Goal: Information Seeking & Learning: Learn about a topic

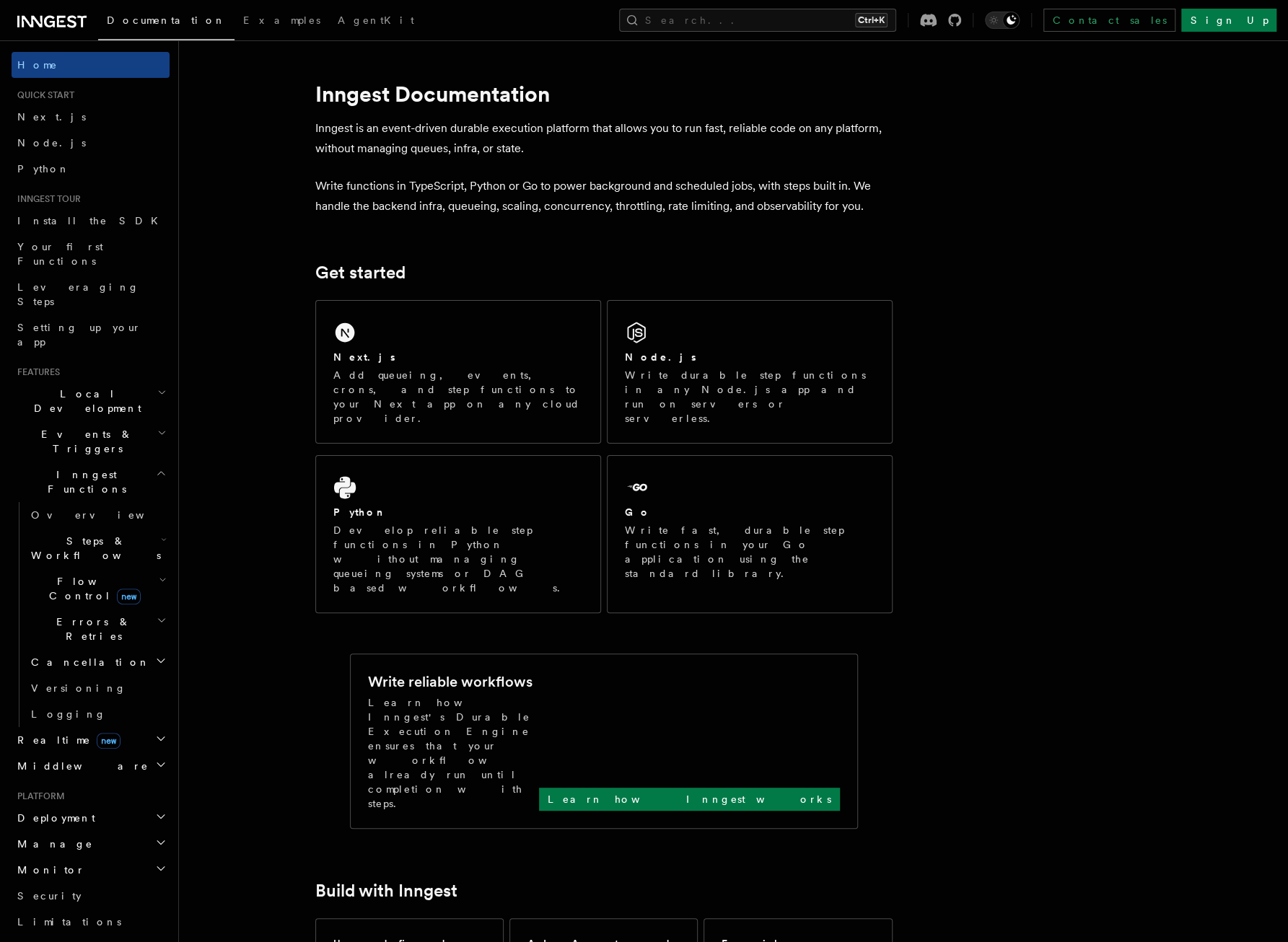
click at [124, 528] on h2 "Steps & Workflows" at bounding box center [97, 548] width 144 height 40
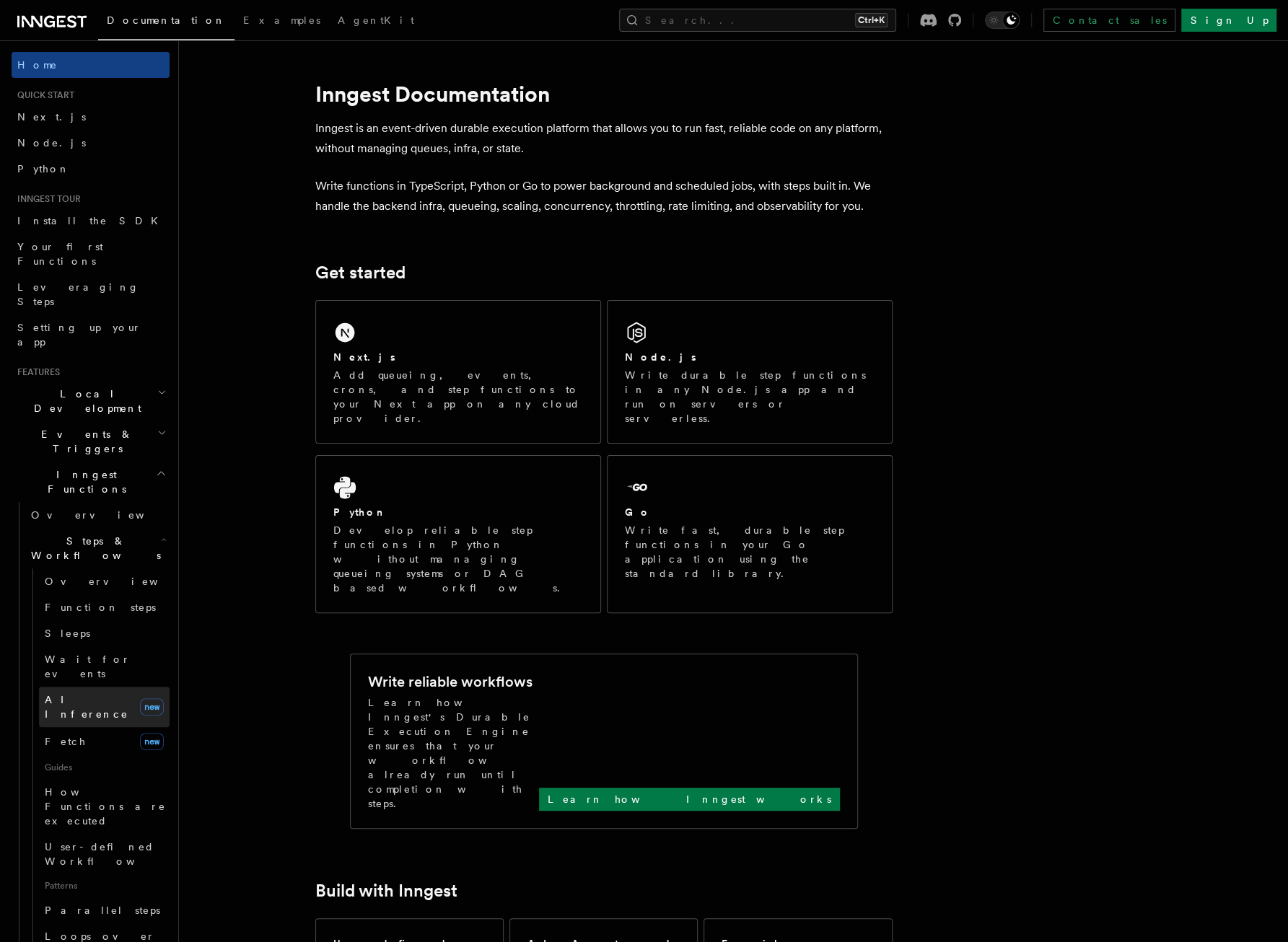
click at [57, 692] on span "AI Inference" at bounding box center [89, 706] width 89 height 29
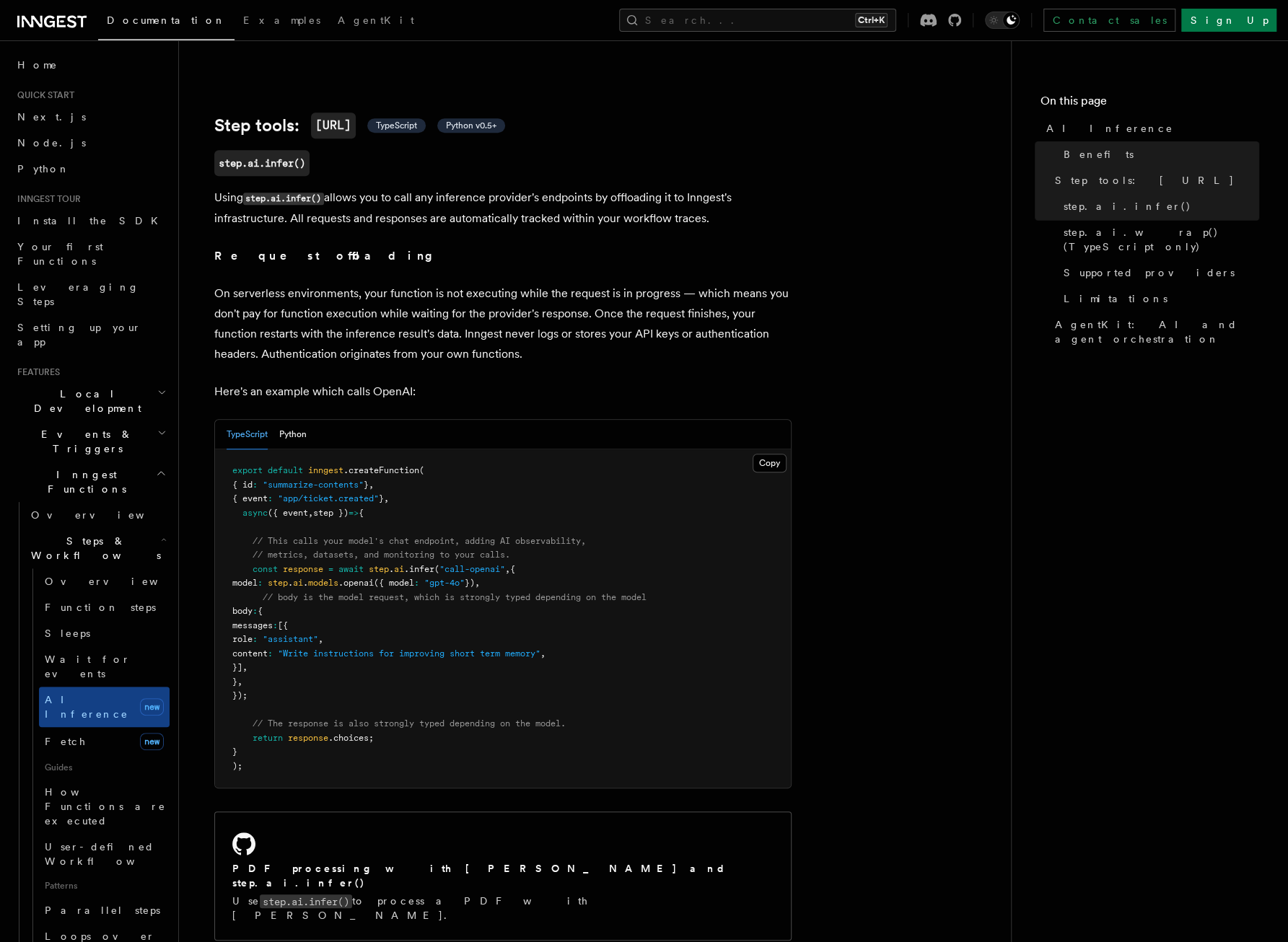
scroll to position [505, 0]
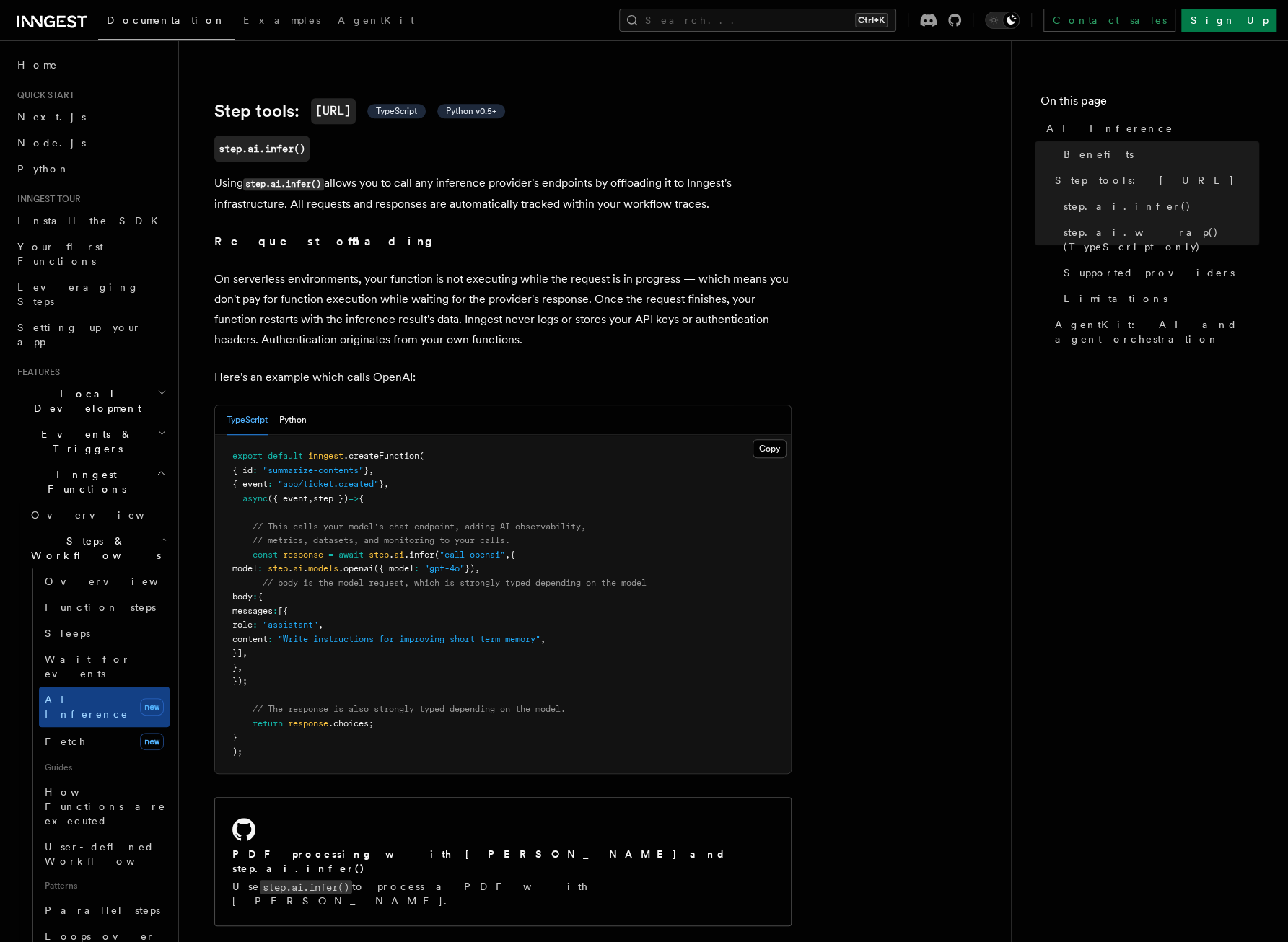
drag, startPoint x: 253, startPoint y: 529, endPoint x: 376, endPoint y: 669, distance: 186.4
click at [376, 669] on pre "export default inngest .createFunction ( { id : "summarize-contents" } , { even…" at bounding box center [503, 604] width 576 height 338
drag, startPoint x: 376, startPoint y: 669, endPoint x: 308, endPoint y: 623, distance: 82.1
click at [268, 634] on span "content" at bounding box center [250, 639] width 35 height 10
click at [326, 658] on pre "export default inngest .createFunction ( { id : "summarize-contents" } , { even…" at bounding box center [503, 604] width 576 height 338
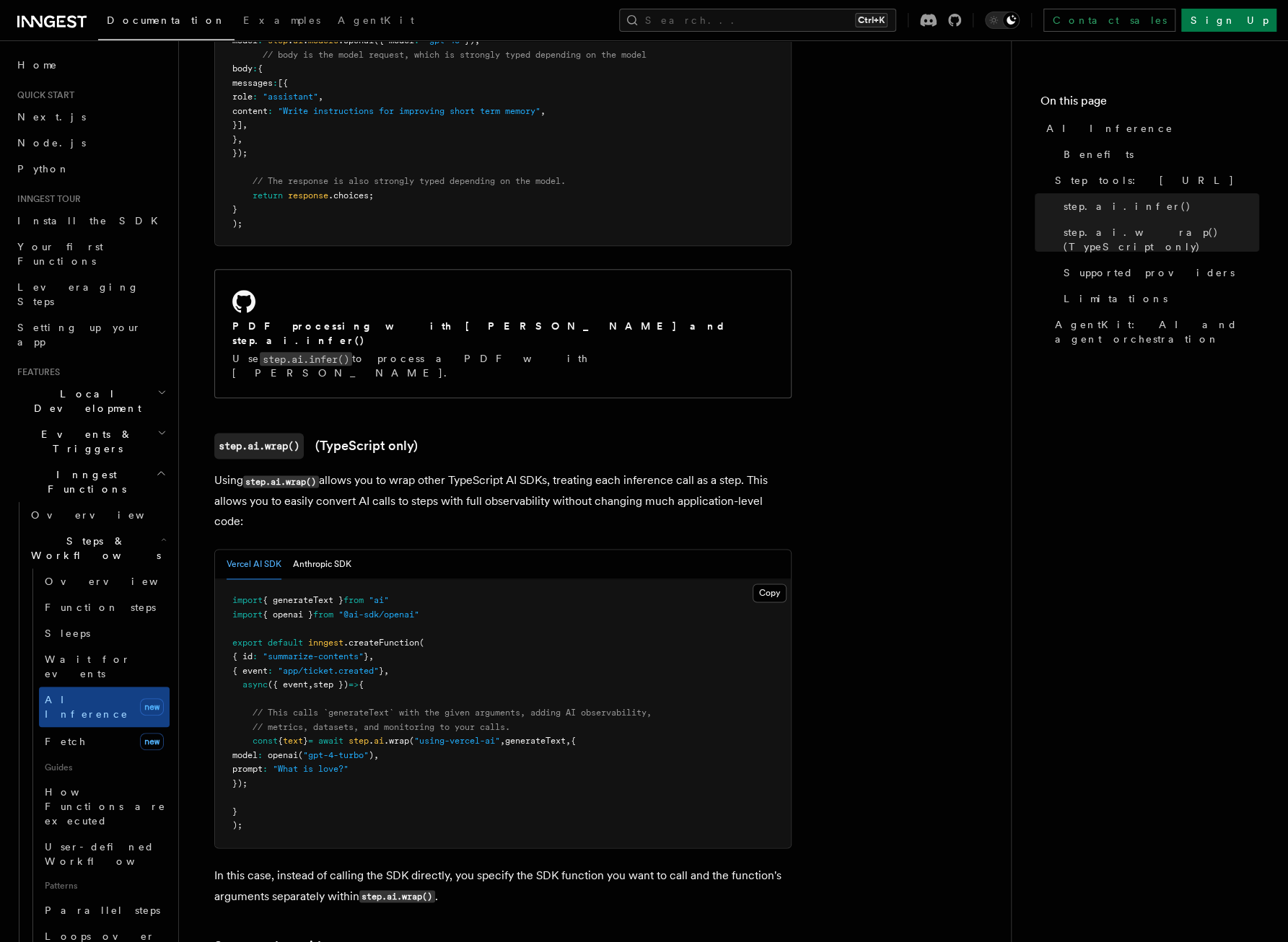
scroll to position [1082, 0]
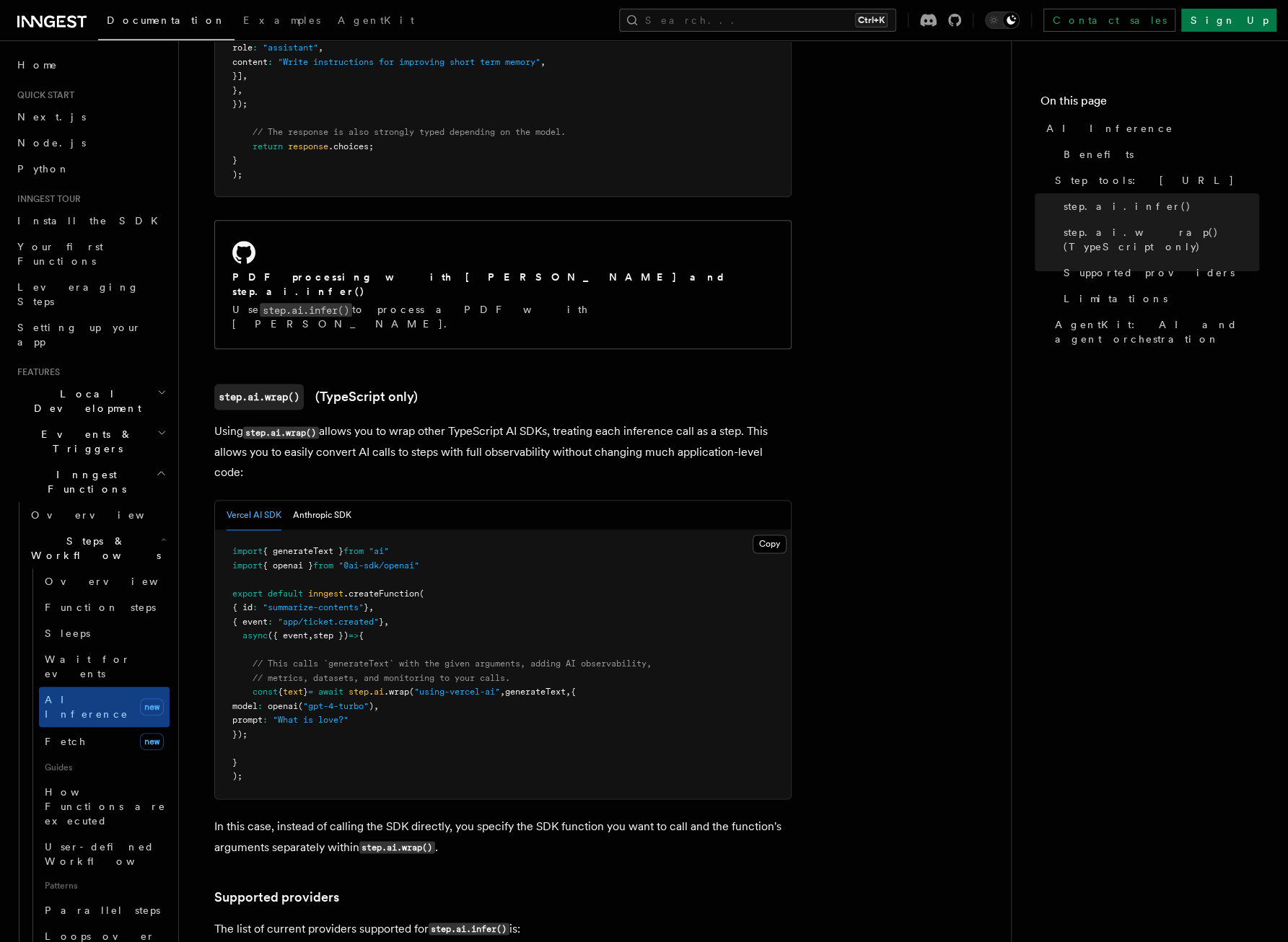
click at [377, 588] on span ".createFunction" at bounding box center [381, 593] width 76 height 10
click at [376, 561] on span ""@ai-sdk/openai"" at bounding box center [378, 566] width 81 height 10
drag, startPoint x: 376, startPoint y: 497, endPoint x: 306, endPoint y: 519, distance: 73.4
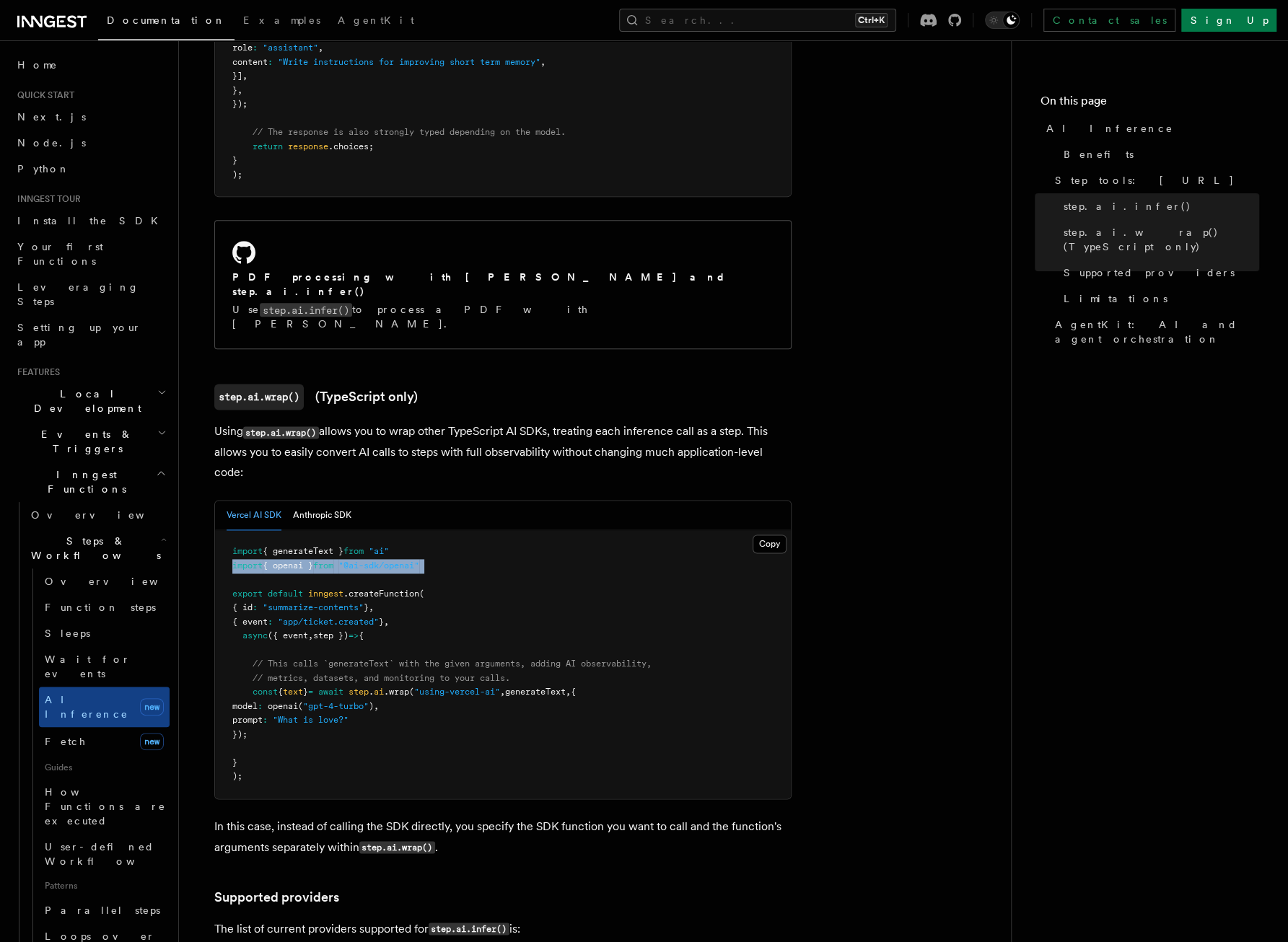
click at [306, 530] on pre "import { generateText } from "ai" import { openai } from "@ai-sdk/openai" expor…" at bounding box center [503, 665] width 576 height 268
click at [357, 561] on span ""@ai-sdk/openai"" at bounding box center [378, 566] width 81 height 10
click at [382, 546] on span ""ai"" at bounding box center [379, 551] width 20 height 10
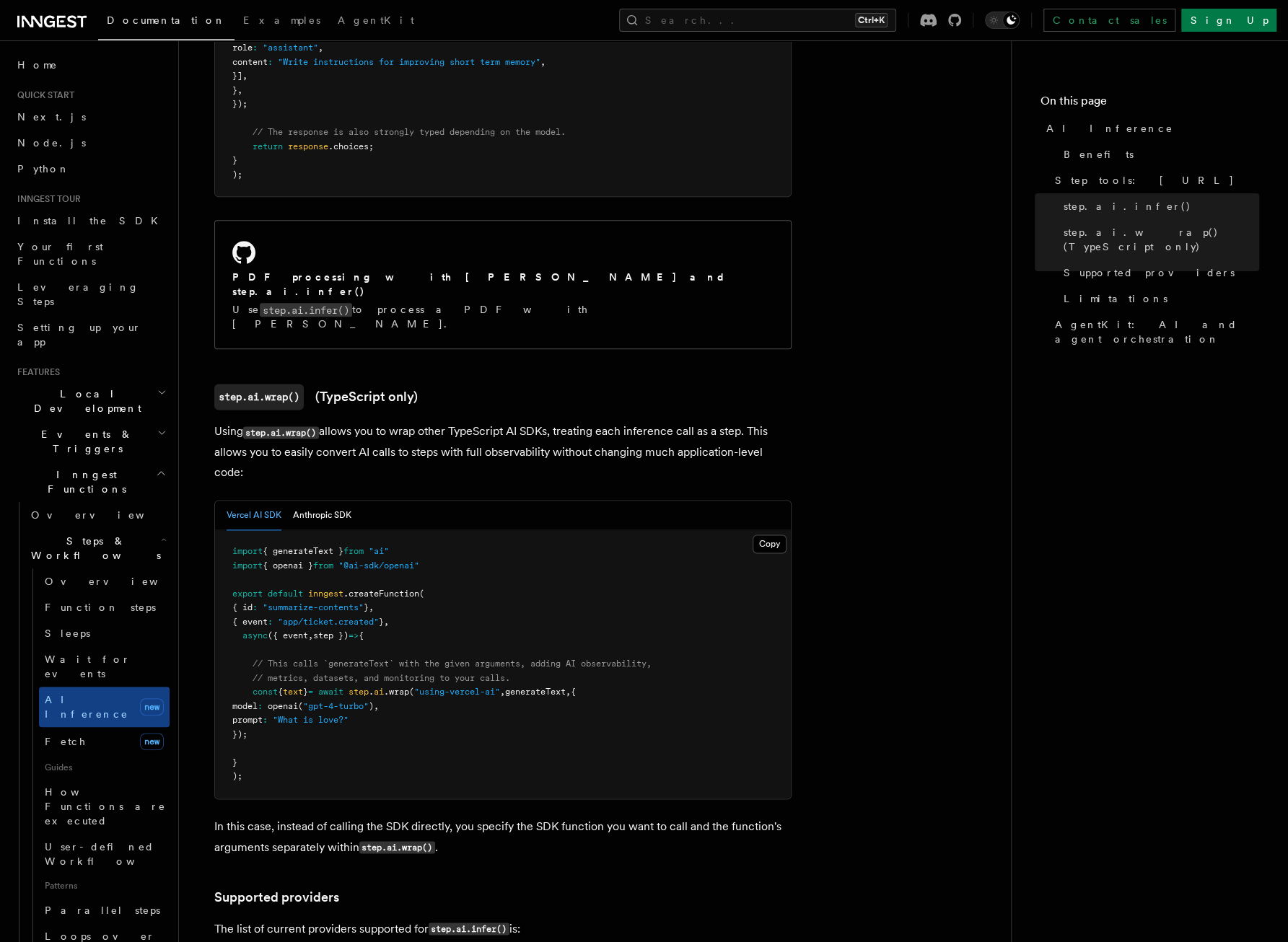
drag, startPoint x: 382, startPoint y: 487, endPoint x: 344, endPoint y: 496, distance: 39.1
click at [333, 561] on span "from" at bounding box center [323, 566] width 20 height 10
click at [382, 561] on span ""@ai-sdk/openai"" at bounding box center [378, 566] width 81 height 10
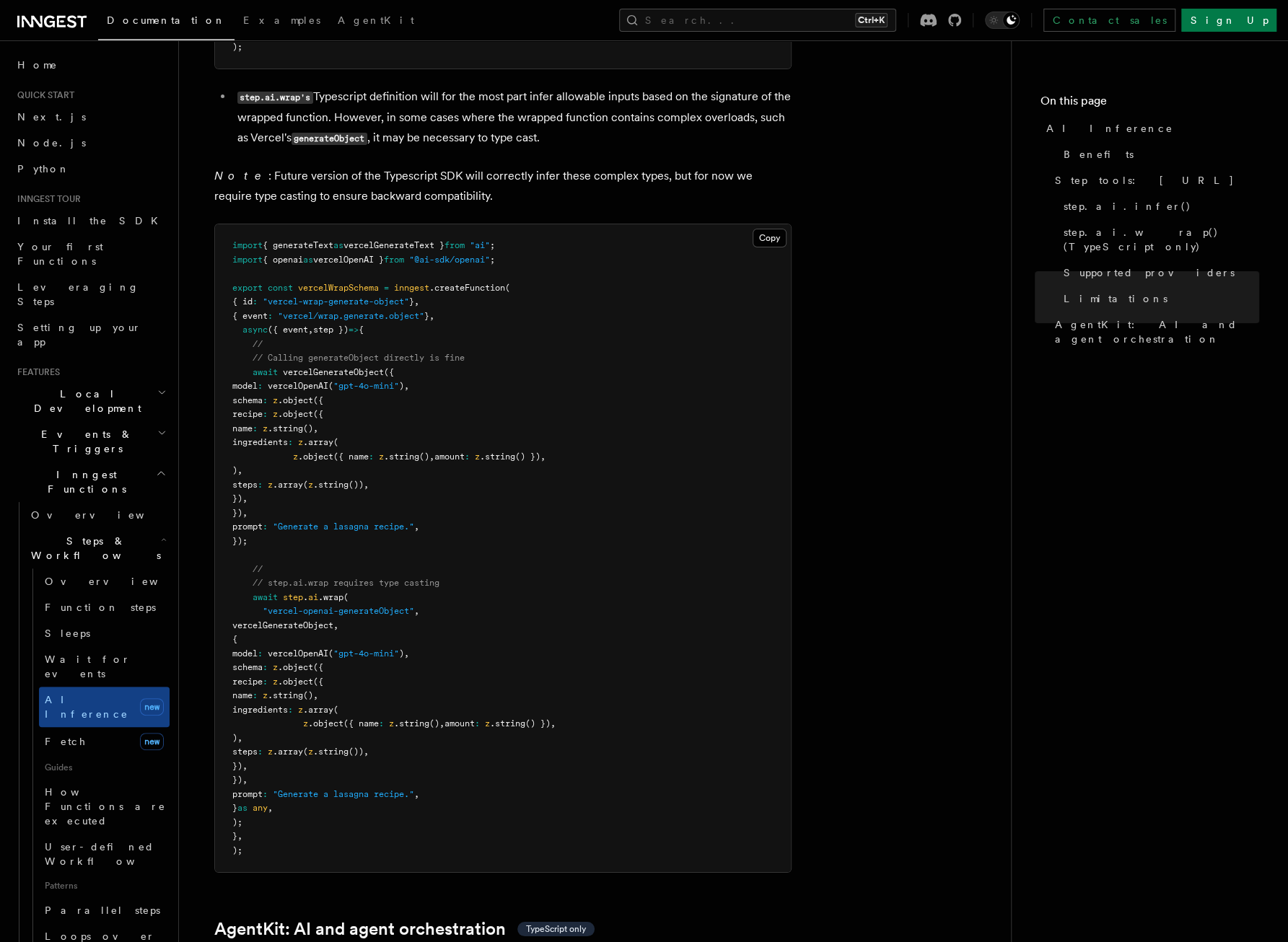
scroll to position [3392, 0]
click at [345, 578] on span "// step.ai.wrap requires type casting" at bounding box center [346, 583] width 187 height 10
click at [363, 535] on pre "import { generateText as vercelGenerateText } from "ai" ; import { openai as ve…" at bounding box center [503, 548] width 576 height 648
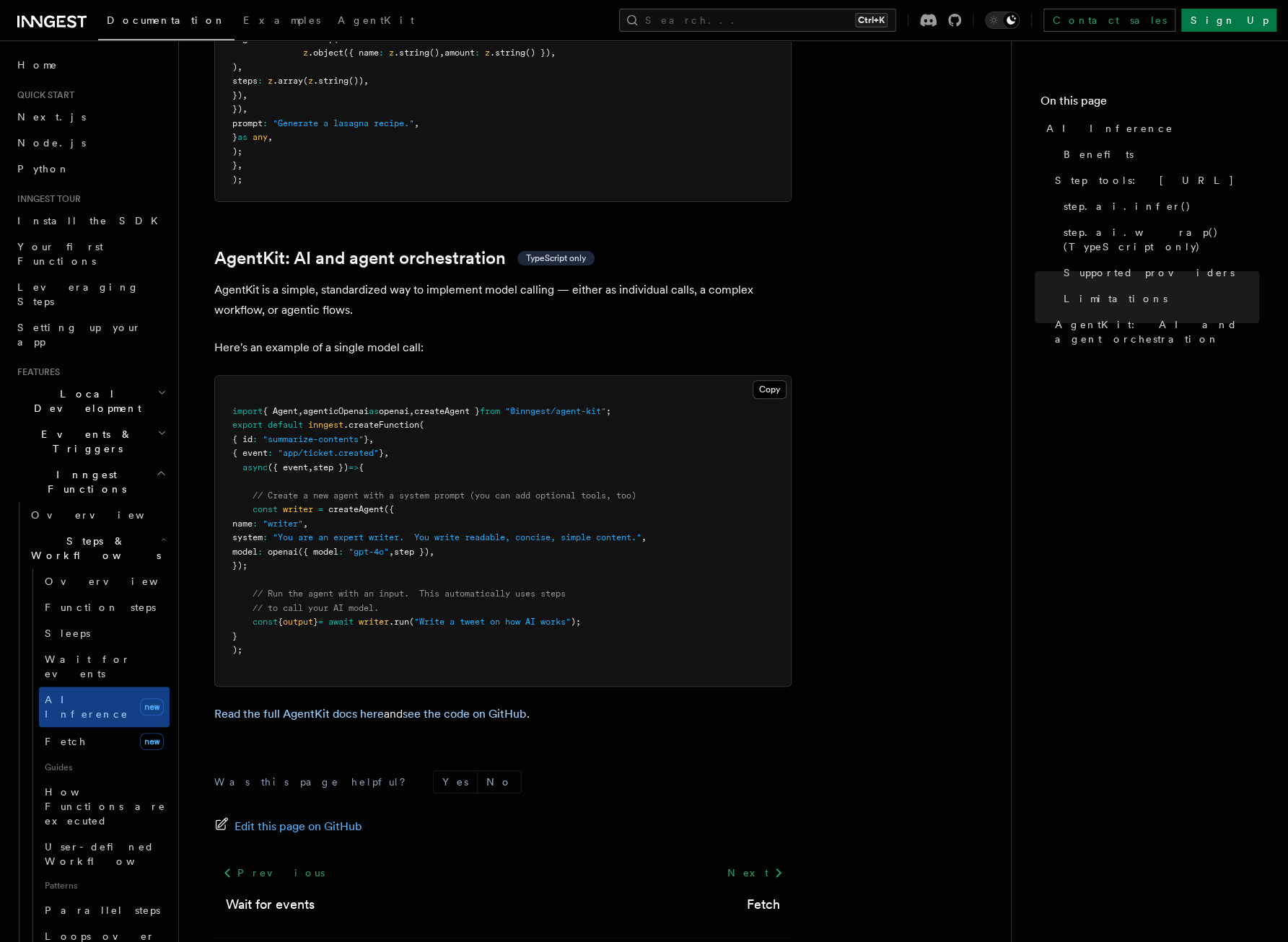
scroll to position [4063, 0]
click at [110, 687] on link "AI Inference new" at bounding box center [105, 706] width 131 height 40
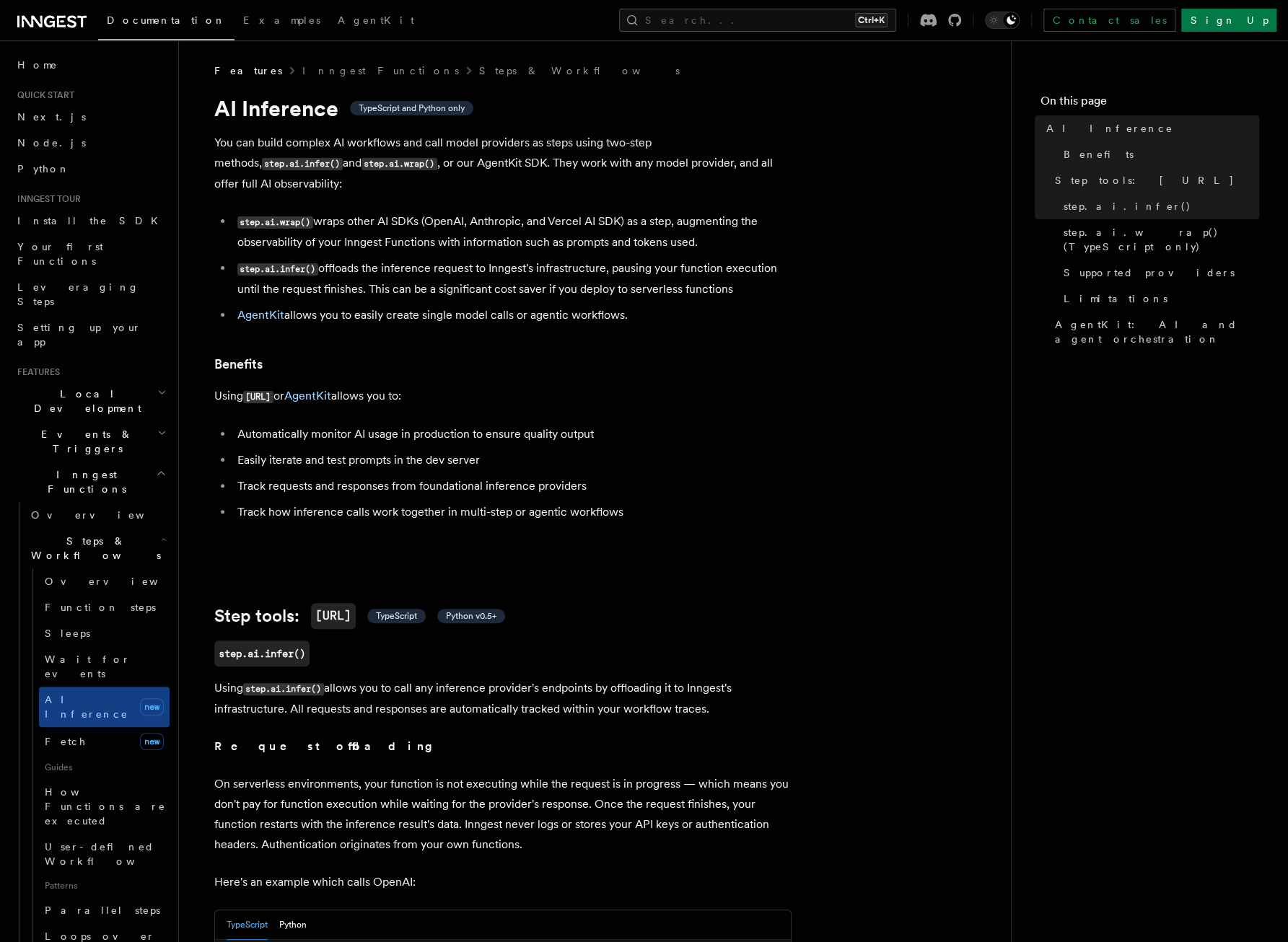
click at [341, 503] on li "Track how inference calls work together in multi-step or agentic workflows" at bounding box center [512, 512] width 558 height 20
drag, startPoint x: 341, startPoint y: 485, endPoint x: 308, endPoint y: 417, distance: 75.6
click at [308, 424] on li "Automatically monitor AI usage in production to ensure quality output" at bounding box center [512, 434] width 558 height 20
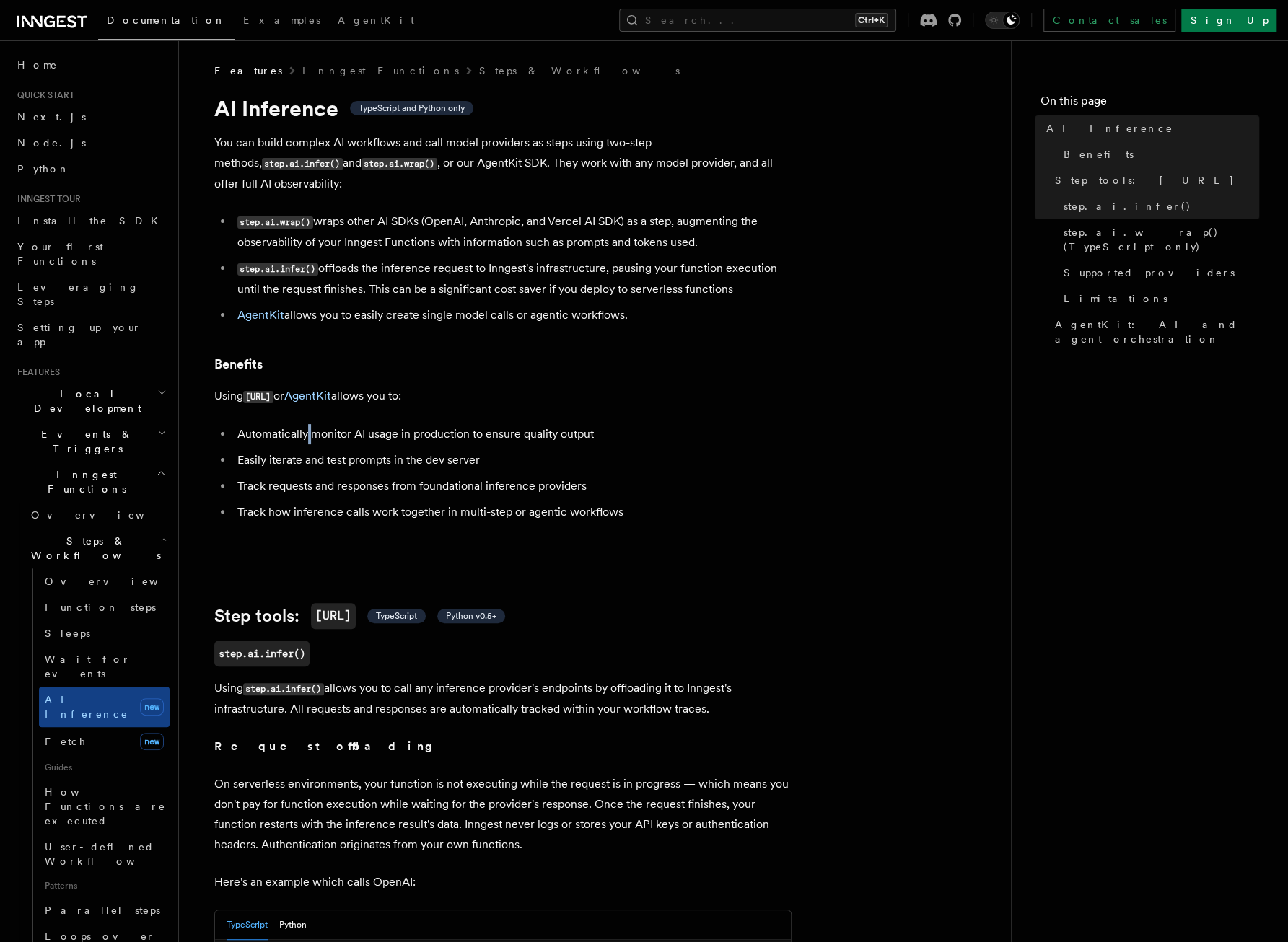
click at [308, 424] on li "Automatically monitor AI usage in production to ensure quality output" at bounding box center [512, 434] width 558 height 20
drag, startPoint x: 308, startPoint y: 417, endPoint x: 305, endPoint y: 457, distance: 40.1
click at [305, 476] on li "Track requests and responses from foundational inference providers" at bounding box center [512, 486] width 558 height 20
click at [314, 450] on li "Easily iterate and test prompts in the dev server" at bounding box center [512, 460] width 558 height 20
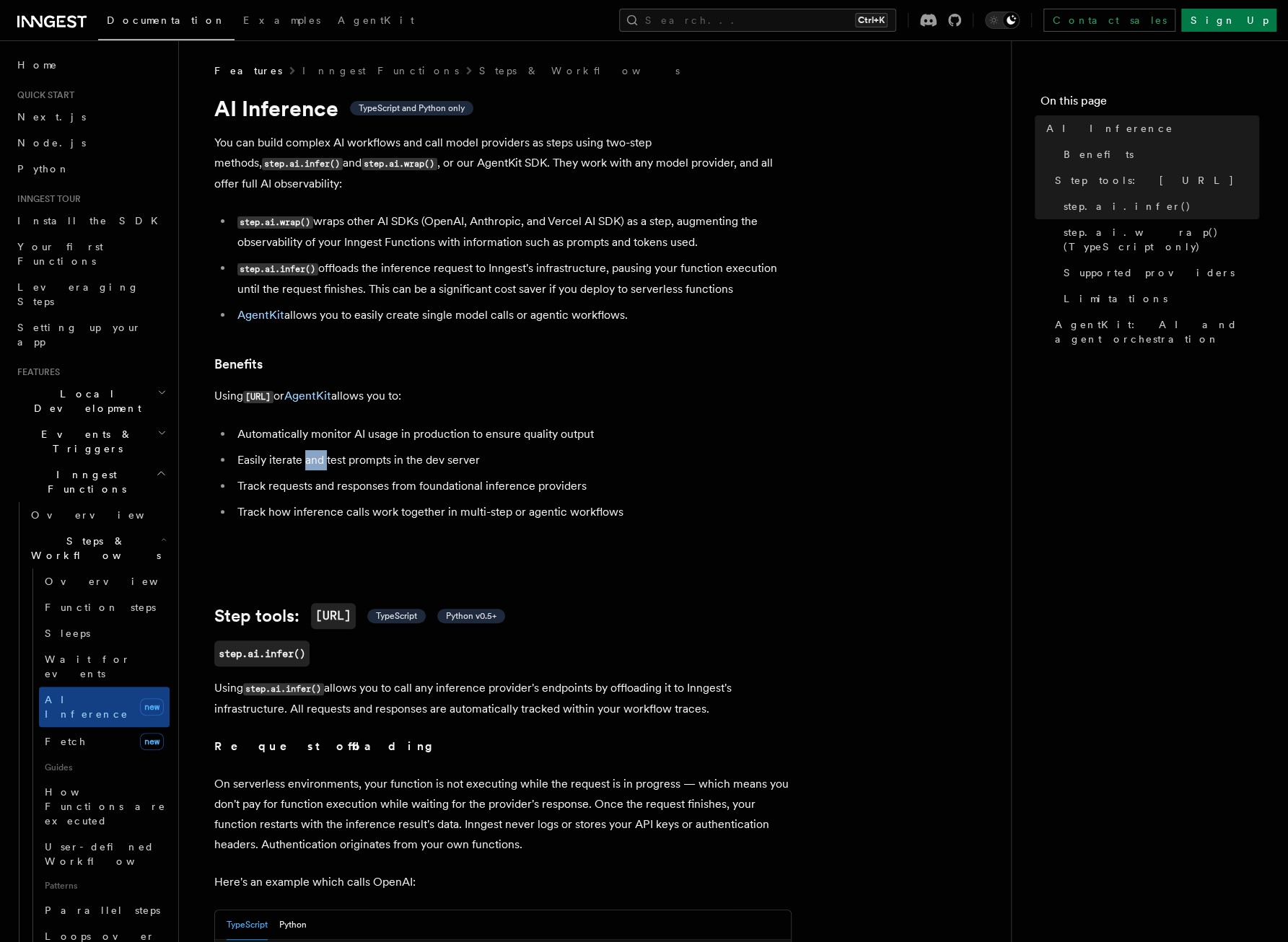
click at [314, 450] on li "Easily iterate and test prompts in the dev server" at bounding box center [512, 460] width 558 height 20
drag, startPoint x: 314, startPoint y: 445, endPoint x: 335, endPoint y: 448, distance: 21.2
click at [335, 450] on li "Easily iterate and test prompts in the dev server" at bounding box center [512, 460] width 558 height 20
click at [357, 476] on li "Track requests and responses from foundational inference providers" at bounding box center [512, 486] width 558 height 20
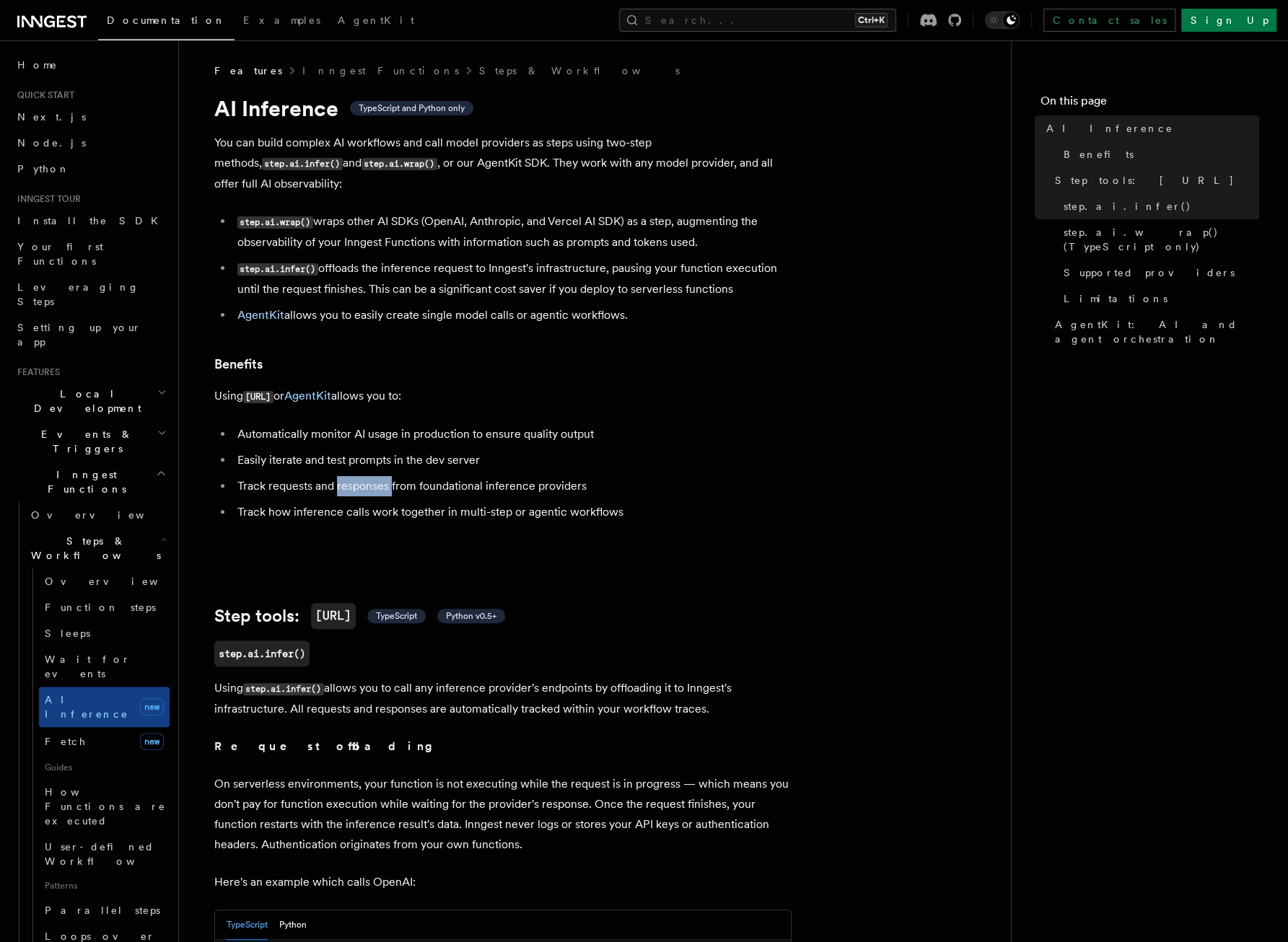
click at [357, 476] on li "Track requests and responses from foundational inference providers" at bounding box center [512, 486] width 558 height 20
drag, startPoint x: 357, startPoint y: 462, endPoint x: 346, endPoint y: 467, distance: 12.1
click at [346, 476] on li "Track requests and responses from foundational inference providers" at bounding box center [512, 486] width 558 height 20
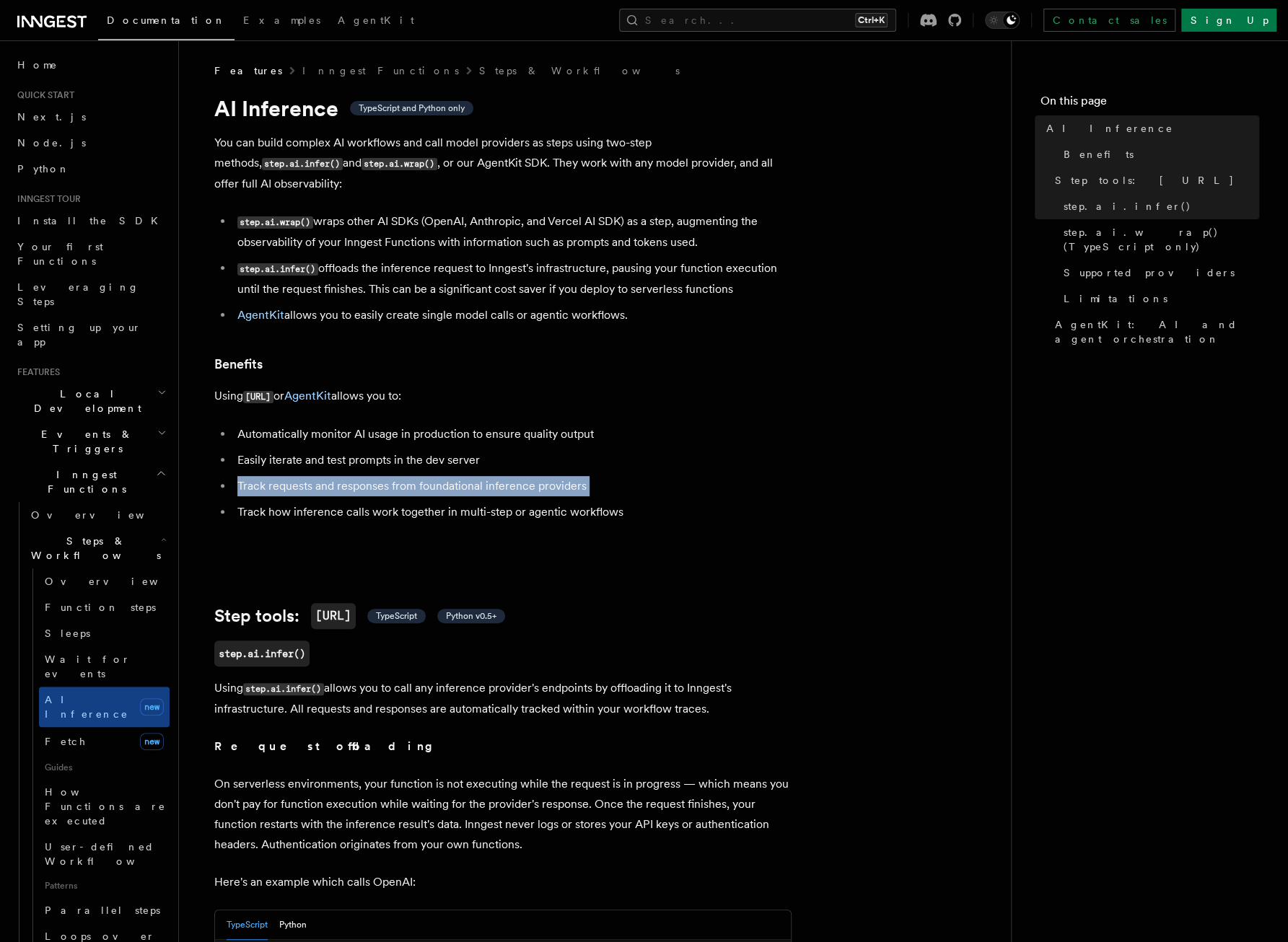
drag, startPoint x: 346, startPoint y: 467, endPoint x: 351, endPoint y: 458, distance: 10.3
click at [351, 476] on li "Track requests and responses from foundational inference providers" at bounding box center [512, 486] width 558 height 20
click at [336, 476] on li "Track requests and responses from foundational inference providers" at bounding box center [512, 486] width 558 height 20
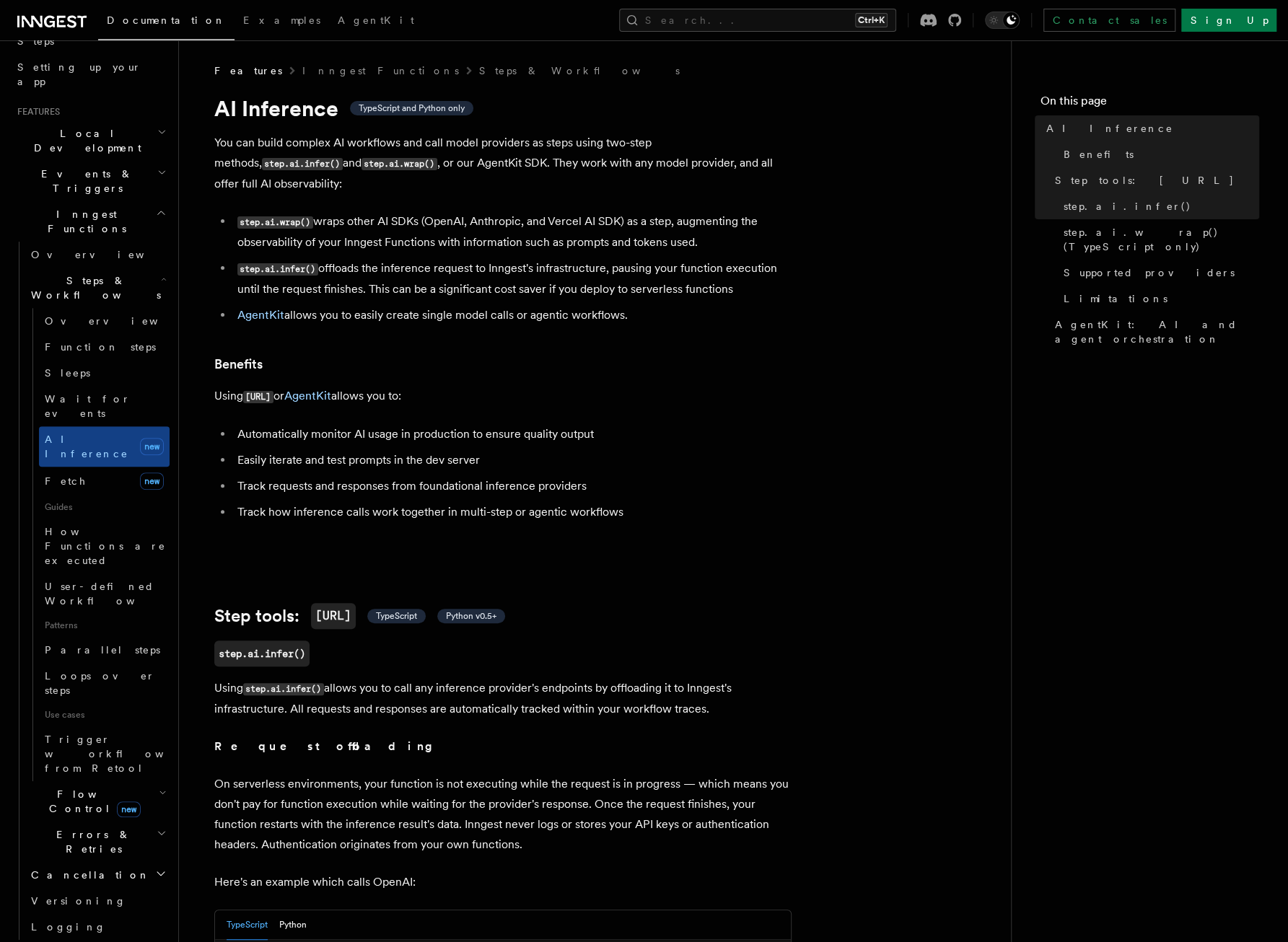
scroll to position [361, 0]
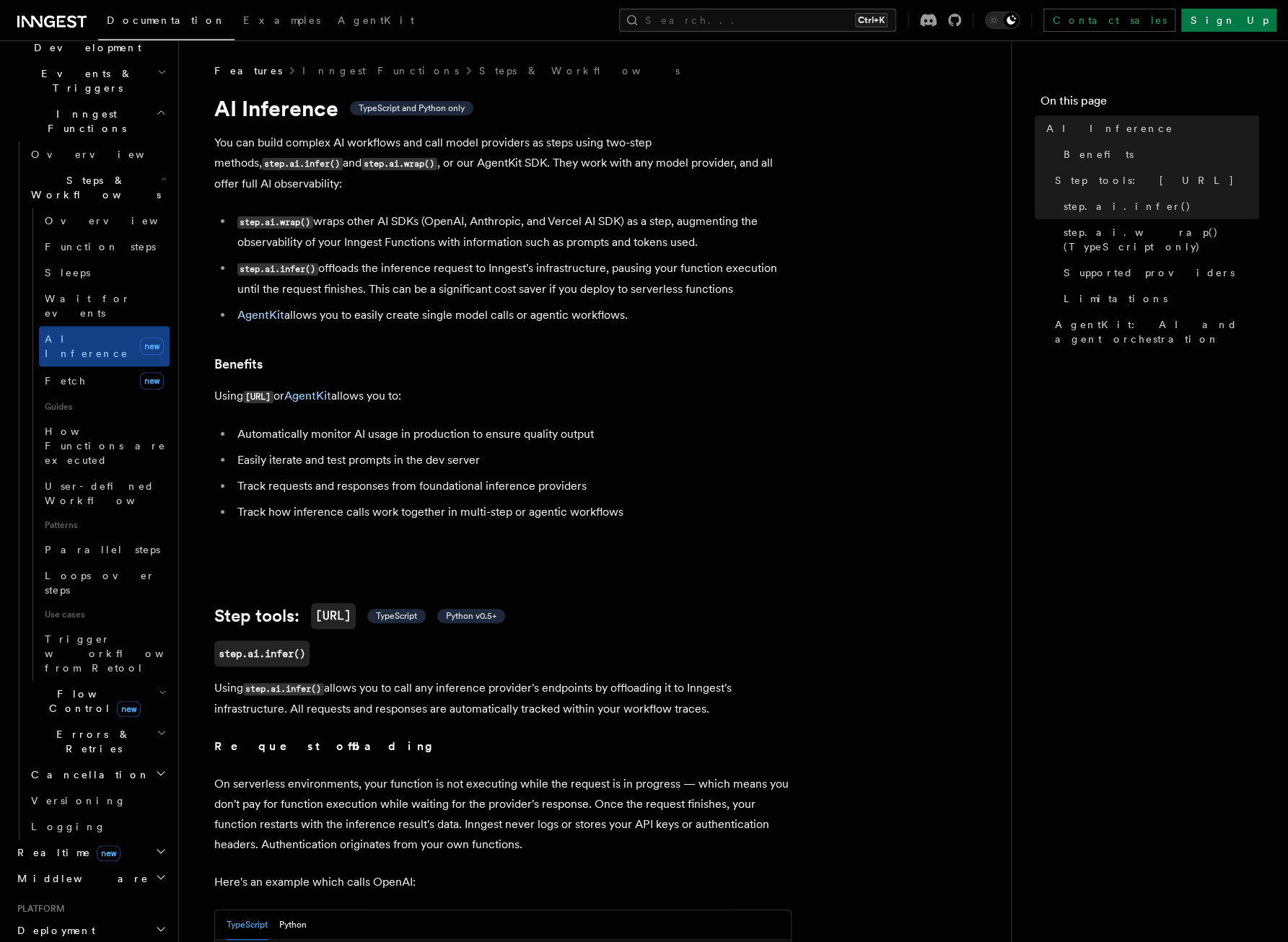
click at [117, 701] on span "new" at bounding box center [128, 709] width 24 height 16
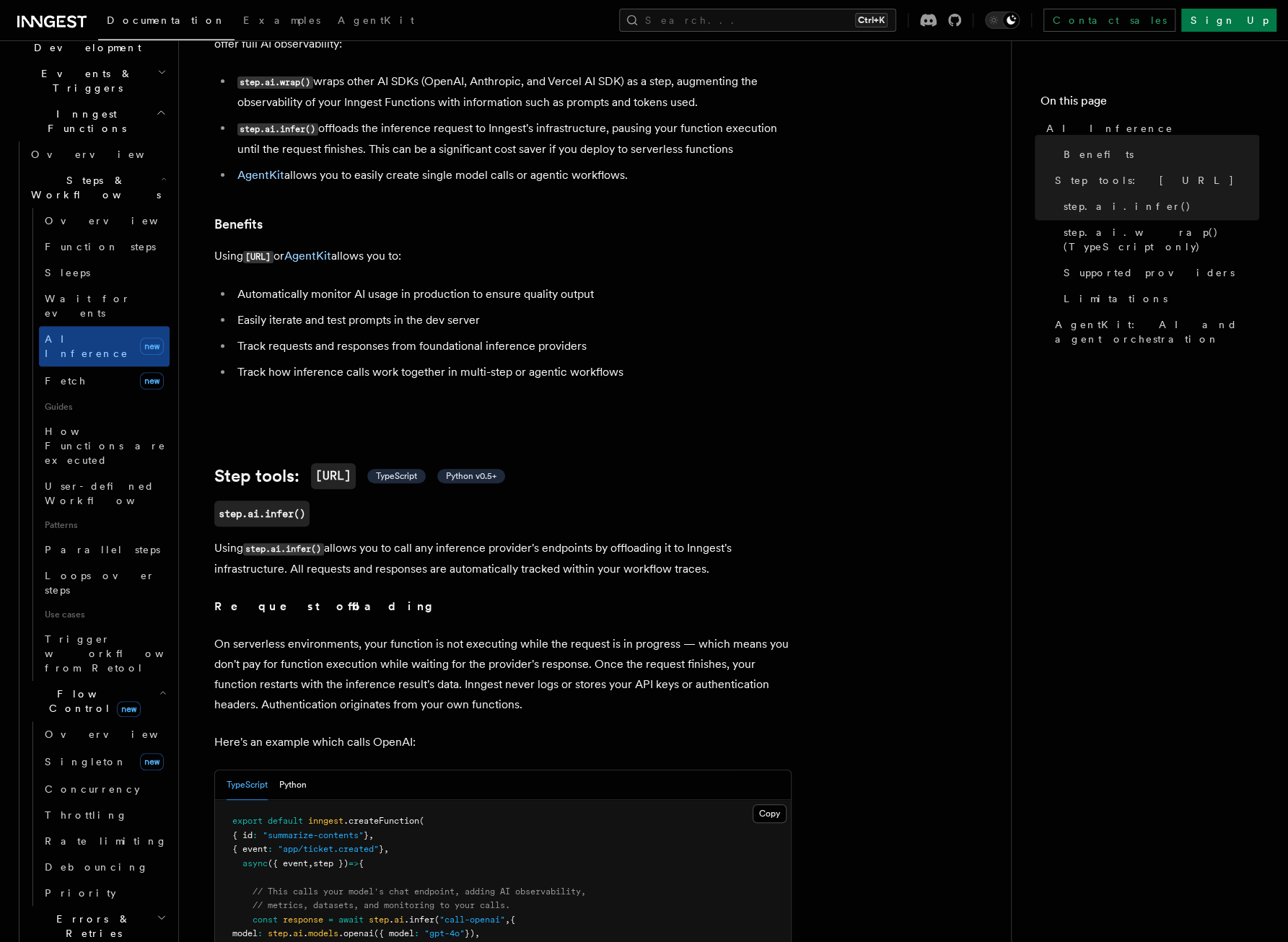
scroll to position [0, 0]
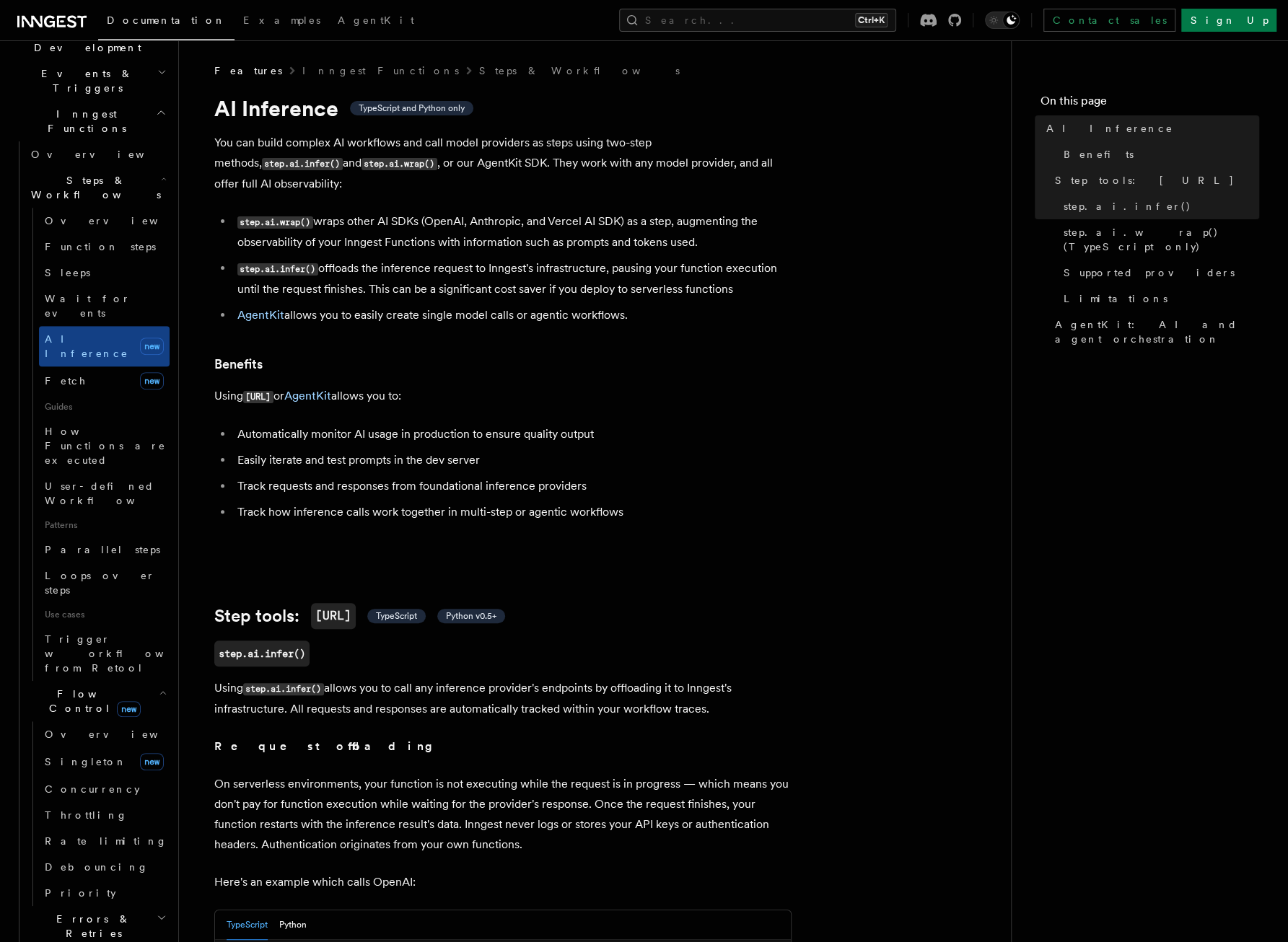
click at [345, 259] on li "step.ai.infer() offloads the inference request to Inngest's infrastructure, pau…" at bounding box center [512, 279] width 558 height 41
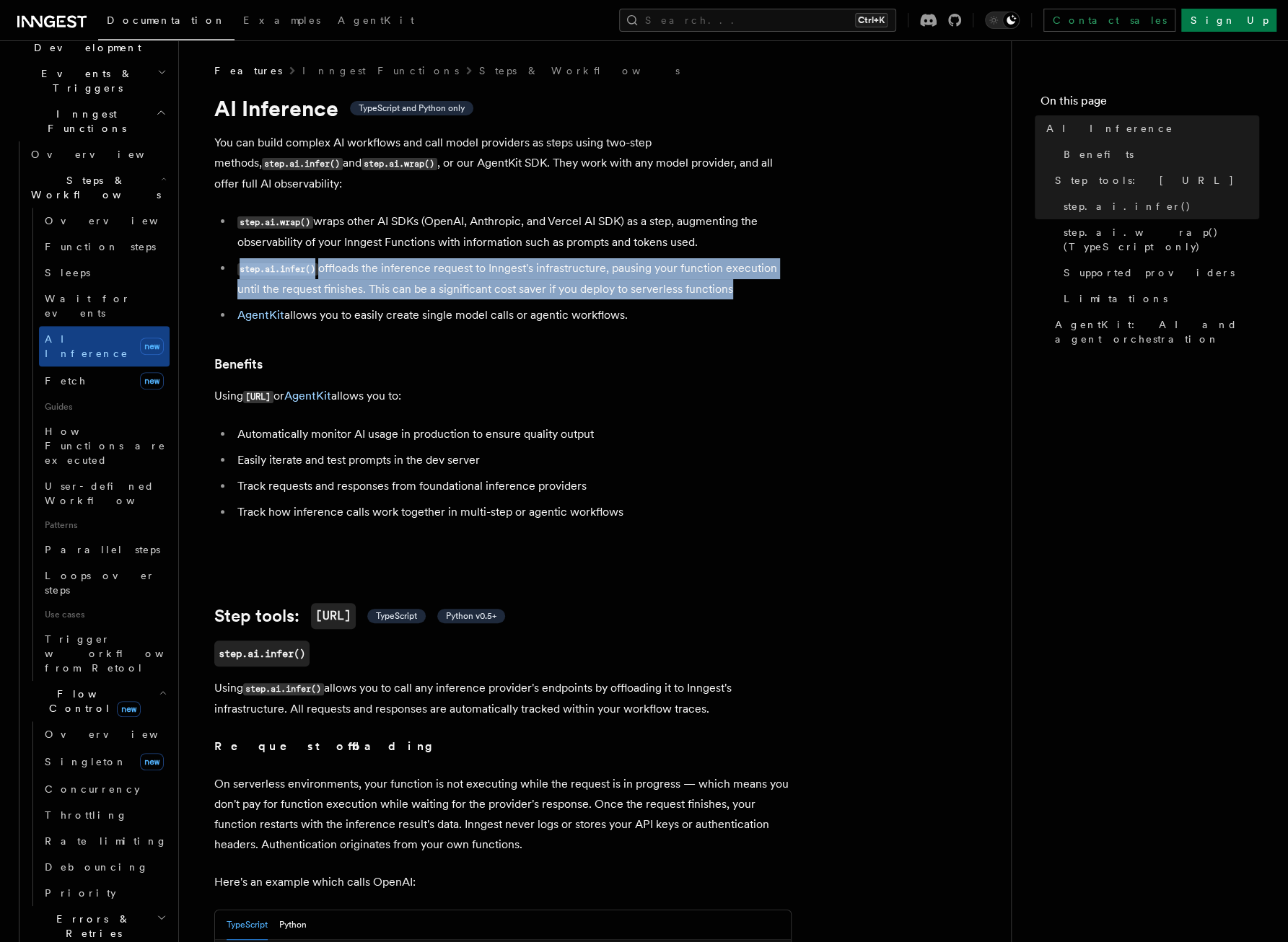
click at [345, 259] on li "step.ai.infer() offloads the inference request to Inngest's infrastructure, pau…" at bounding box center [512, 279] width 558 height 41
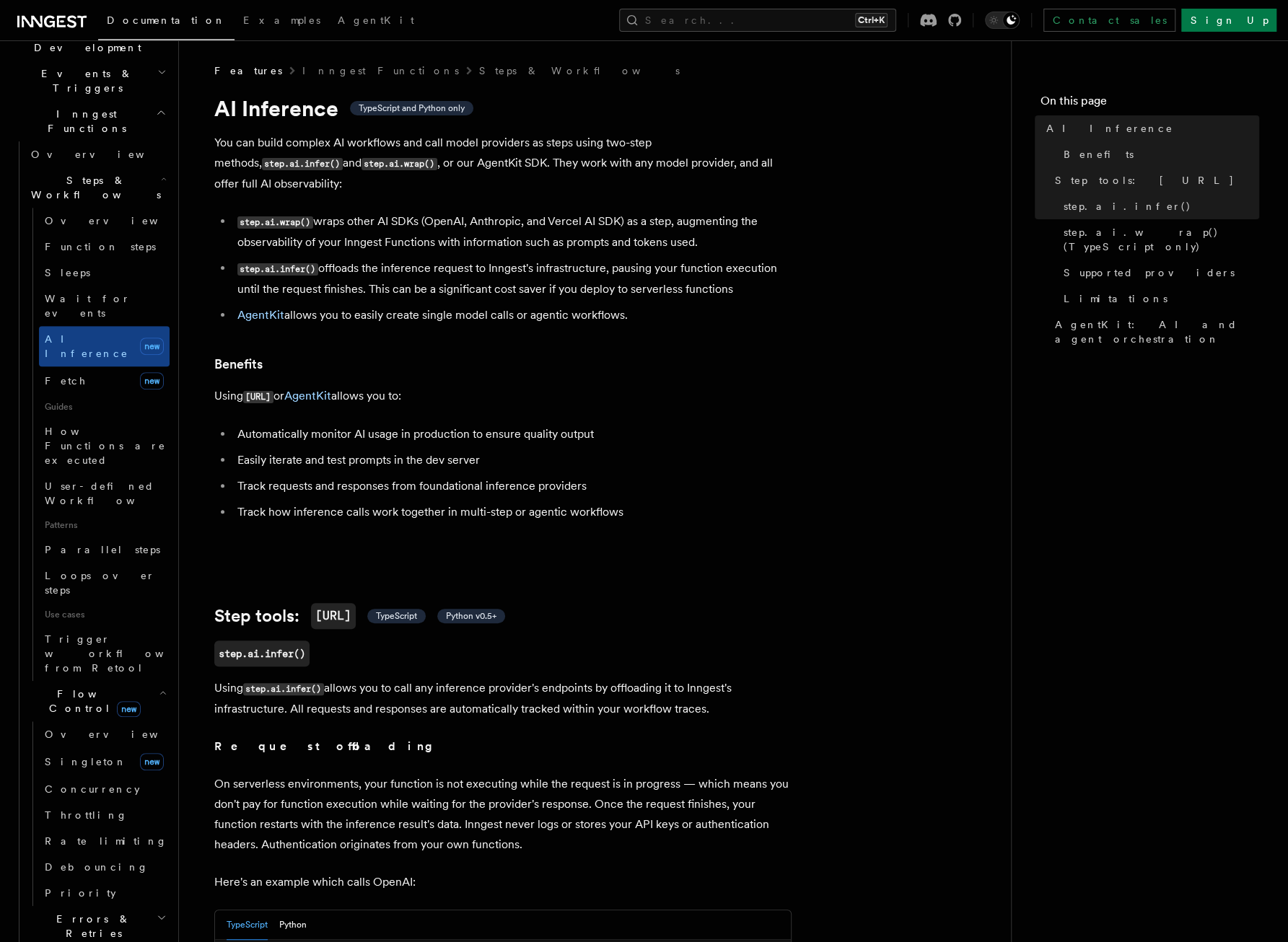
drag, startPoint x: 345, startPoint y: 249, endPoint x: 312, endPoint y: 201, distance: 58.2
click at [312, 216] on code "step.ai.wrap()" at bounding box center [275, 222] width 76 height 12
click at [338, 211] on li "step.ai.wrap() wraps other AI SDKs (OpenAI, Anthropic, and Vercel AI SDK) as a …" at bounding box center [512, 232] width 558 height 41
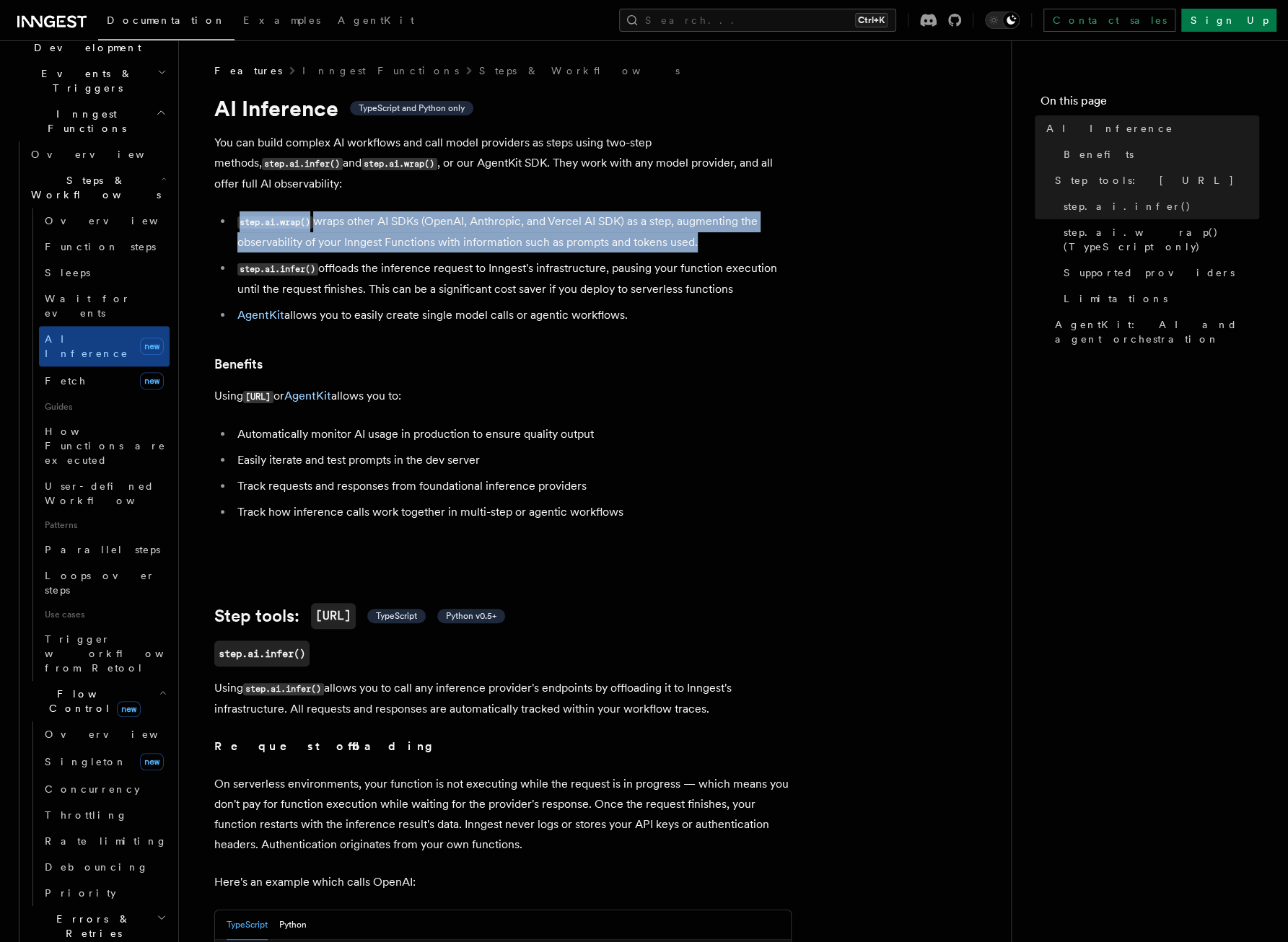
click at [338, 211] on li "step.ai.wrap() wraps other AI SDKs (OpenAI, Anthropic, and Vercel AI SDK) as a …" at bounding box center [512, 232] width 558 height 41
drag, startPoint x: 338, startPoint y: 202, endPoint x: 302, endPoint y: 198, distance: 36.2
click at [302, 216] on code "step.ai.wrap()" at bounding box center [275, 222] width 76 height 12
click at [352, 211] on li "step.ai.wrap() wraps other AI SDKs (OpenAI, Anthropic, and Vercel AI SDK) as a …" at bounding box center [512, 232] width 558 height 41
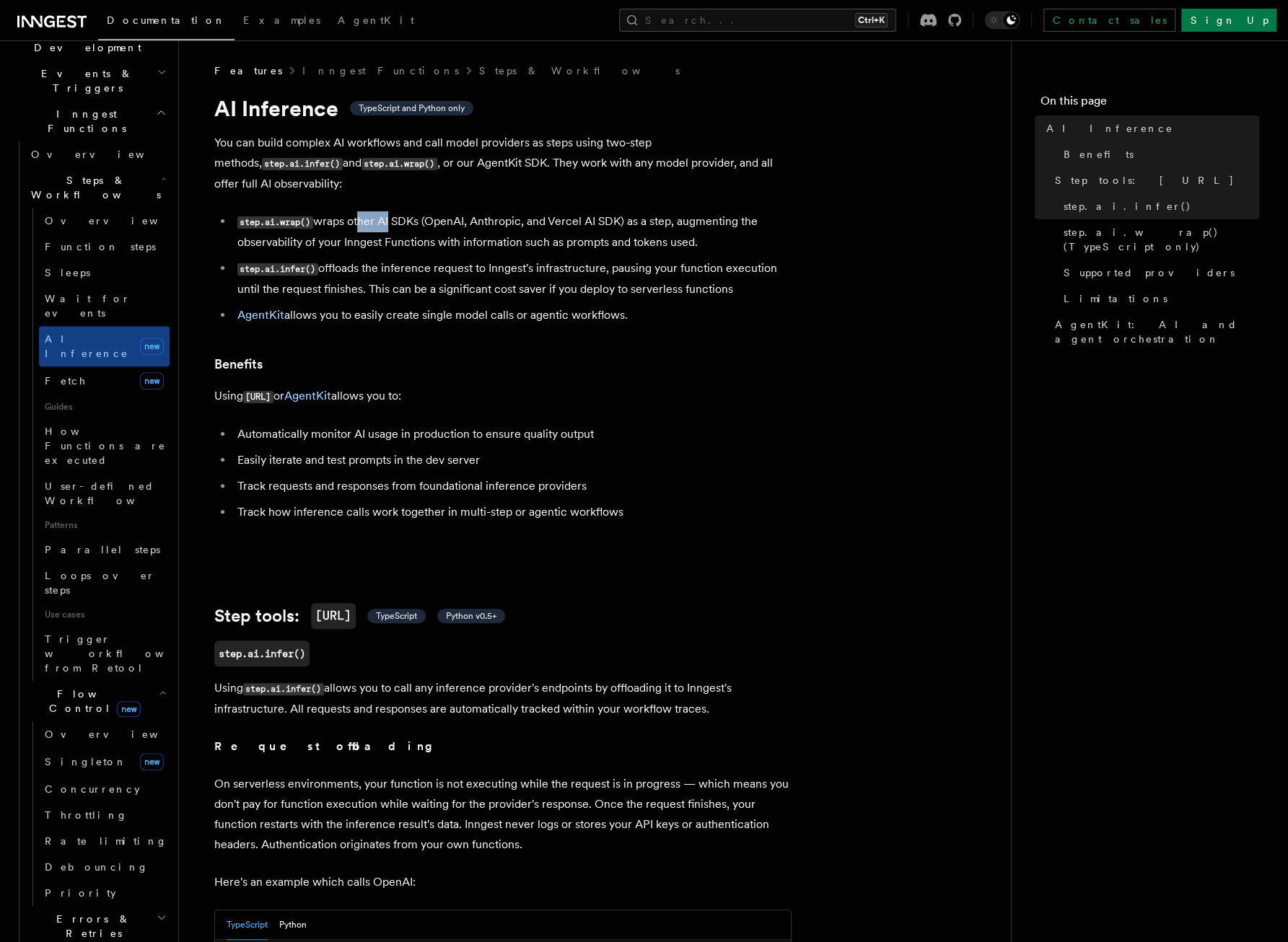
click at [352, 211] on li "step.ai.wrap() wraps other AI SDKs (OpenAI, Anthropic, and Vercel AI SDK) as a …" at bounding box center [512, 232] width 558 height 41
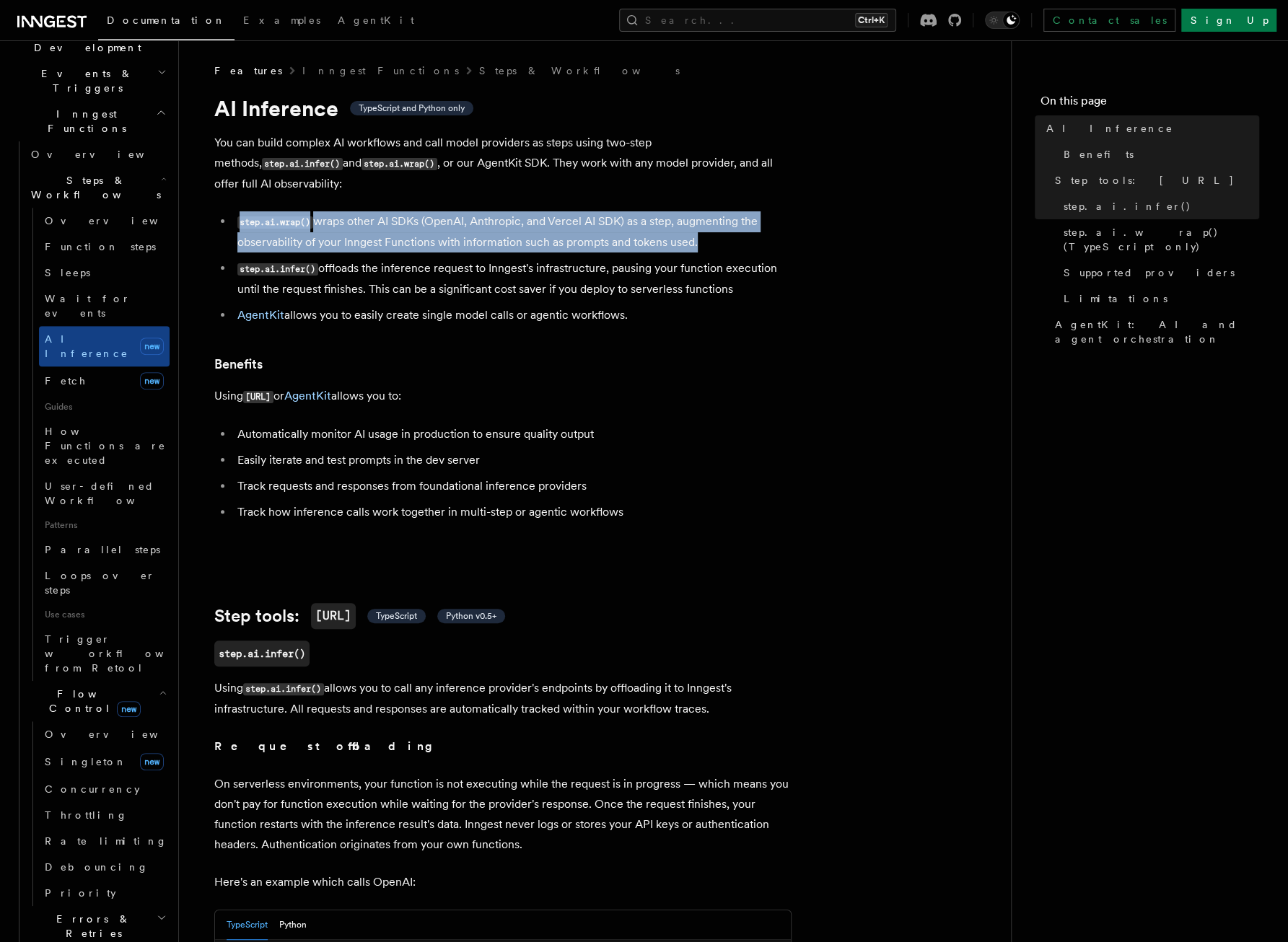
click at [352, 211] on li "step.ai.wrap() wraps other AI SDKs (OpenAI, Anthropic, and Vercel AI SDK) as a …" at bounding box center [512, 232] width 558 height 41
drag, startPoint x: 352, startPoint y: 201, endPoint x: 286, endPoint y: 194, distance: 66.4
click at [286, 211] on li "step.ai.wrap() wraps other AI SDKs (OpenAI, Anthropic, and Vercel AI SDK) as a …" at bounding box center [512, 232] width 558 height 41
click at [384, 211] on li "step.ai.wrap() wraps other AI SDKs (OpenAI, Anthropic, and Vercel AI SDK) as a …" at bounding box center [512, 232] width 558 height 41
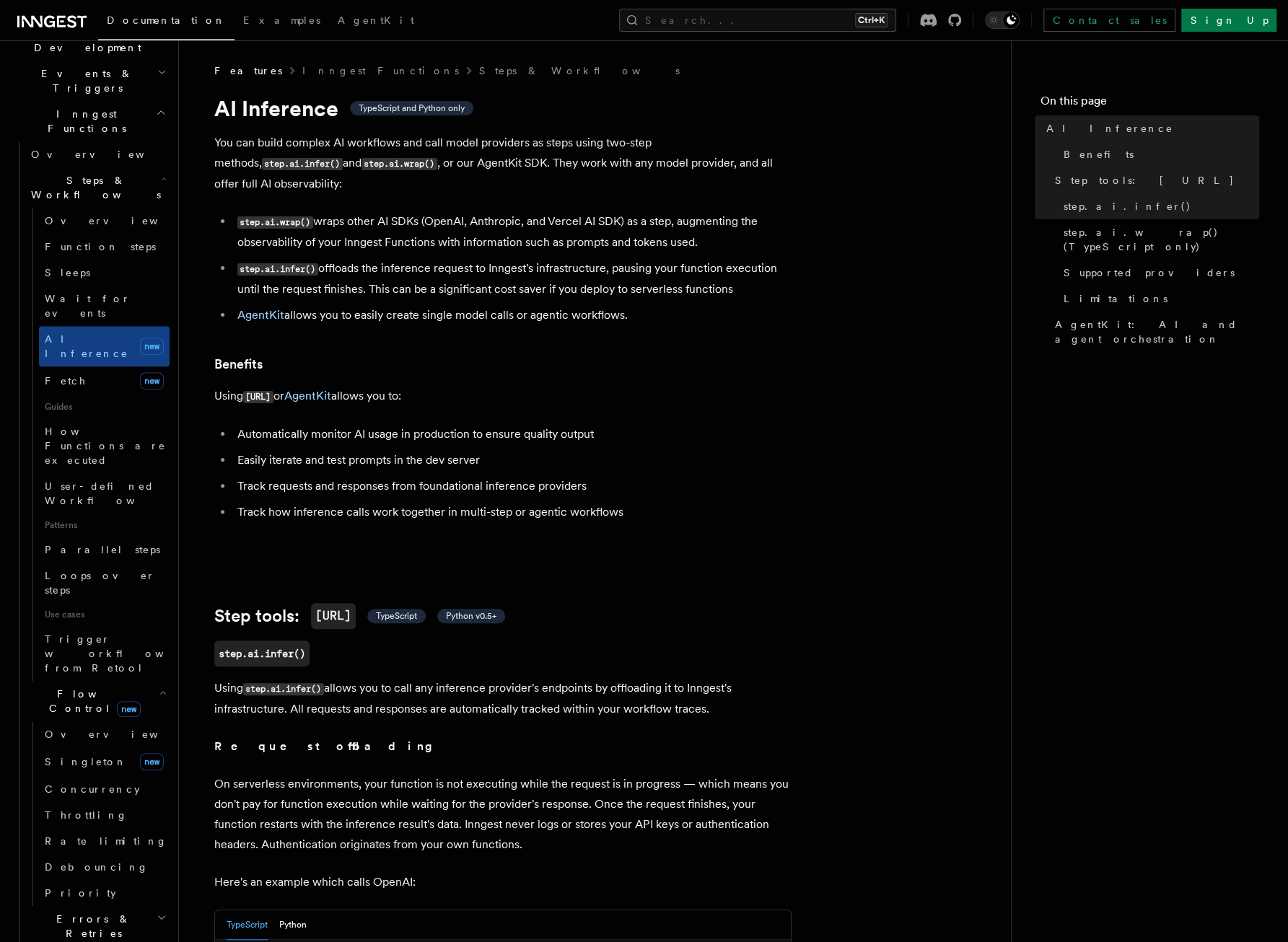
click at [588, 211] on li "step.ai.wrap() wraps other AI SDKs (OpenAI, Anthropic, and Vercel AI SDK) as a …" at bounding box center [512, 232] width 558 height 41
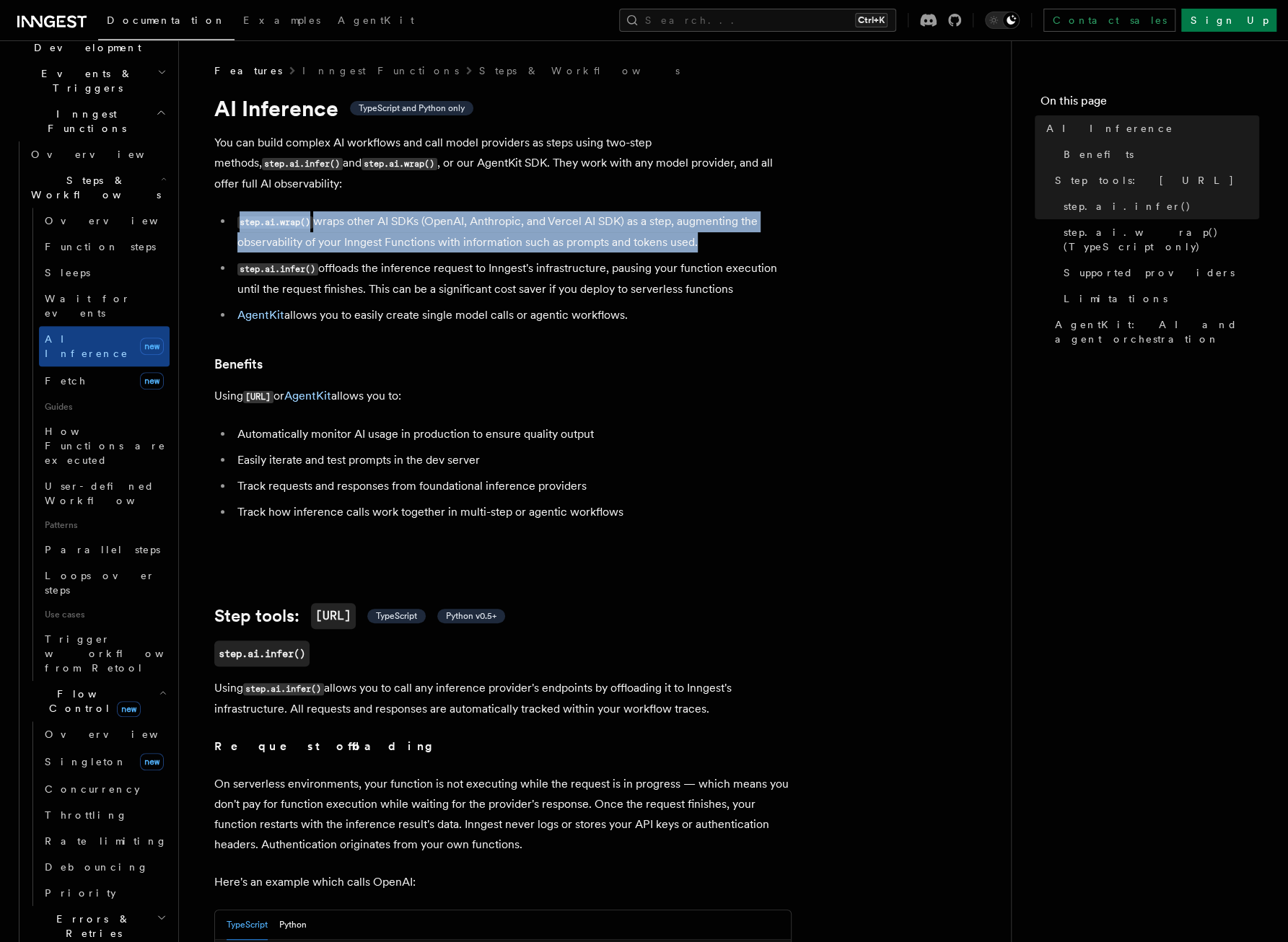
click at [588, 211] on li "step.ai.wrap() wraps other AI SDKs (OpenAI, Anthropic, and Vercel AI SDK) as a …" at bounding box center [512, 232] width 558 height 41
drag, startPoint x: 588, startPoint y: 201, endPoint x: 472, endPoint y: 208, distance: 116.2
click at [472, 211] on li "step.ai.wrap() wraps other AI SDKs (OpenAI, Anthropic, and Vercel AI SDK) as a …" at bounding box center [512, 232] width 558 height 41
click at [502, 211] on li "step.ai.wrap() wraps other AI SDKs (OpenAI, Anthropic, and Vercel AI SDK) as a …" at bounding box center [512, 232] width 558 height 41
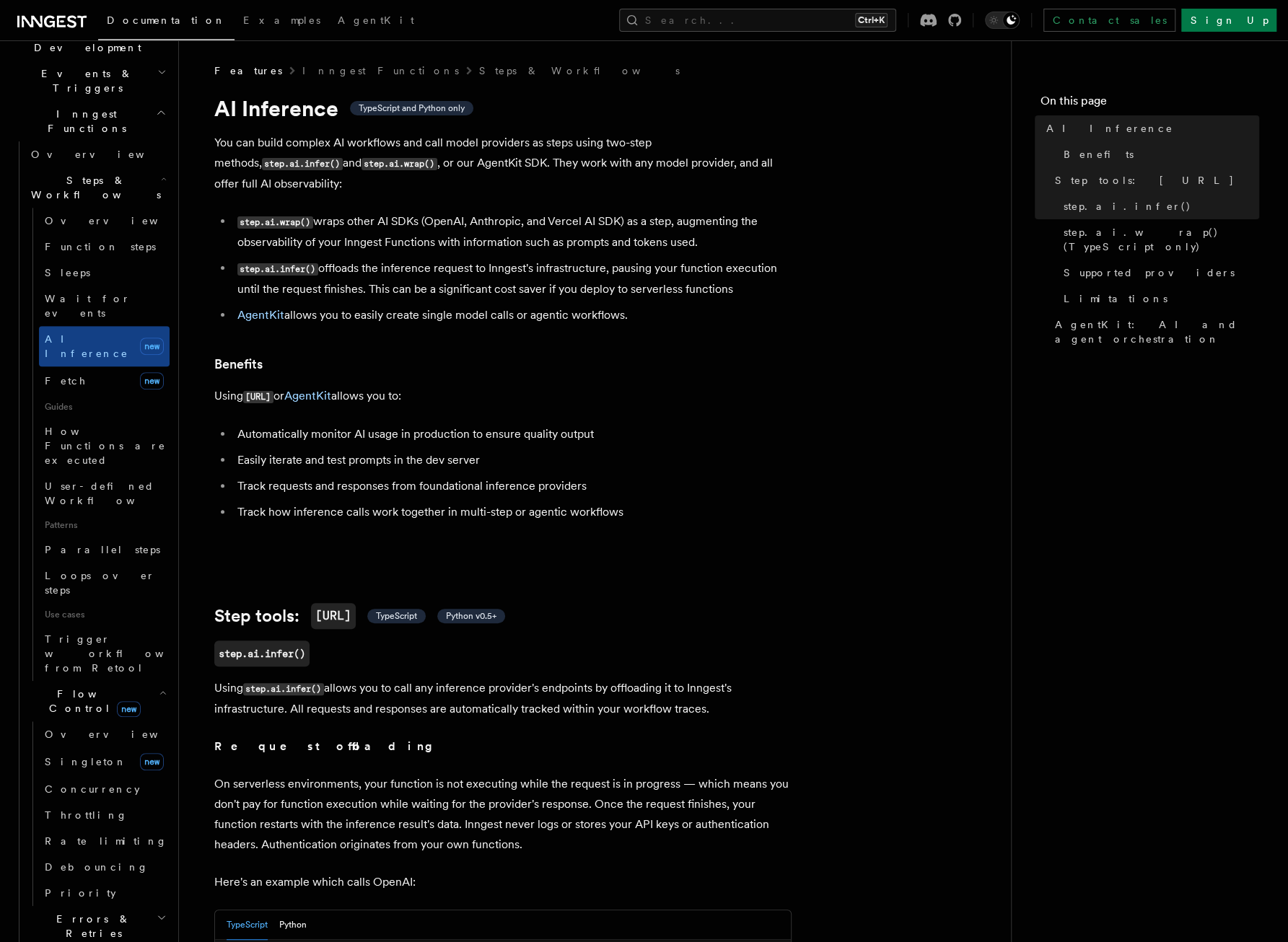
click at [485, 211] on li "step.ai.wrap() wraps other AI SDKs (OpenAI, Anthropic, and Vercel AI SDK) as a …" at bounding box center [512, 232] width 558 height 41
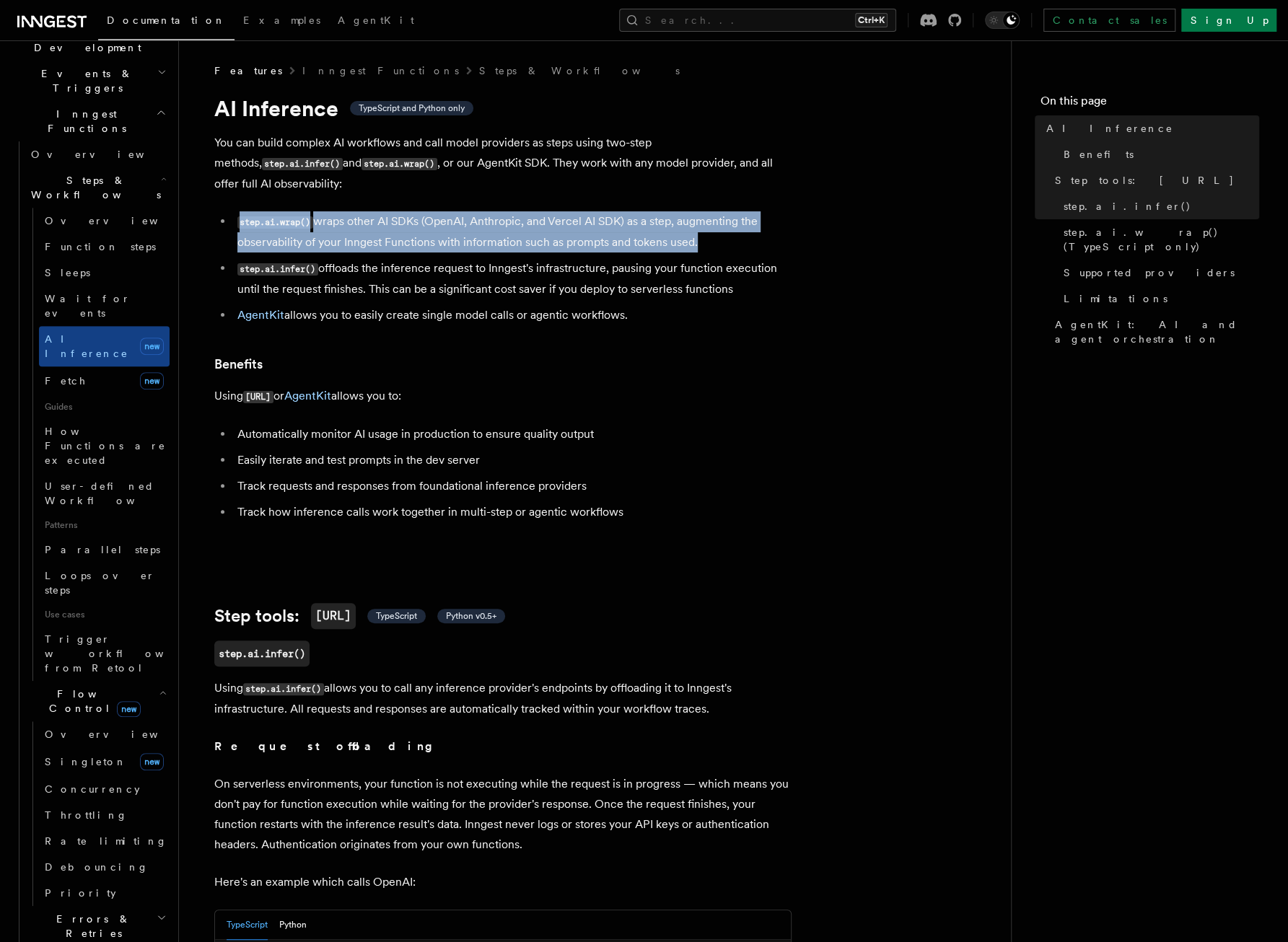
click at [485, 211] on li "step.ai.wrap() wraps other AI SDKs (OpenAI, Anthropic, and Vercel AI SDK) as a …" at bounding box center [512, 232] width 558 height 41
drag, startPoint x: 485, startPoint y: 211, endPoint x: 380, endPoint y: 187, distance: 107.7
click at [380, 211] on li "step.ai.wrap() wraps other AI SDKs (OpenAI, Anthropic, and Vercel AI SDK) as a …" at bounding box center [512, 232] width 558 height 41
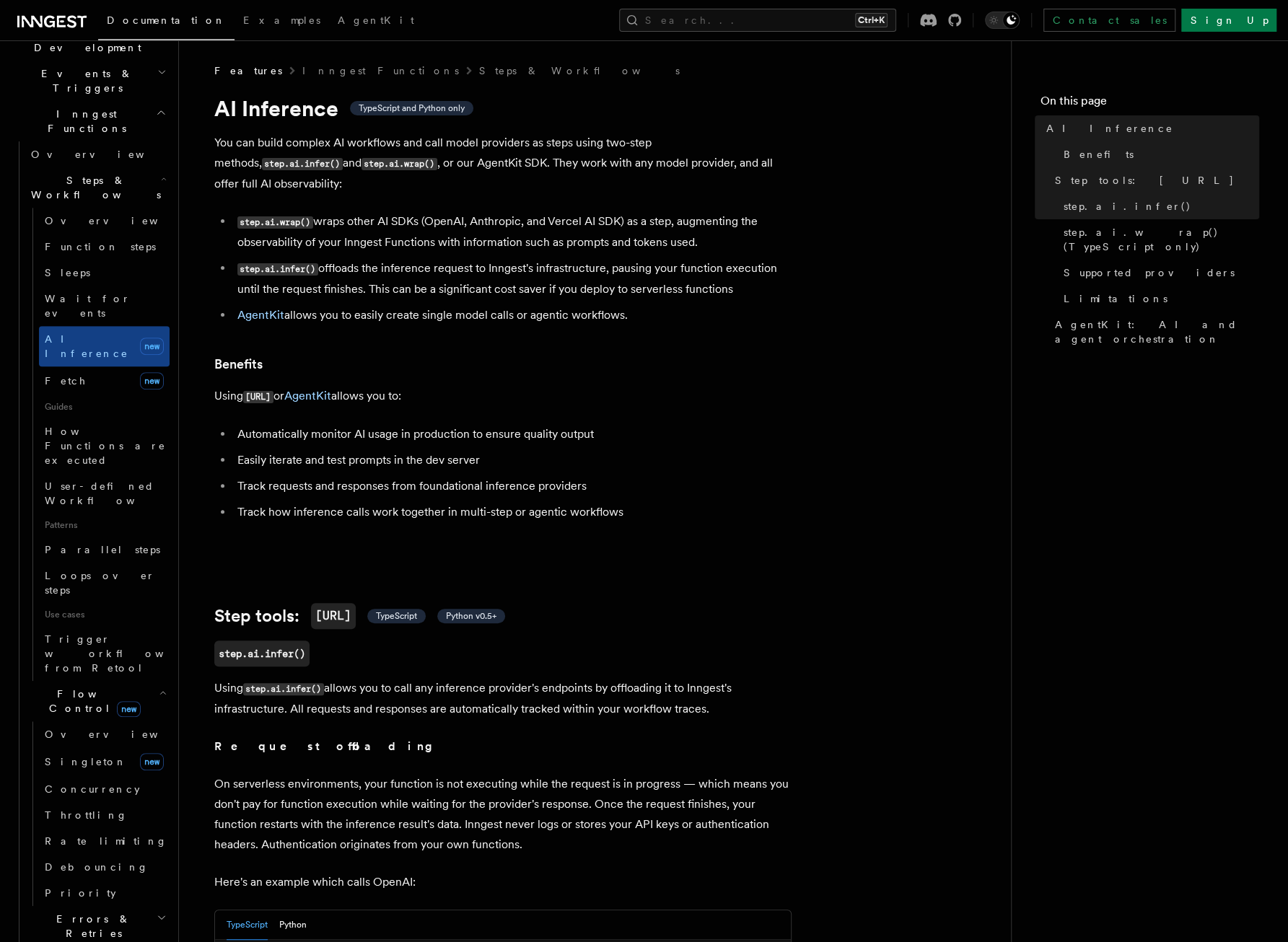
click at [394, 154] on p "You can build complex AI workflows and call model providers as steps using two-…" at bounding box center [502, 163] width 577 height 61
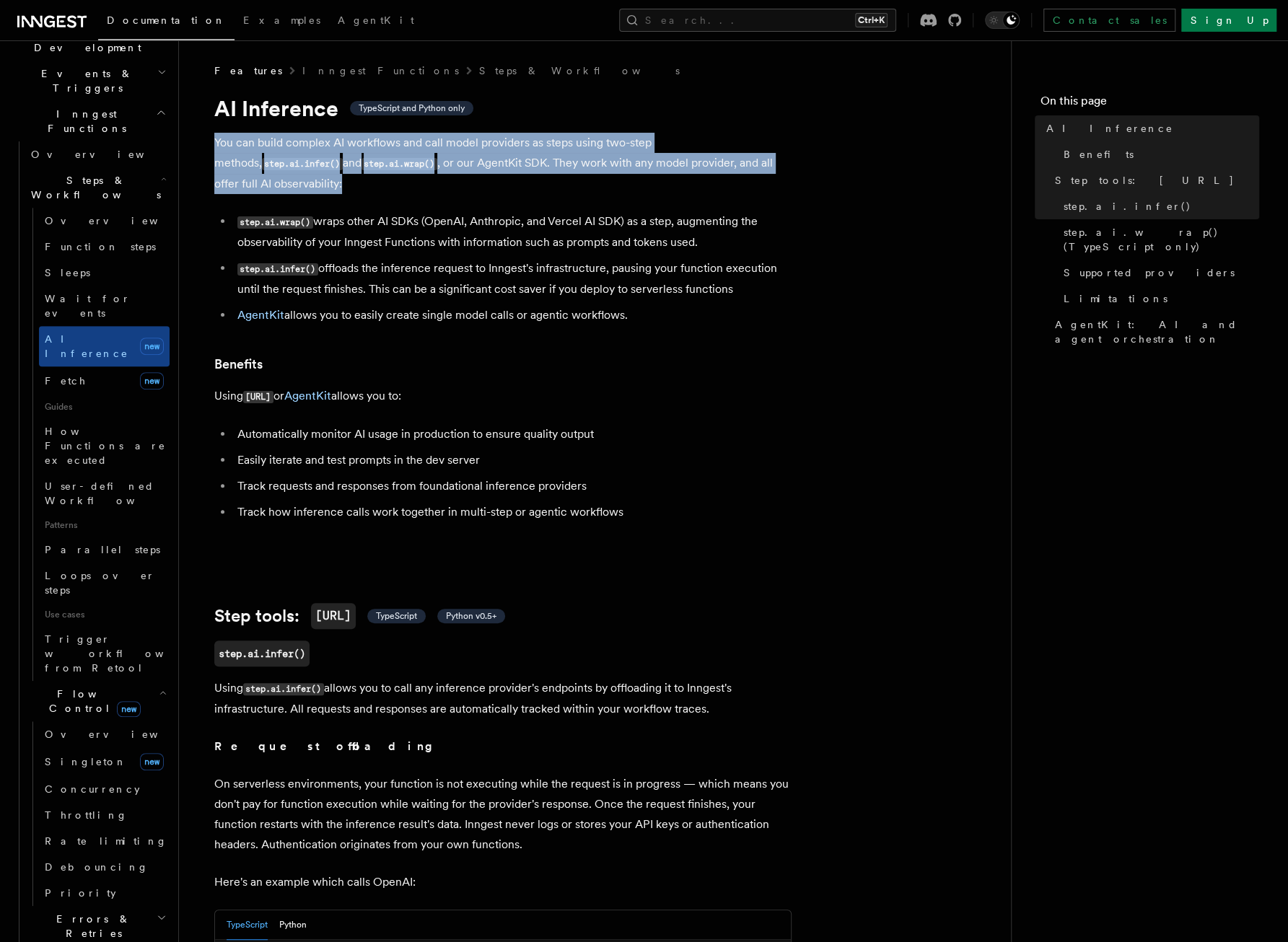
click at [394, 154] on p "You can build complex AI workflows and call model providers as steps using two-…" at bounding box center [502, 163] width 577 height 61
drag, startPoint x: 394, startPoint y: 154, endPoint x: 380, endPoint y: 160, distance: 15.2
click at [380, 160] on p "You can build complex AI workflows and call model providers as steps using two-…" at bounding box center [502, 163] width 577 height 61
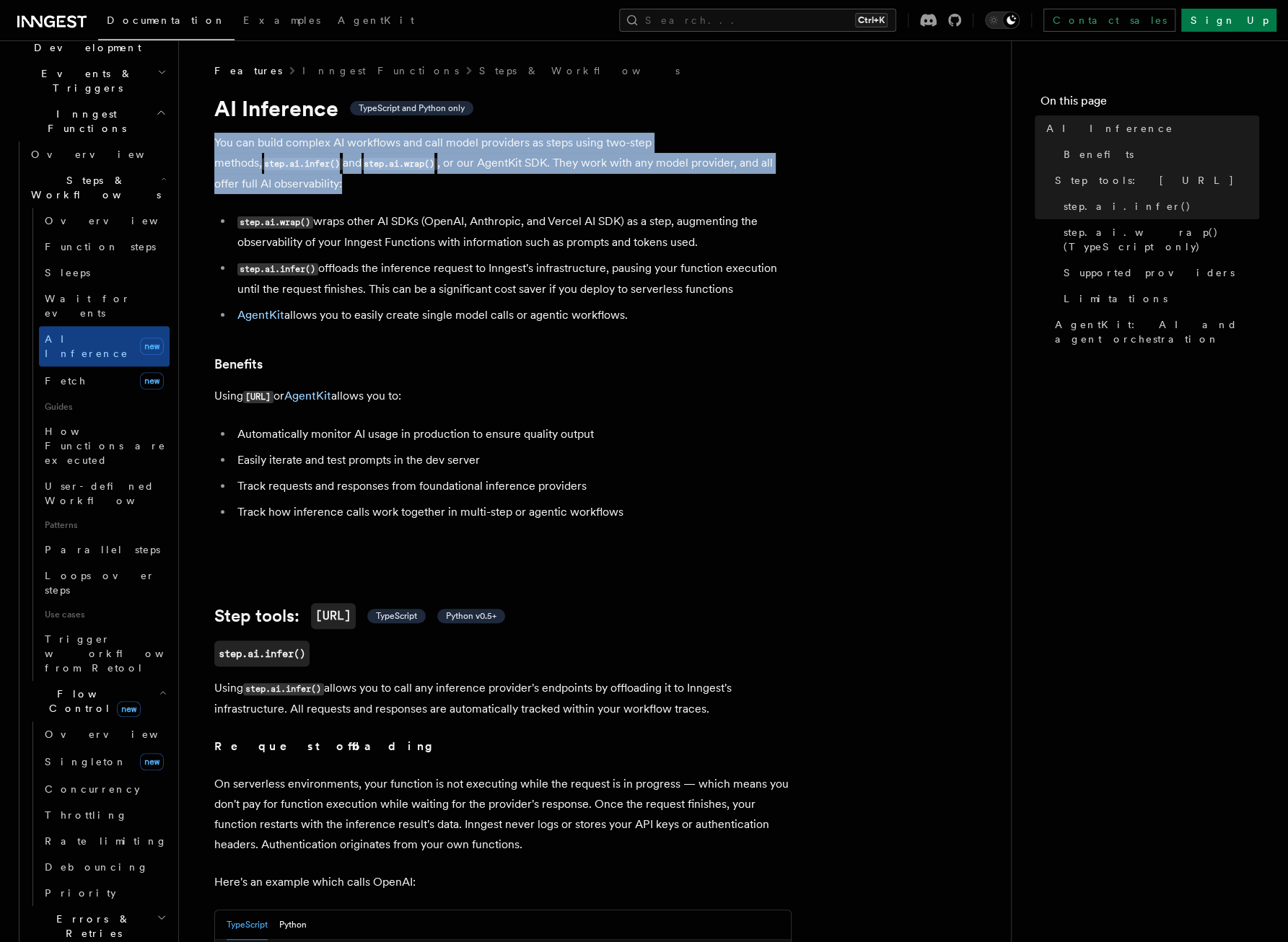
drag, startPoint x: 380, startPoint y: 160, endPoint x: 412, endPoint y: 160, distance: 32.0
click at [412, 160] on p "You can build complex AI workflows and call model providers as steps using two-…" at bounding box center [502, 163] width 577 height 61
click at [495, 165] on p "You can build complex AI workflows and call model providers as steps using two-…" at bounding box center [502, 163] width 577 height 61
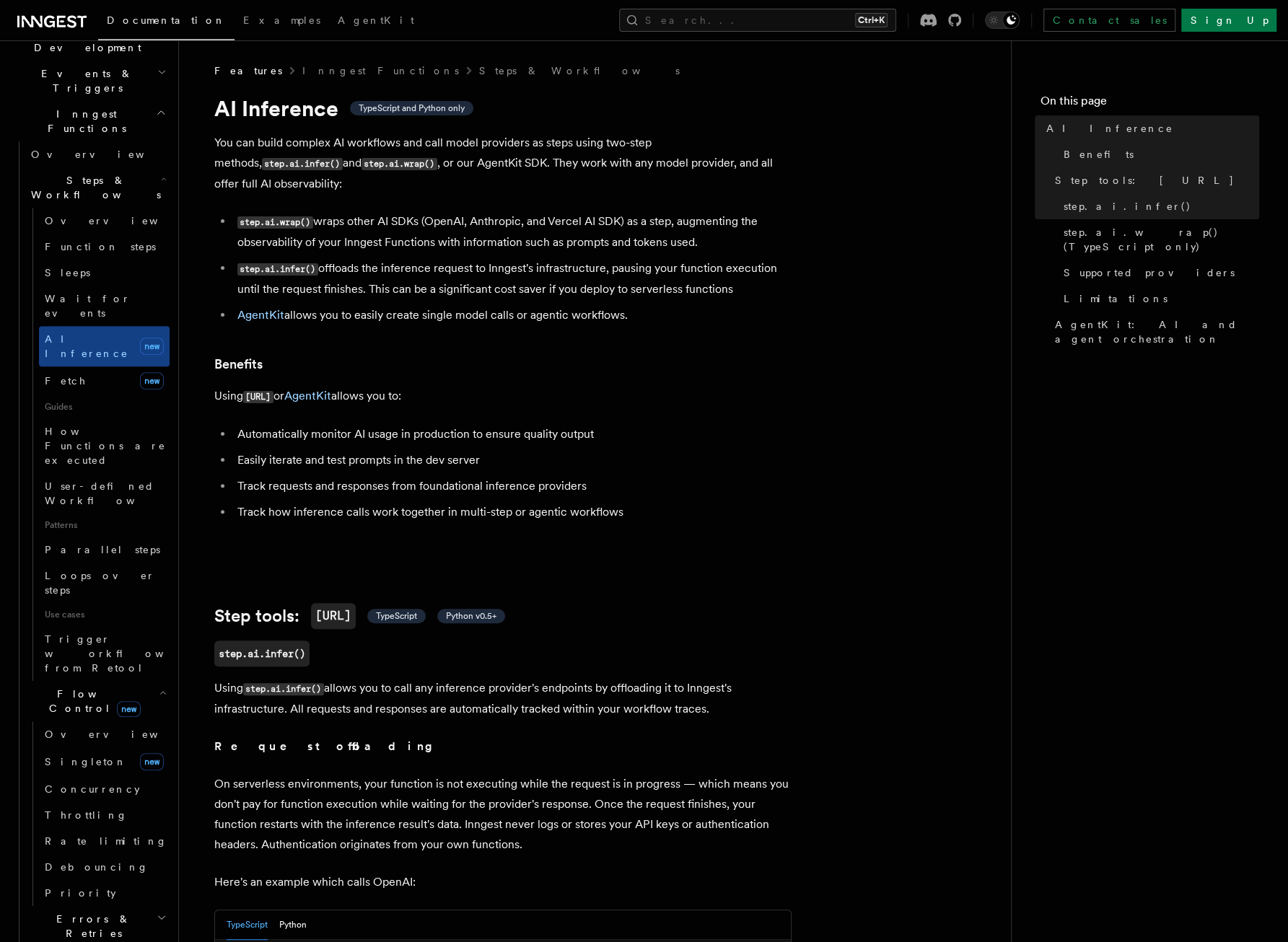
click at [492, 171] on p "You can build complex AI workflows and call model providers as steps using two-…" at bounding box center [502, 163] width 577 height 61
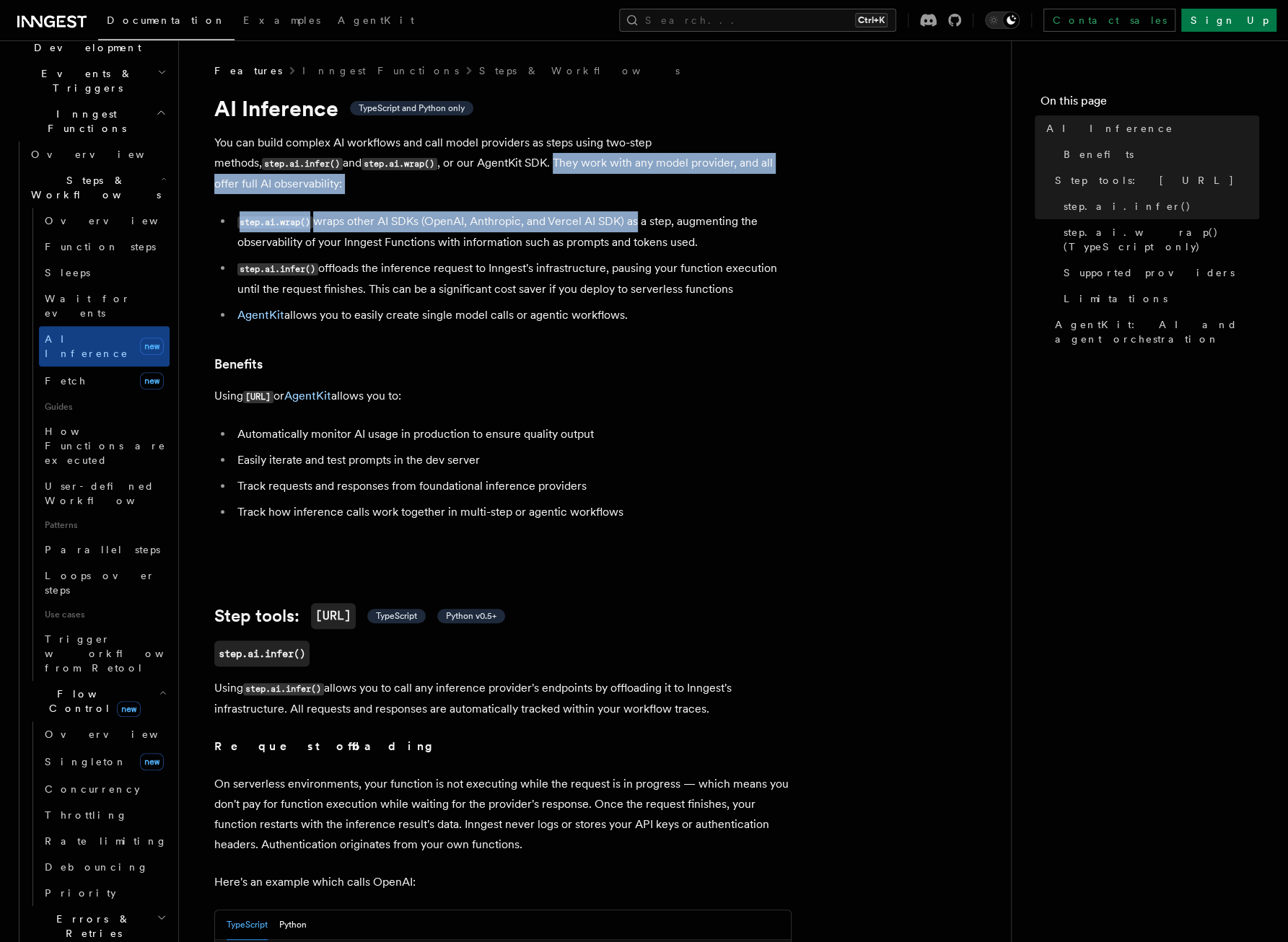
drag, startPoint x: 429, startPoint y: 161, endPoint x: 631, endPoint y: 200, distance: 205.7
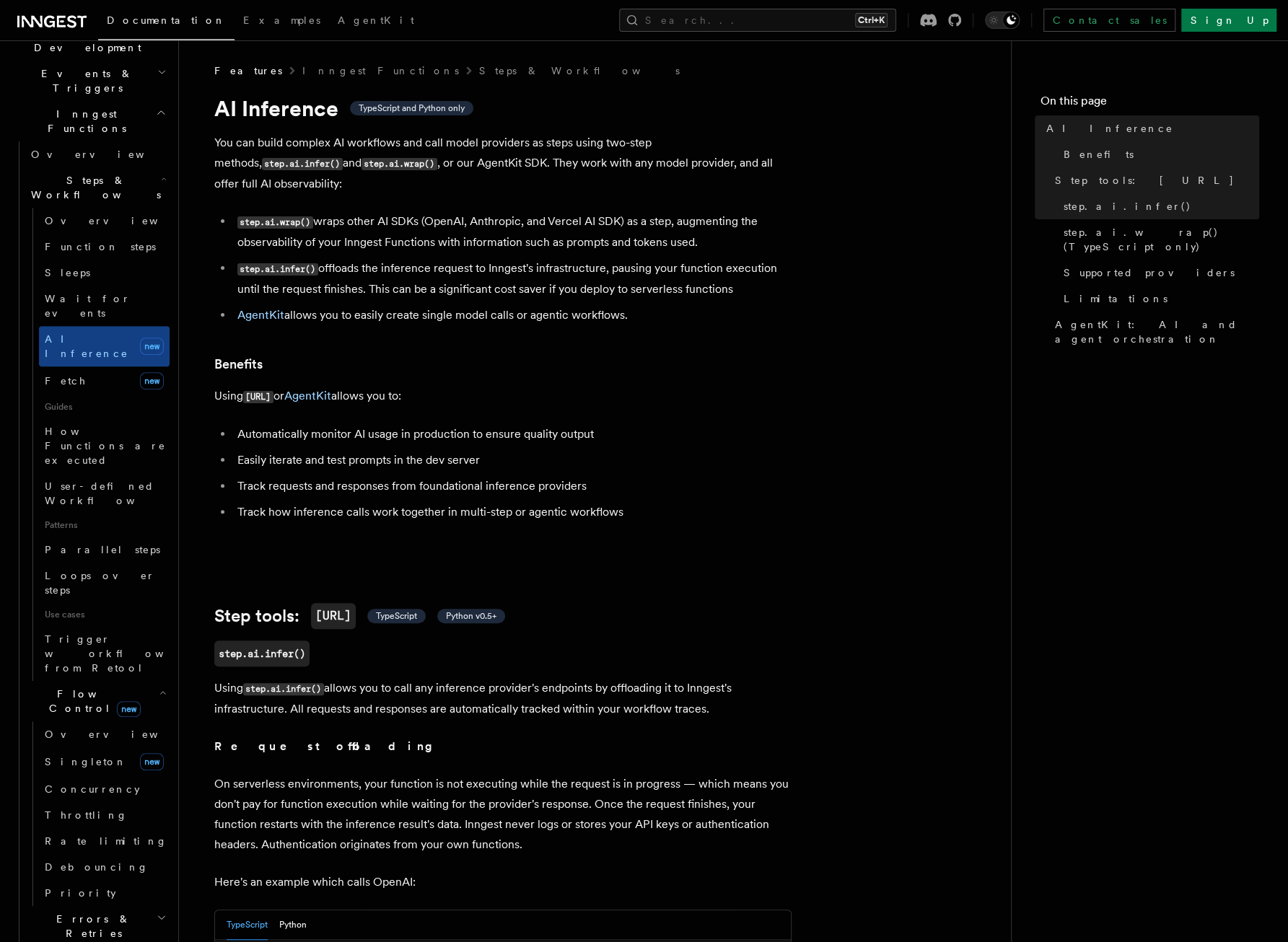
click at [405, 167] on p "You can build complex AI workflows and call model providers as steps using two-…" at bounding box center [502, 163] width 577 height 61
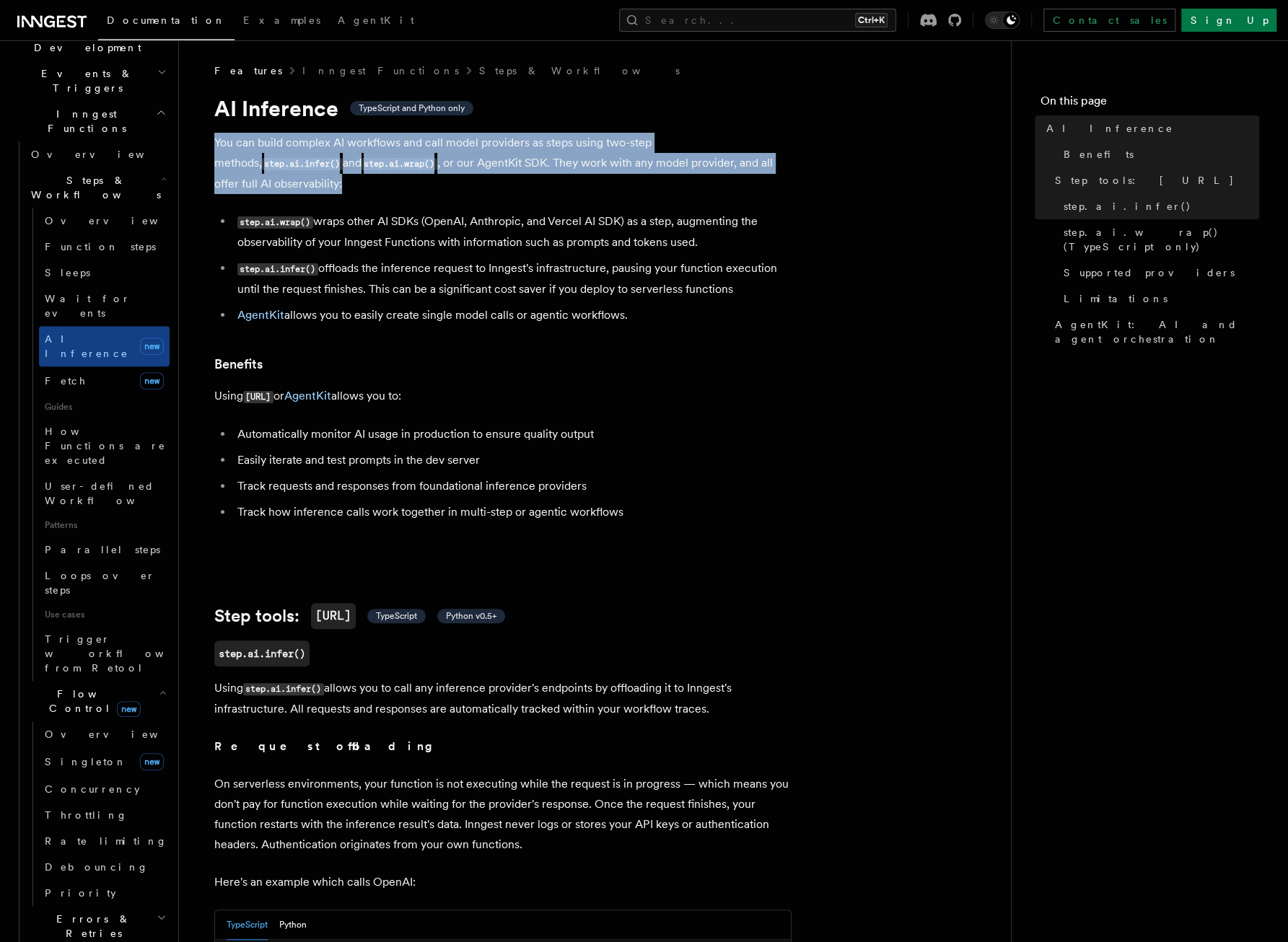
click at [405, 167] on p "You can build complex AI workflows and call model providers as steps using two-…" at bounding box center [502, 163] width 577 height 61
click at [414, 155] on p "You can build complex AI workflows and call model providers as steps using two-…" at bounding box center [502, 163] width 577 height 61
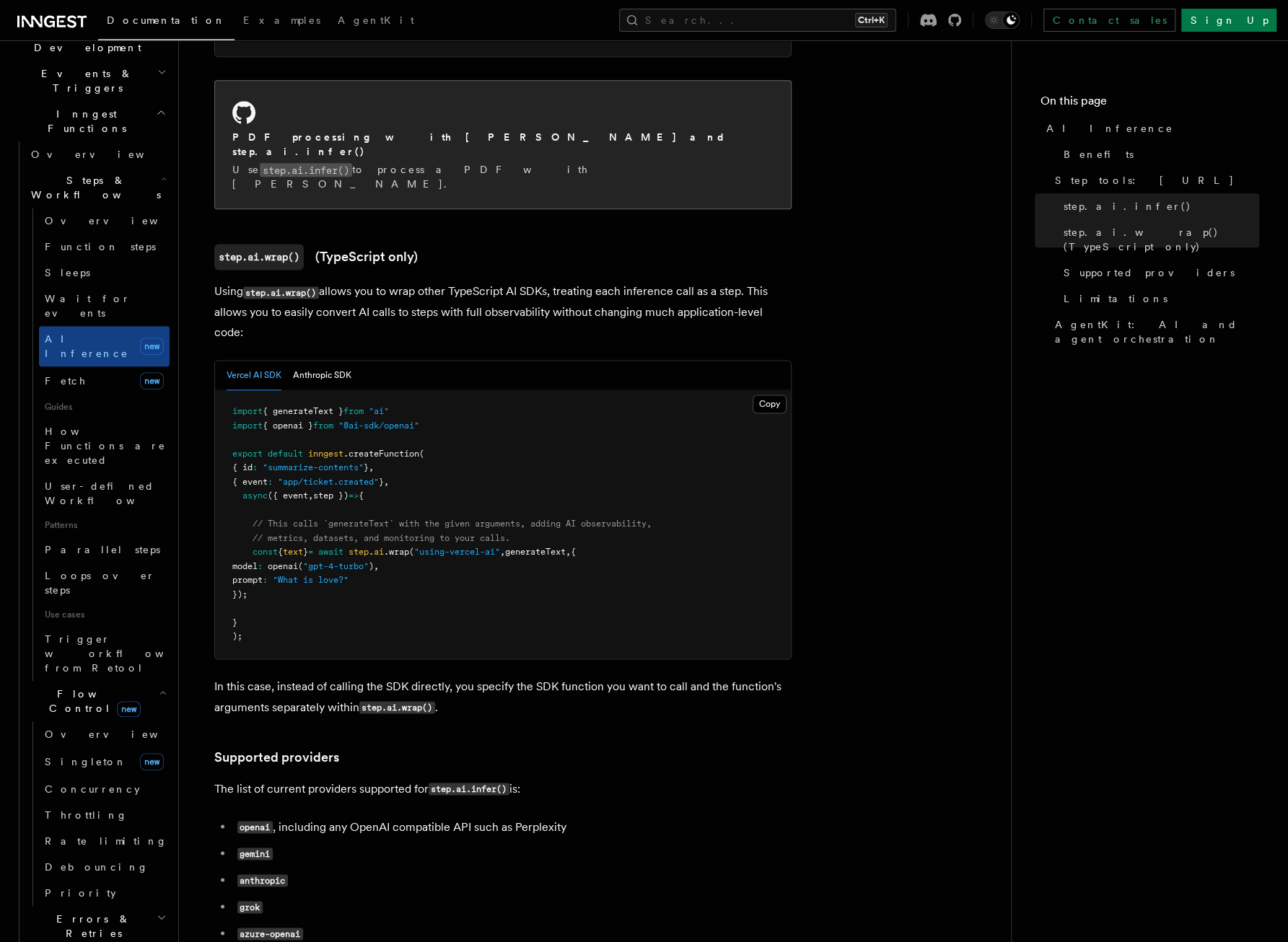
scroll to position [1227, 0]
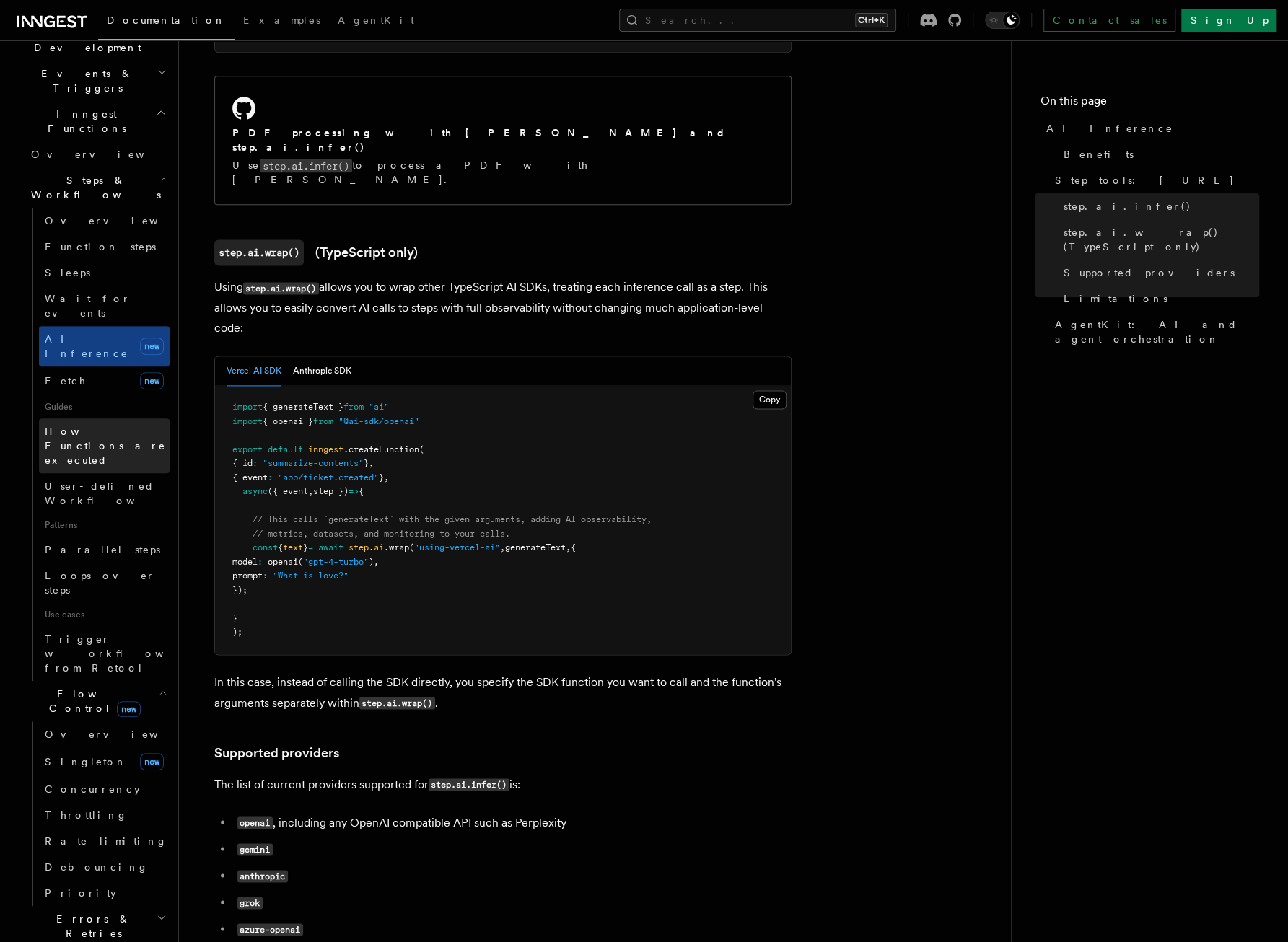
click at [120, 426] on span "How Functions are executed" at bounding box center [106, 445] width 121 height 40
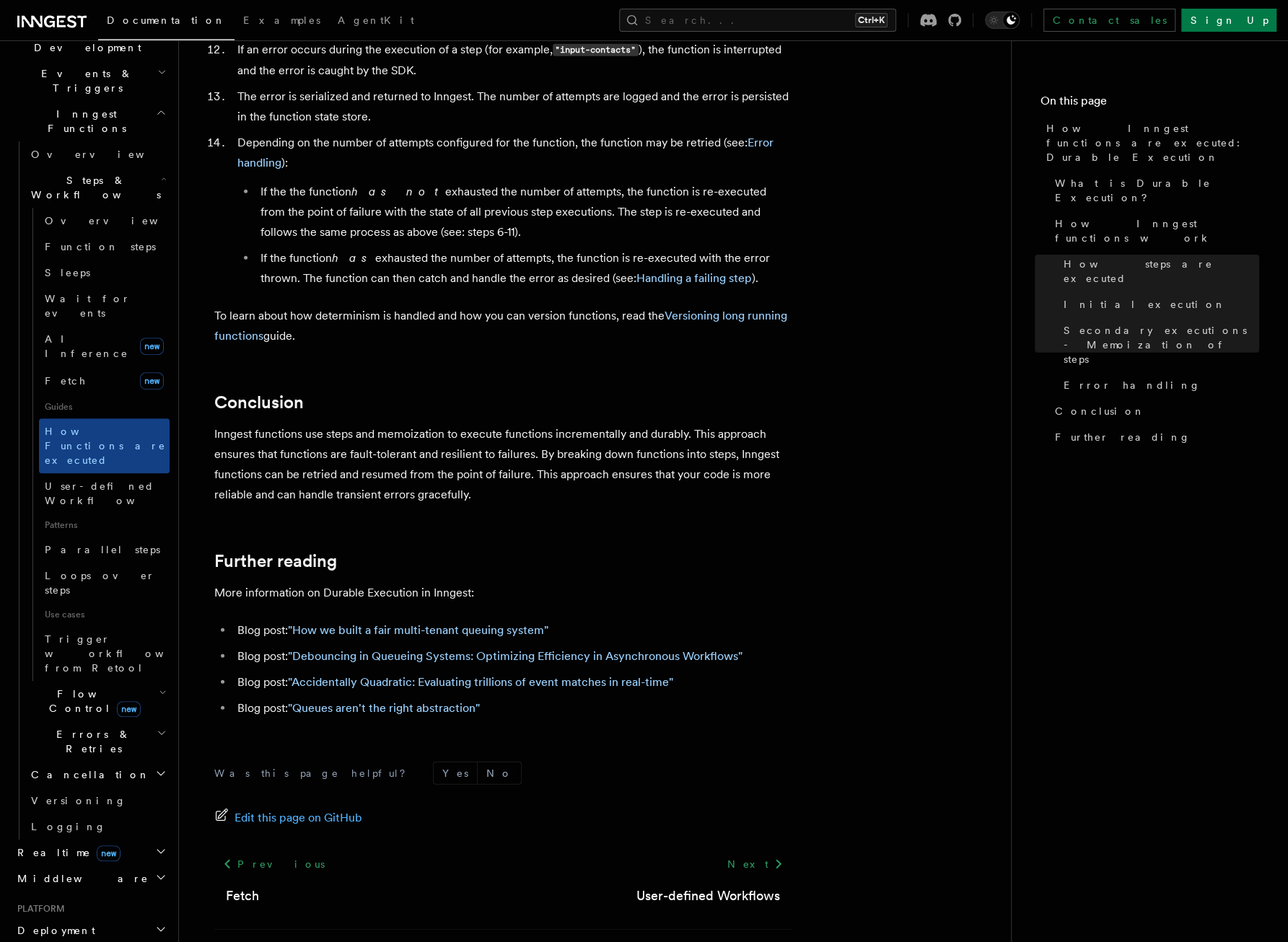
scroll to position [2477, 0]
click at [95, 840] on h2 "Realtime new" at bounding box center [90, 853] width 158 height 26
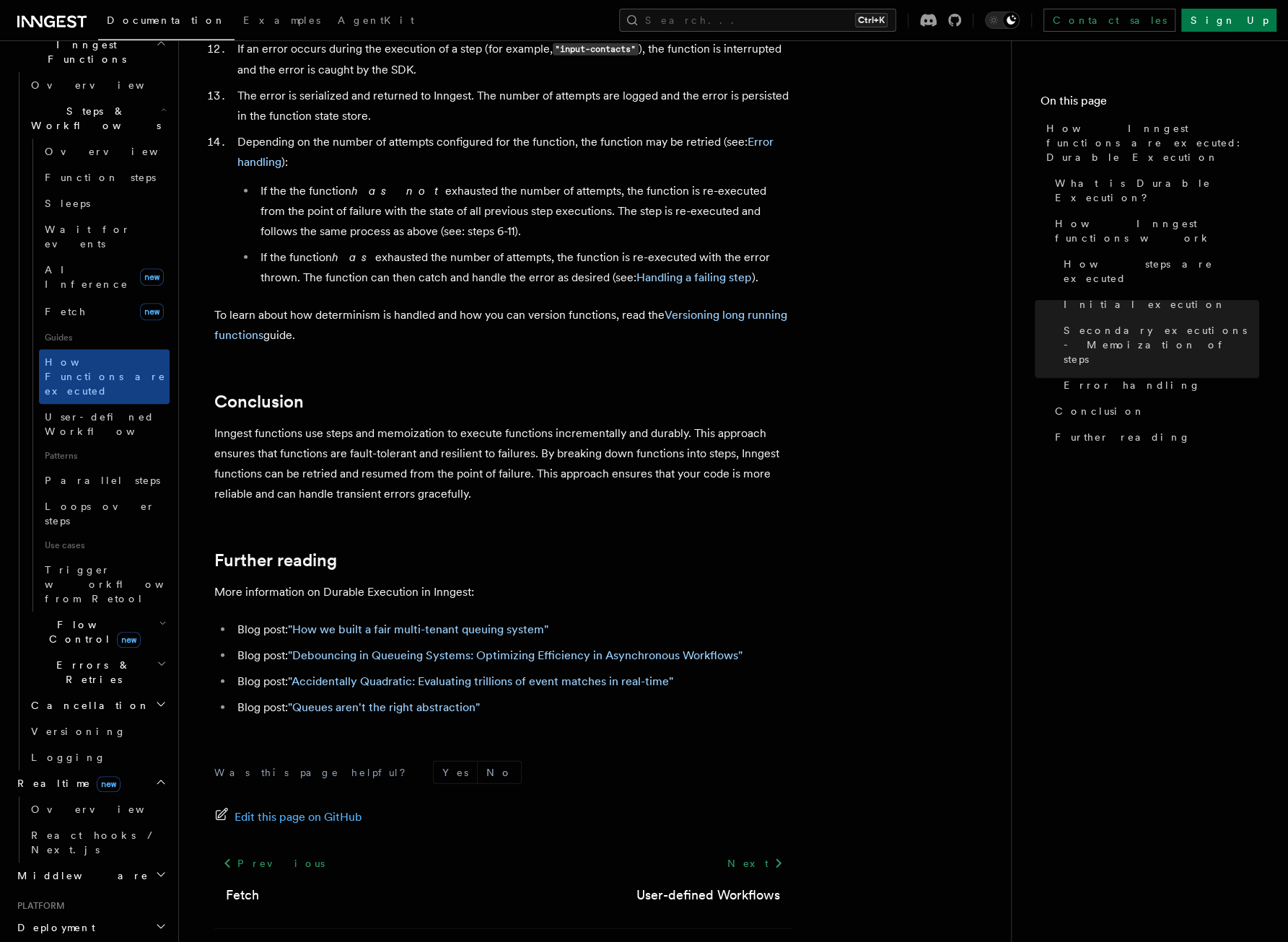
scroll to position [433, 0]
click at [90, 794] on link "Overview" at bounding box center [97, 807] width 144 height 26
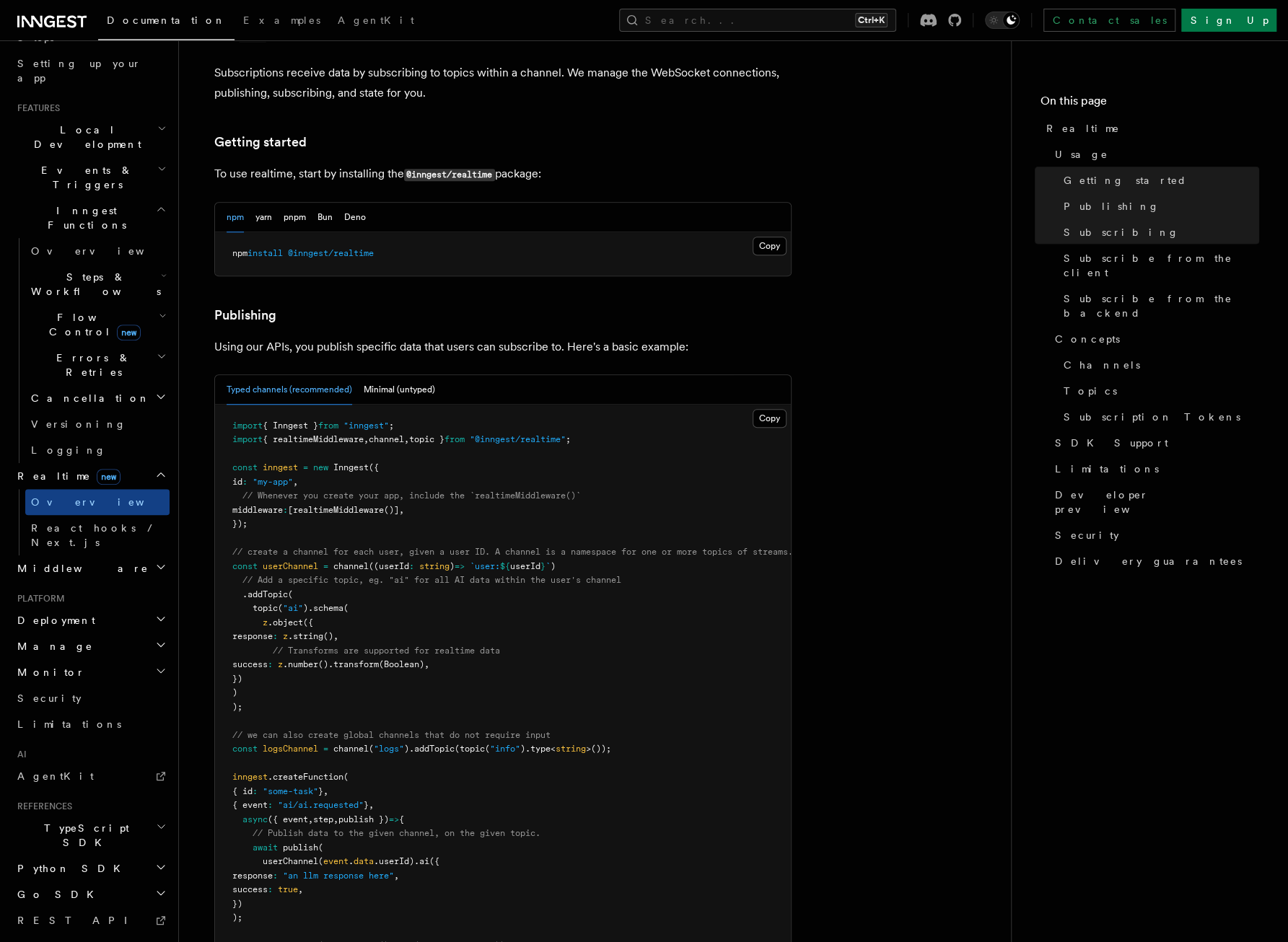
scroll to position [649, 0]
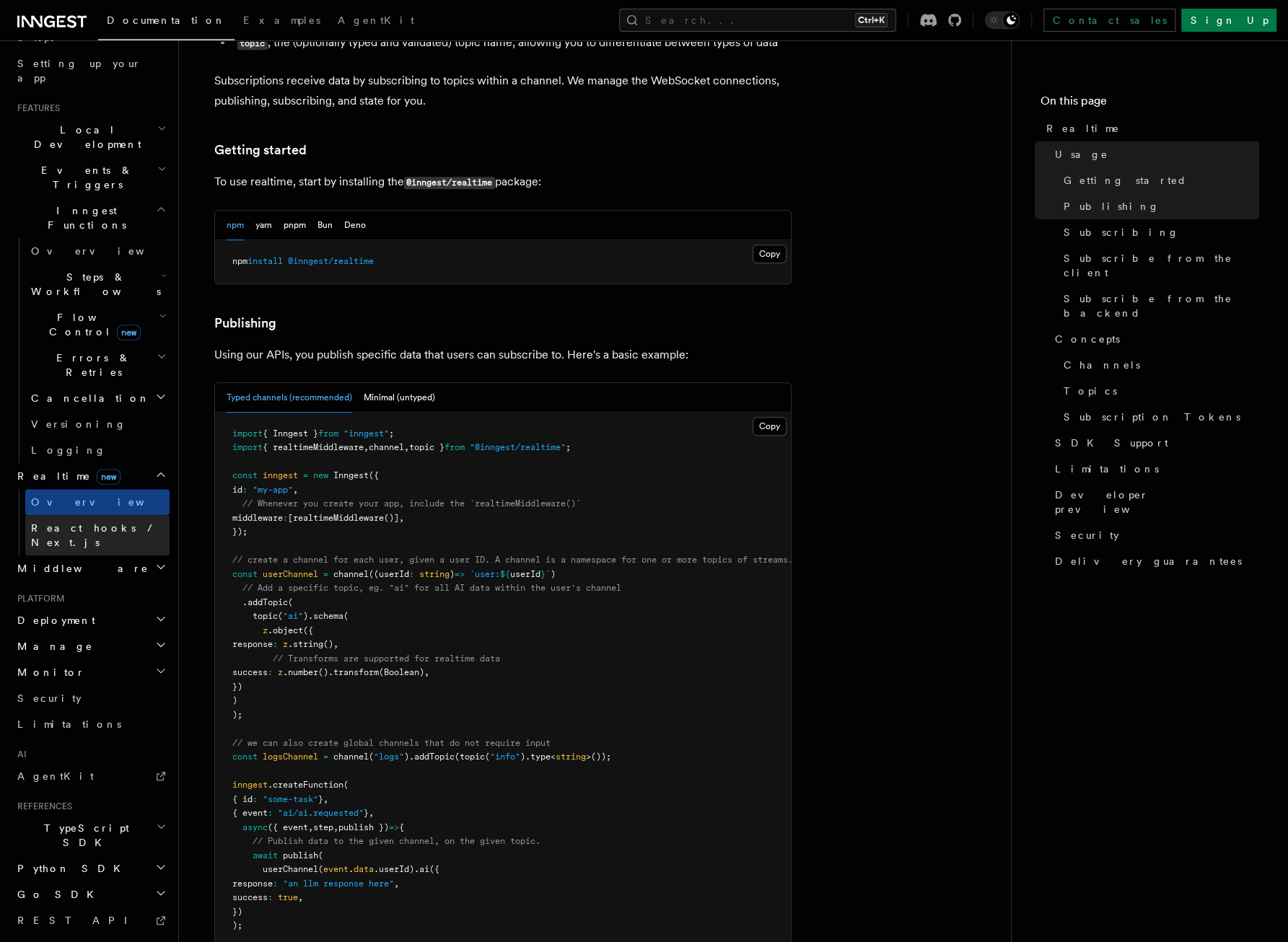
click at [135, 515] on link "React hooks / Next.js" at bounding box center [97, 534] width 144 height 40
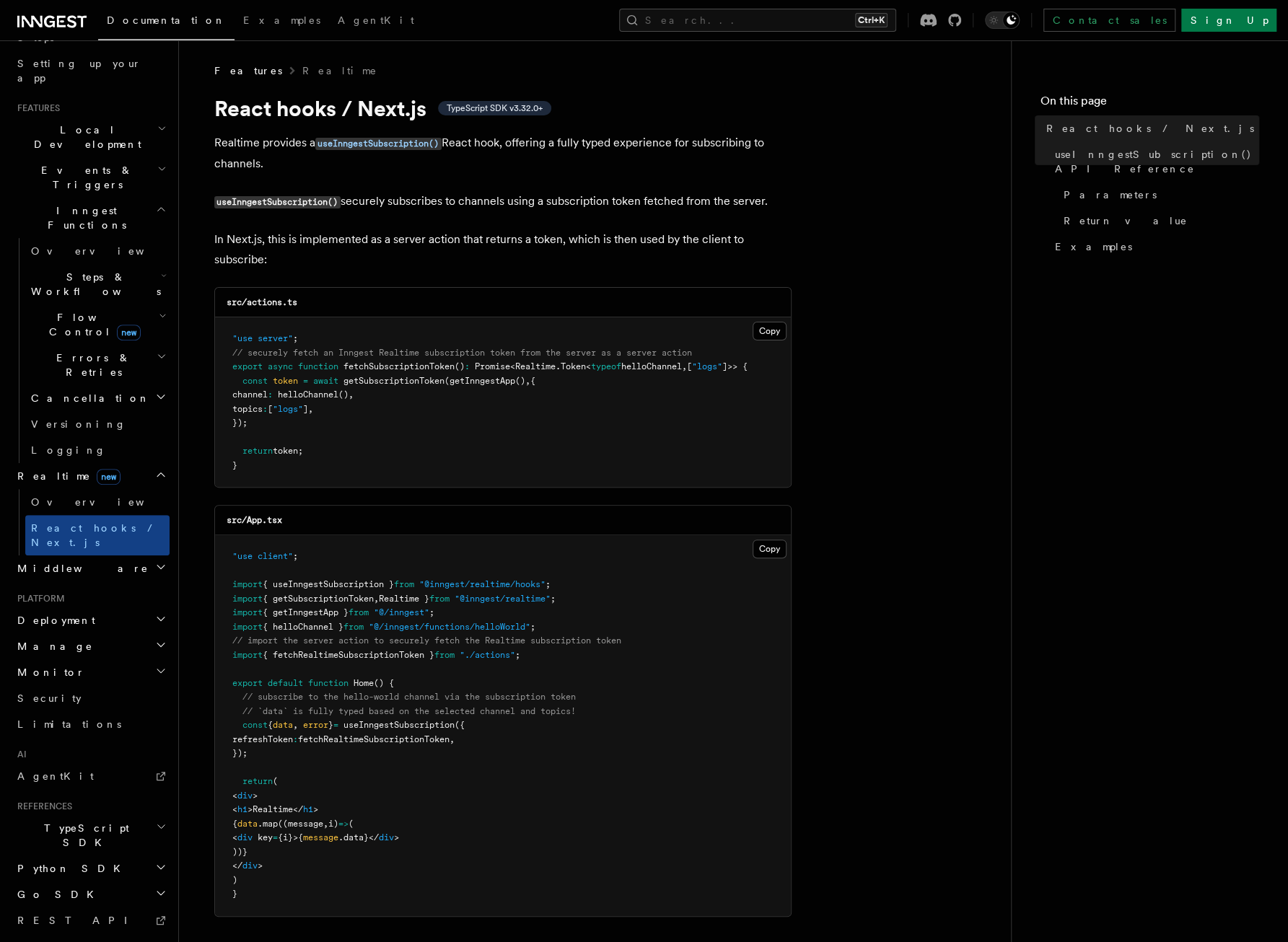
click at [110, 556] on h2 "Middleware" at bounding box center [90, 569] width 158 height 26
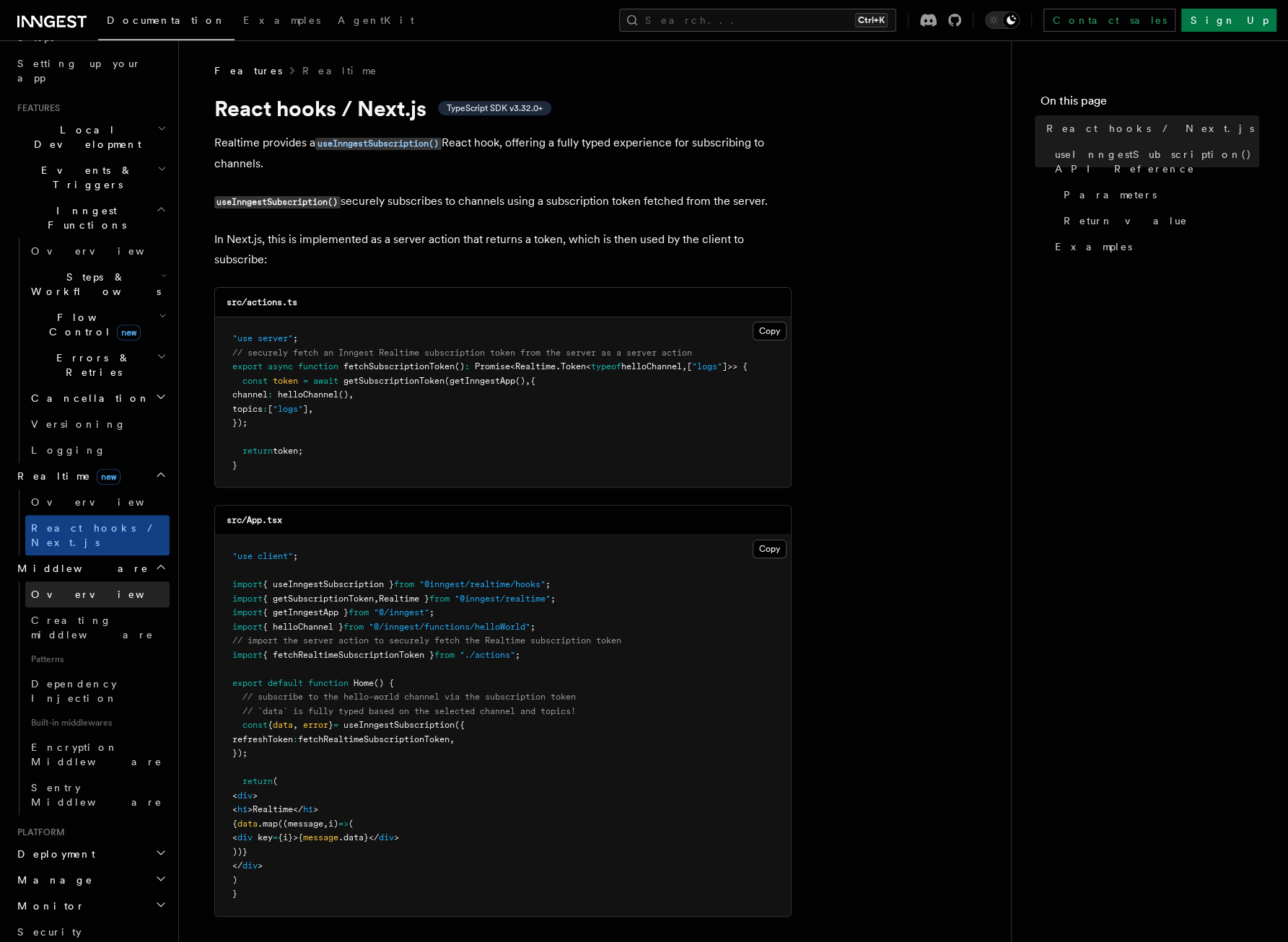
click at [101, 582] on link "Overview" at bounding box center [97, 595] width 144 height 26
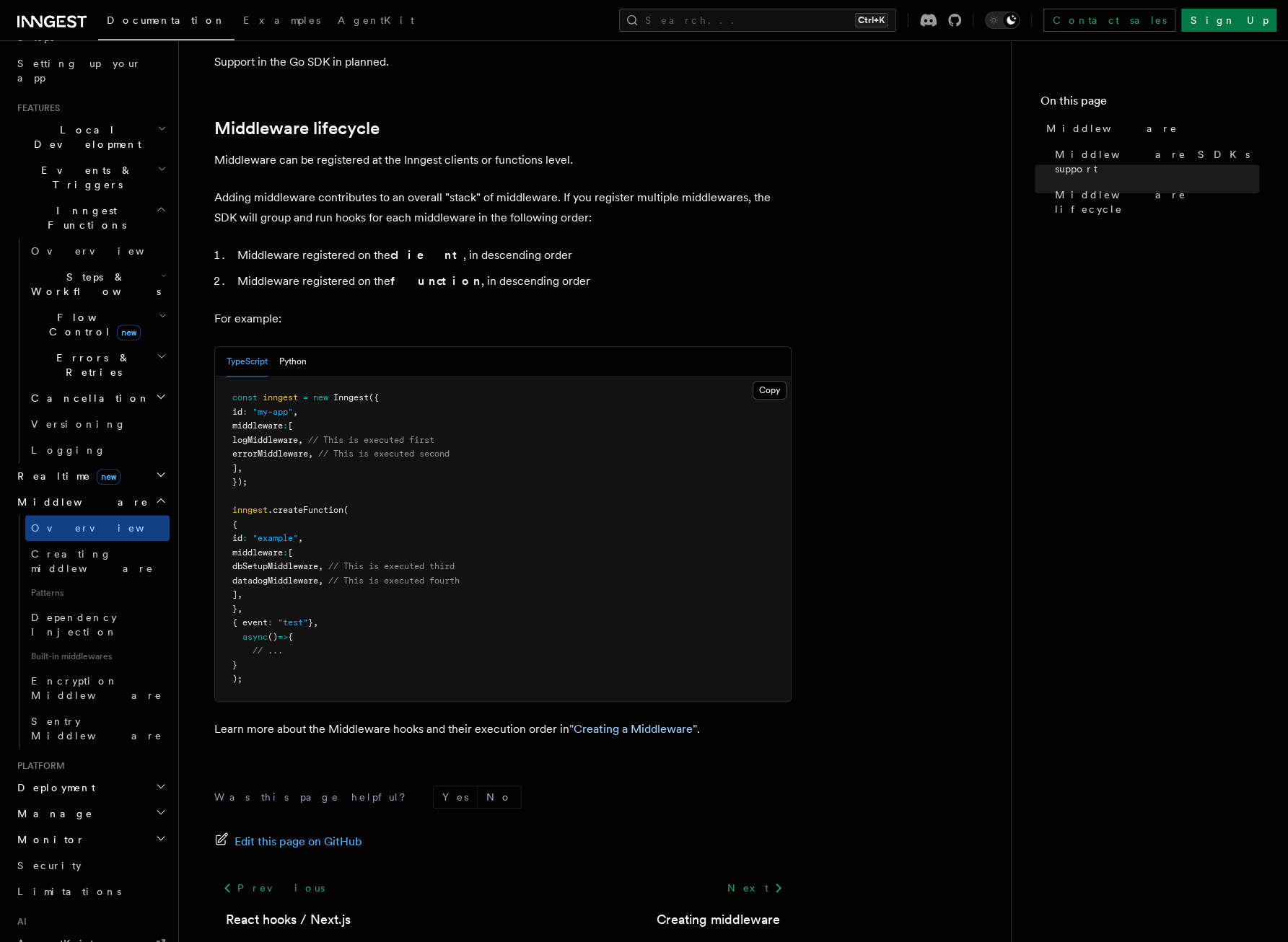
scroll to position [417, 0]
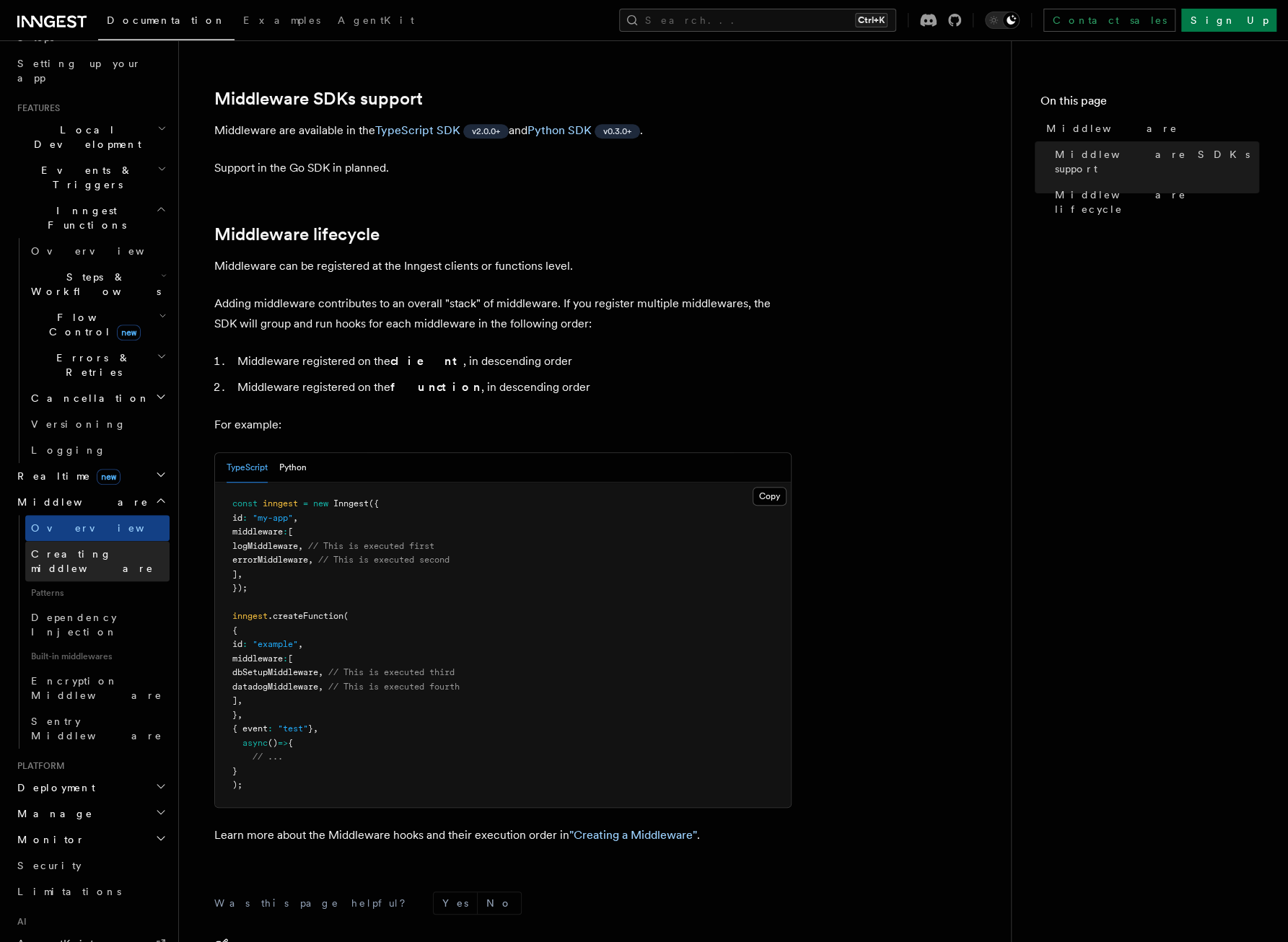
click at [92, 548] on span "Creating middleware" at bounding box center [92, 561] width 123 height 26
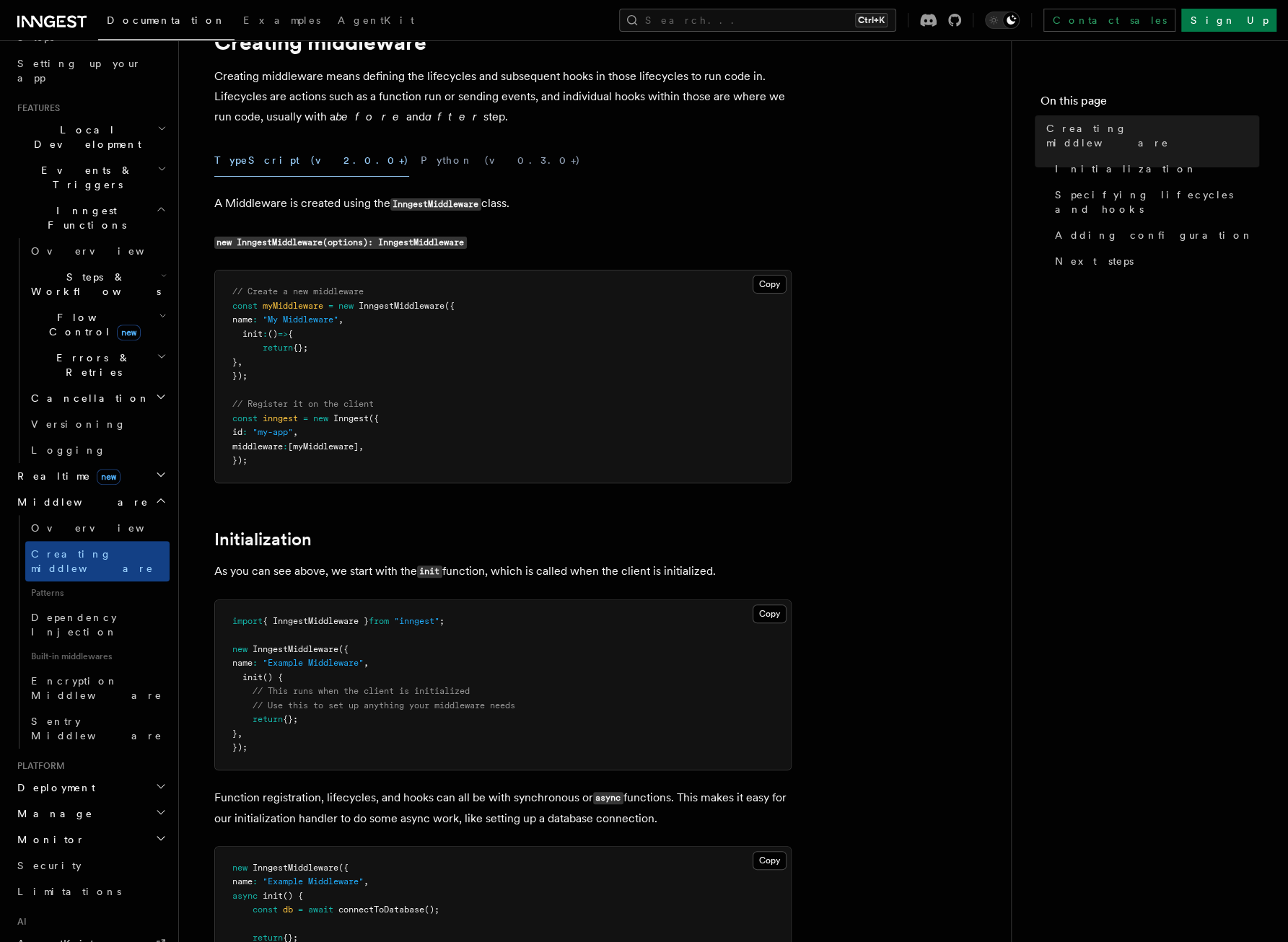
scroll to position [72, 0]
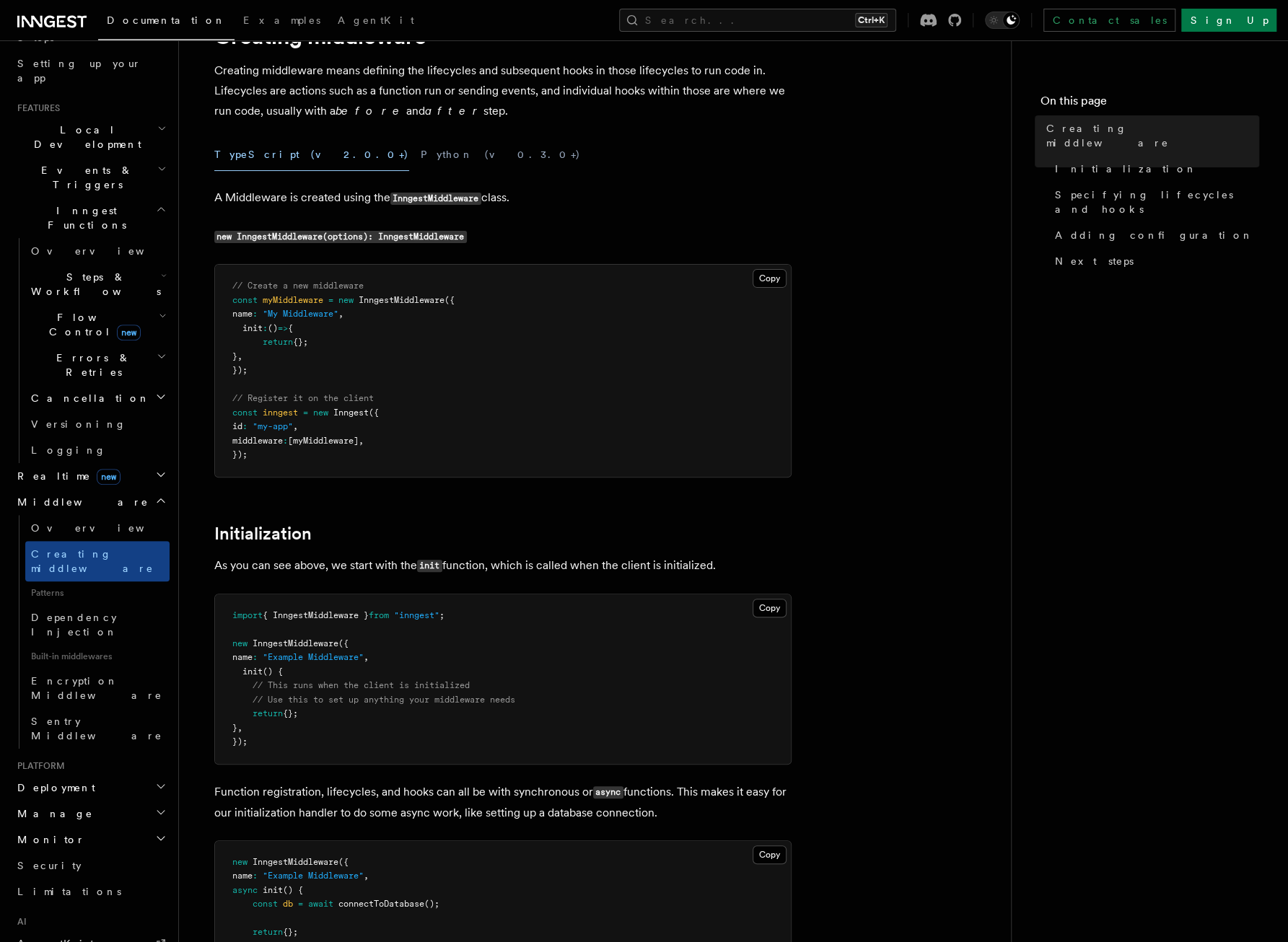
click at [435, 300] on span "InngestMiddleware" at bounding box center [401, 300] width 86 height 10
click at [435, 300] on span "InngestMiddleware" at bounding box center [401, 300] width 86 height 10
click at [435, 302] on span "InngestMiddleware" at bounding box center [401, 300] width 86 height 10
drag, startPoint x: 435, startPoint y: 302, endPoint x: 401, endPoint y: 327, distance: 42.2
click at [401, 327] on pre "// Create a new middleware const myMiddleware = new InngestMiddleware ({ name :…" at bounding box center [503, 371] width 576 height 212
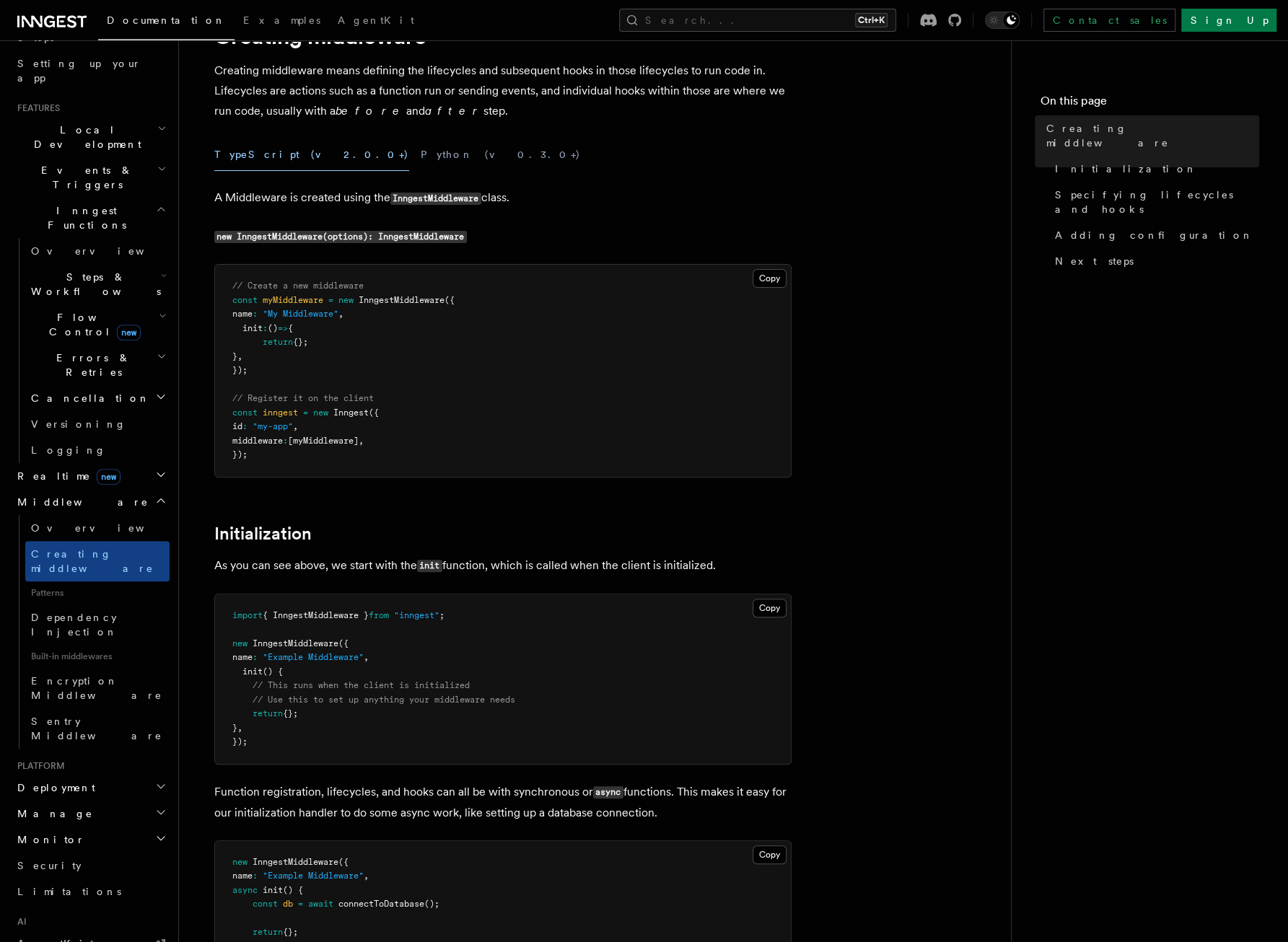
click at [390, 353] on pre "// Create a new middleware const myMiddleware = new InngestMiddleware ({ name :…" at bounding box center [503, 371] width 576 height 212
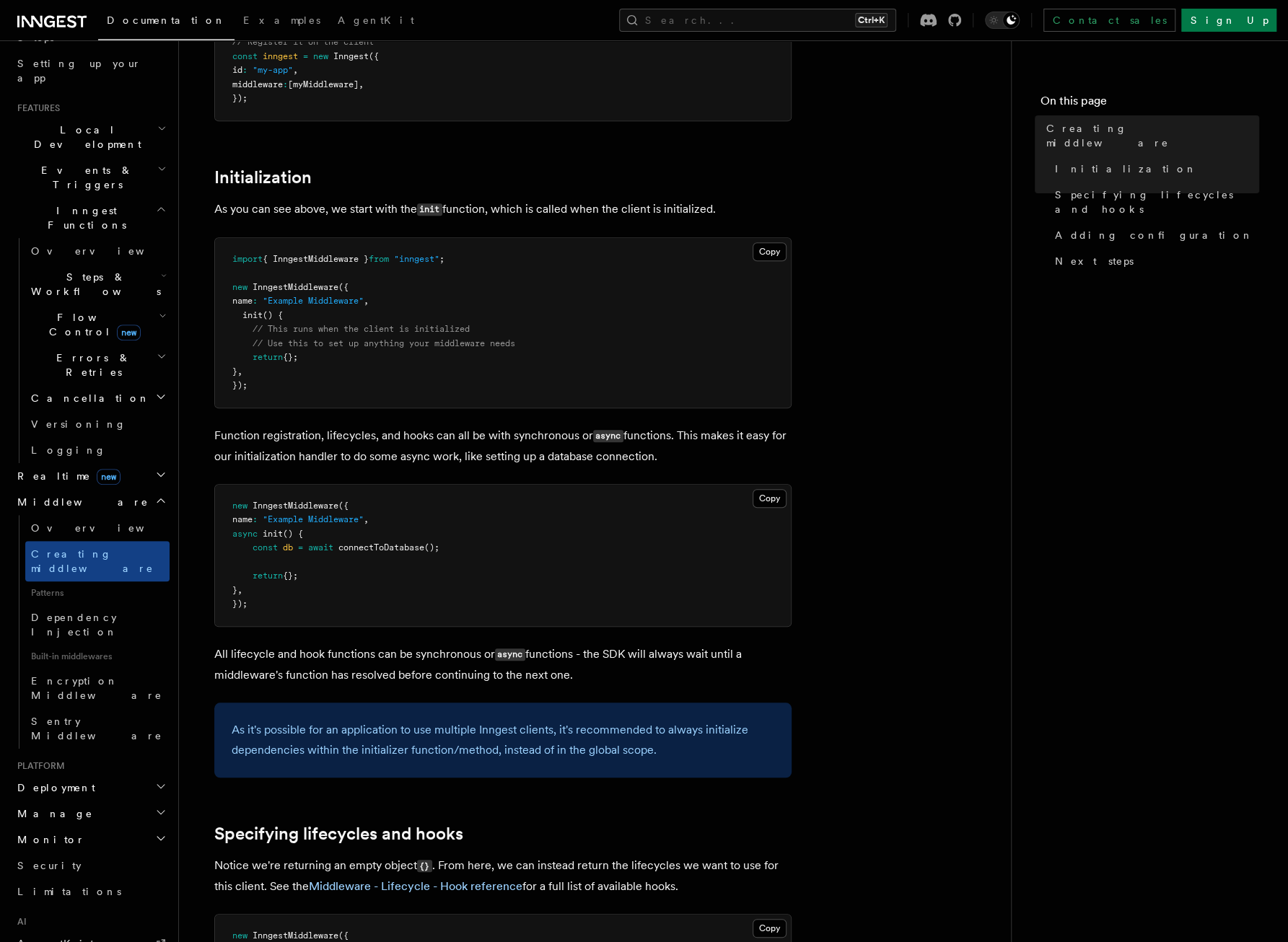
scroll to position [433, 0]
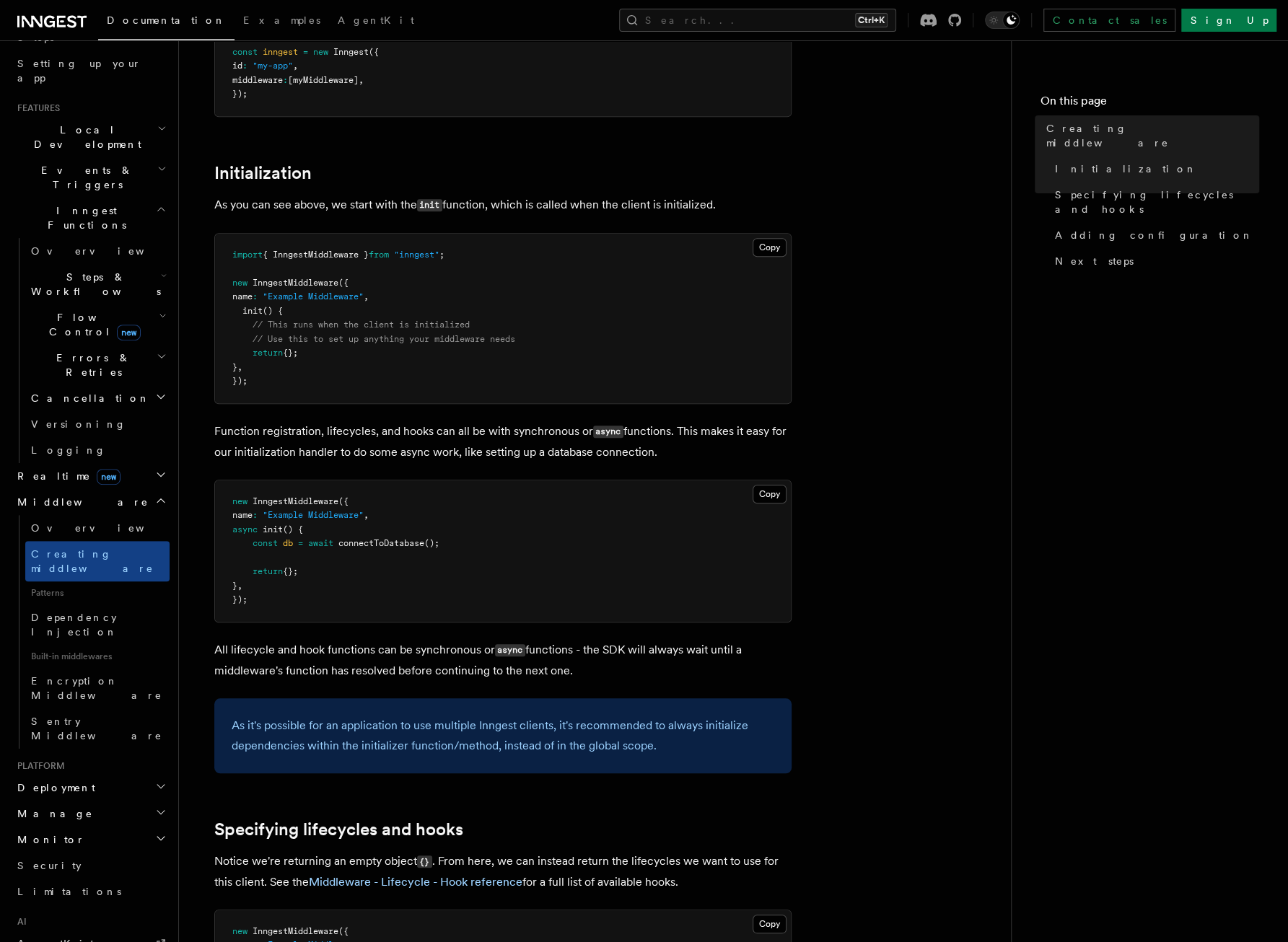
click at [258, 435] on p "Function registration, lifecycles, and hooks can all be with synchronous or asy…" at bounding box center [502, 442] width 577 height 41
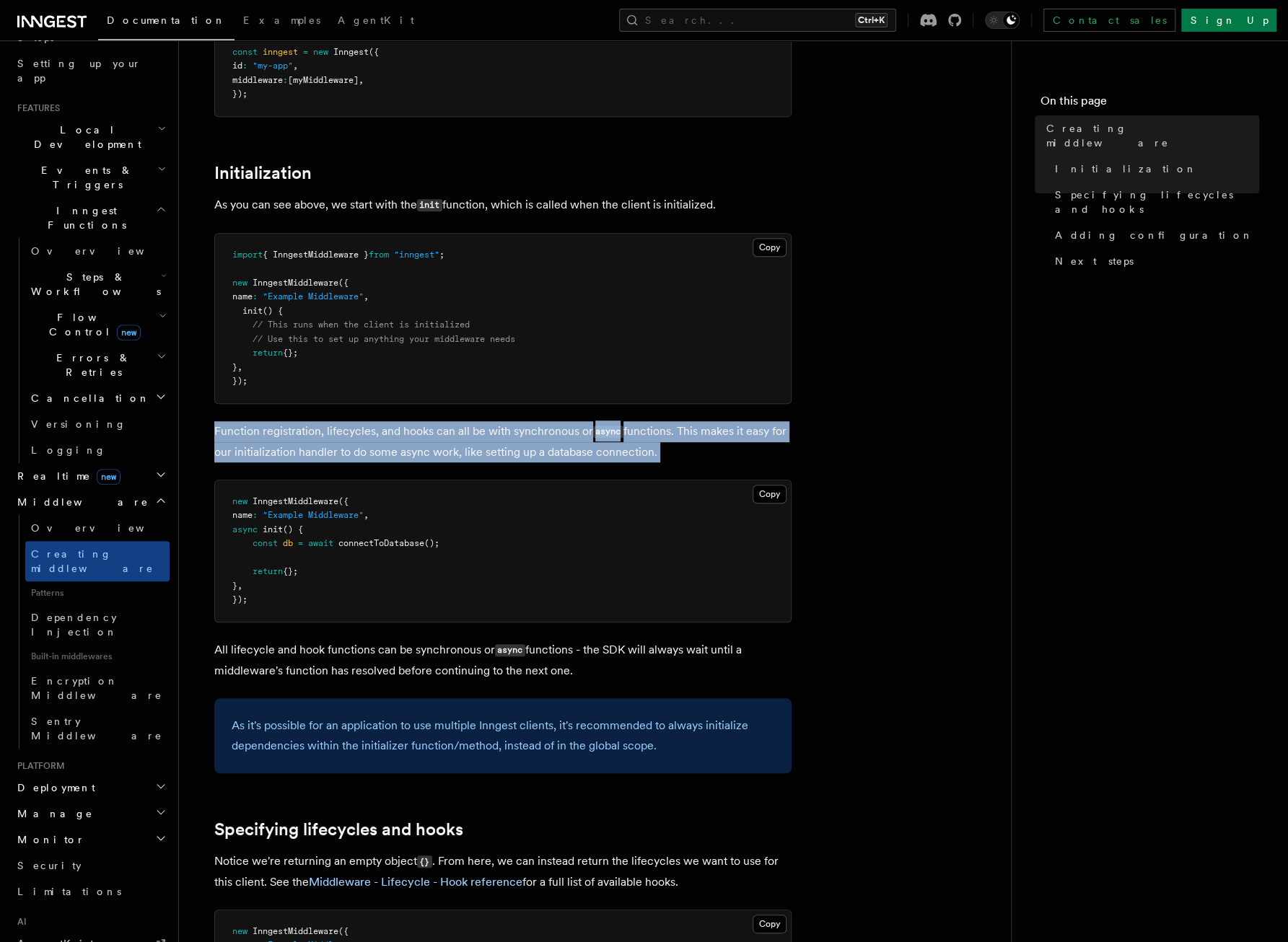
click at [258, 435] on p "Function registration, lifecycles, and hooks can all be with synchronous or asy…" at bounding box center [502, 442] width 577 height 41
drag, startPoint x: 258, startPoint y: 435, endPoint x: 314, endPoint y: 440, distance: 56.2
click at [310, 444] on p "Function registration, lifecycles, and hooks can all be with synchronous or asy…" at bounding box center [502, 442] width 577 height 41
click at [314, 439] on p "Function registration, lifecycles, and hooks can all be with synchronous or asy…" at bounding box center [502, 442] width 577 height 41
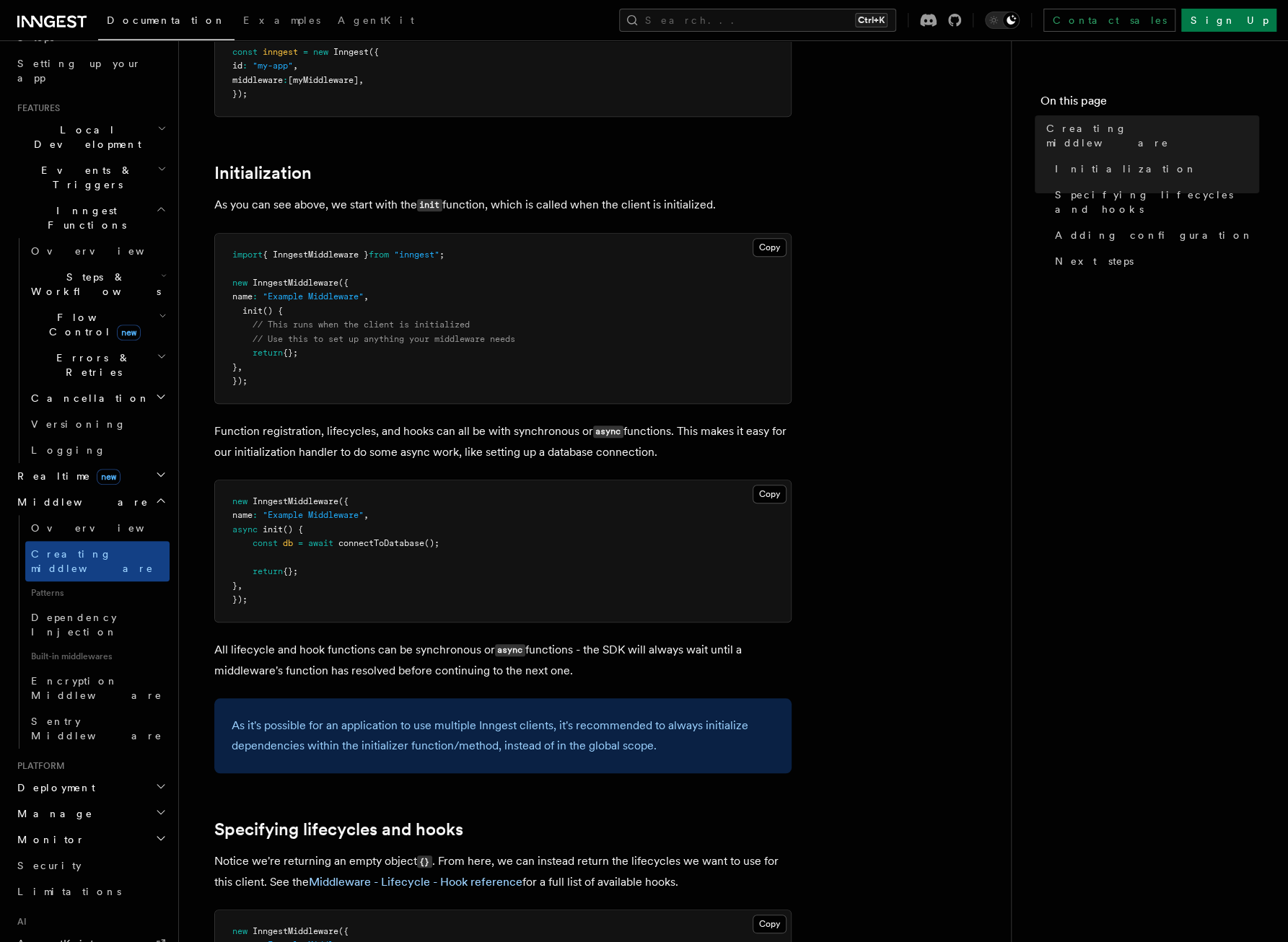
click at [319, 431] on p "Function registration, lifecycles, and hooks can all be with synchronous or asy…" at bounding box center [502, 442] width 577 height 41
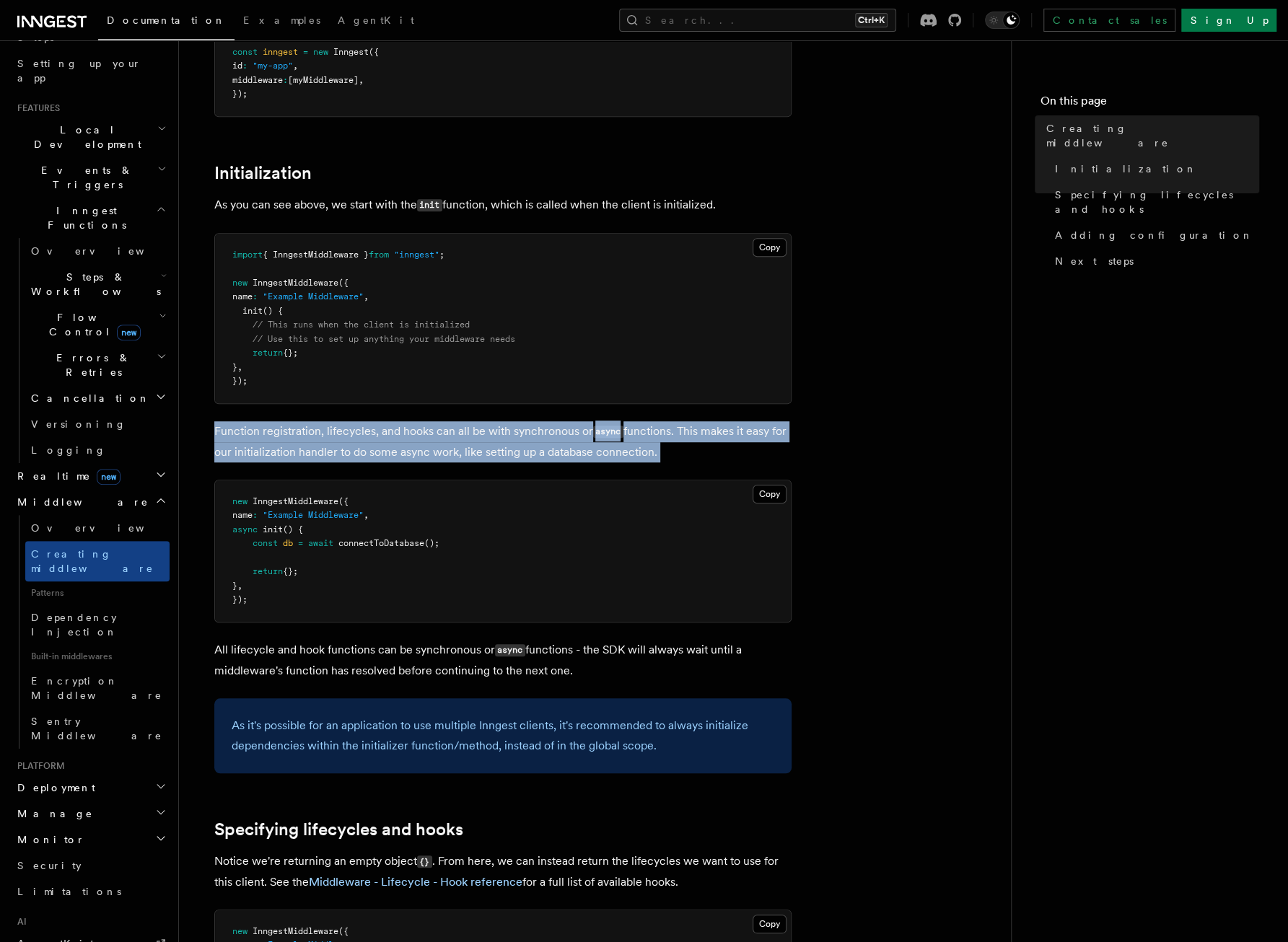
click at [319, 431] on p "Function registration, lifecycles, and hooks can all be with synchronous or asy…" at bounding box center [502, 442] width 577 height 41
drag, startPoint x: 319, startPoint y: 431, endPoint x: 399, endPoint y: 430, distance: 80.0
click at [399, 430] on p "Function registration, lifecycles, and hooks can all be with synchronous or asy…" at bounding box center [502, 442] width 577 height 41
click at [450, 429] on p "Function registration, lifecycles, and hooks can all be with synchronous or asy…" at bounding box center [502, 442] width 577 height 41
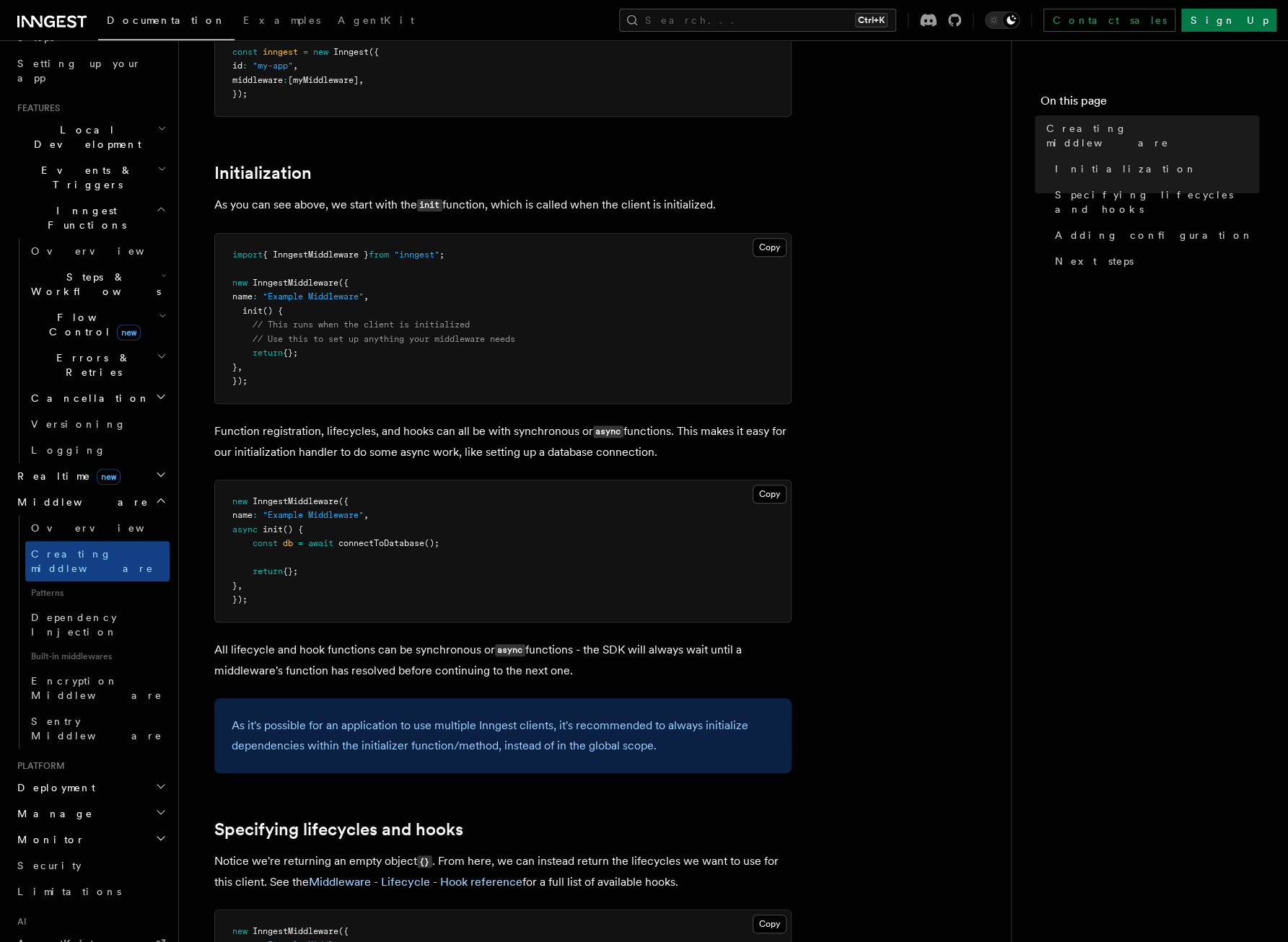
click at [534, 426] on p "Function registration, lifecycles, and hooks can all be with synchronous or asy…" at bounding box center [502, 442] width 577 height 41
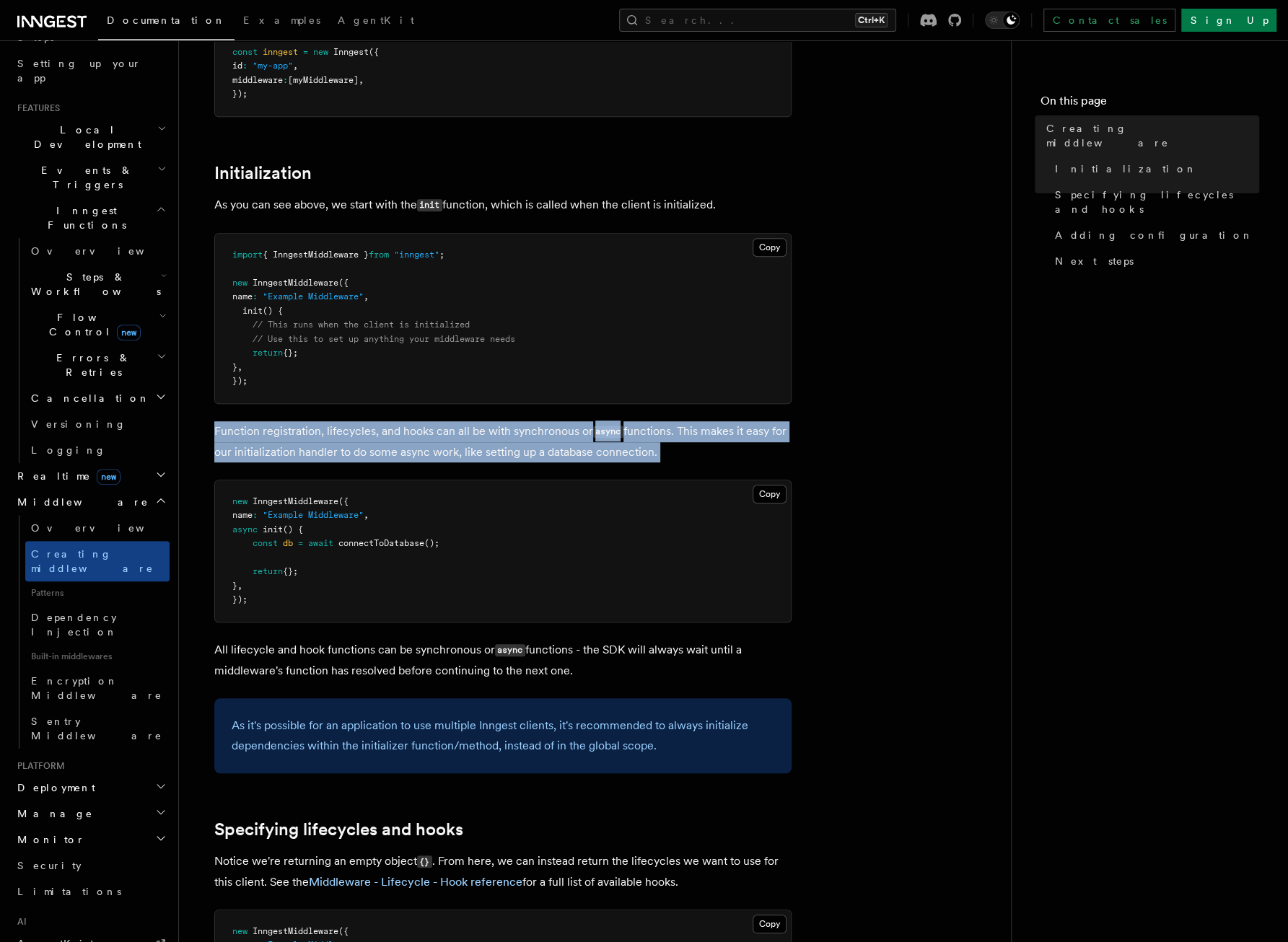
click at [534, 426] on p "Function registration, lifecycles, and hooks can all be with synchronous or asy…" at bounding box center [502, 442] width 577 height 41
drag, startPoint x: 534, startPoint y: 426, endPoint x: 501, endPoint y: 424, distance: 33.1
click at [473, 422] on p "Function registration, lifecycles, and hooks can all be with synchronous or asy…" at bounding box center [502, 442] width 577 height 41
click at [543, 435] on p "Function registration, lifecycles, and hooks can all be with synchronous or asy…" at bounding box center [502, 442] width 577 height 41
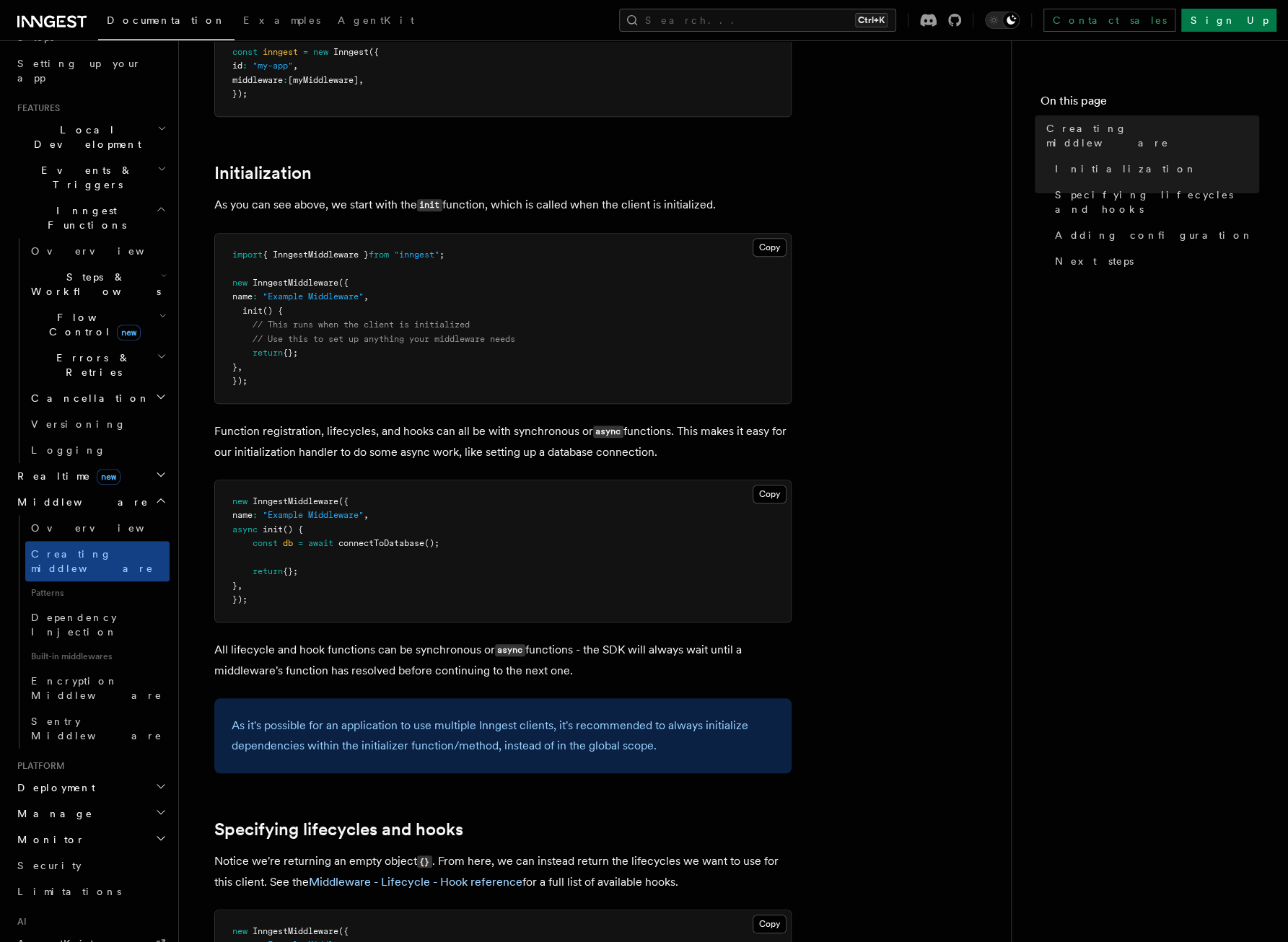
click at [358, 433] on p "Function registration, lifecycles, and hooks can all be with synchronous or asy…" at bounding box center [502, 442] width 577 height 41
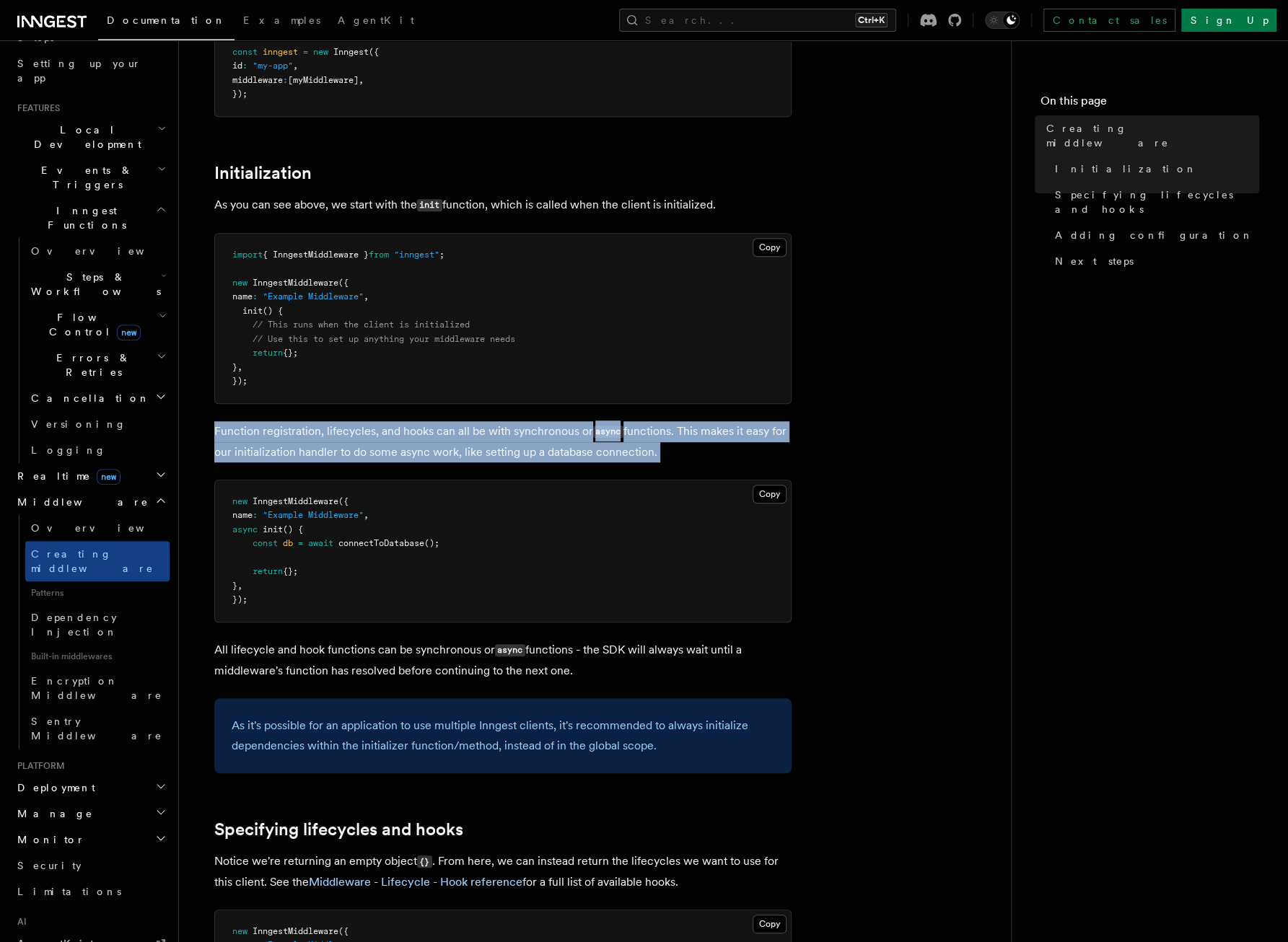
click at [358, 433] on p "Function registration, lifecycles, and hooks can all be with synchronous or asy…" at bounding box center [502, 442] width 577 height 41
click at [344, 432] on p "Function registration, lifecycles, and hooks can all be with synchronous or asy…" at bounding box center [502, 442] width 577 height 41
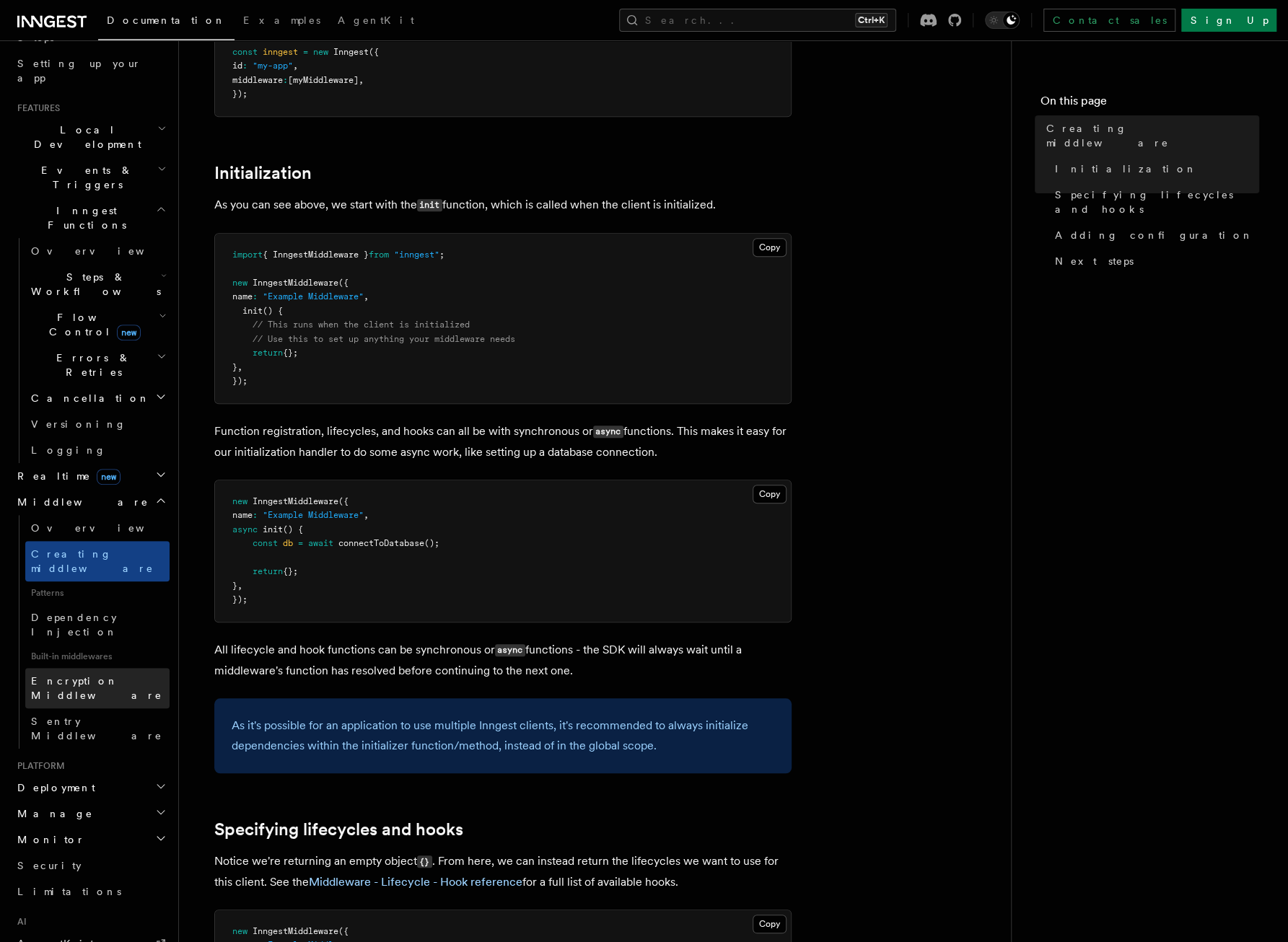
click at [140, 668] on link "Encryption Middleware" at bounding box center [97, 687] width 144 height 40
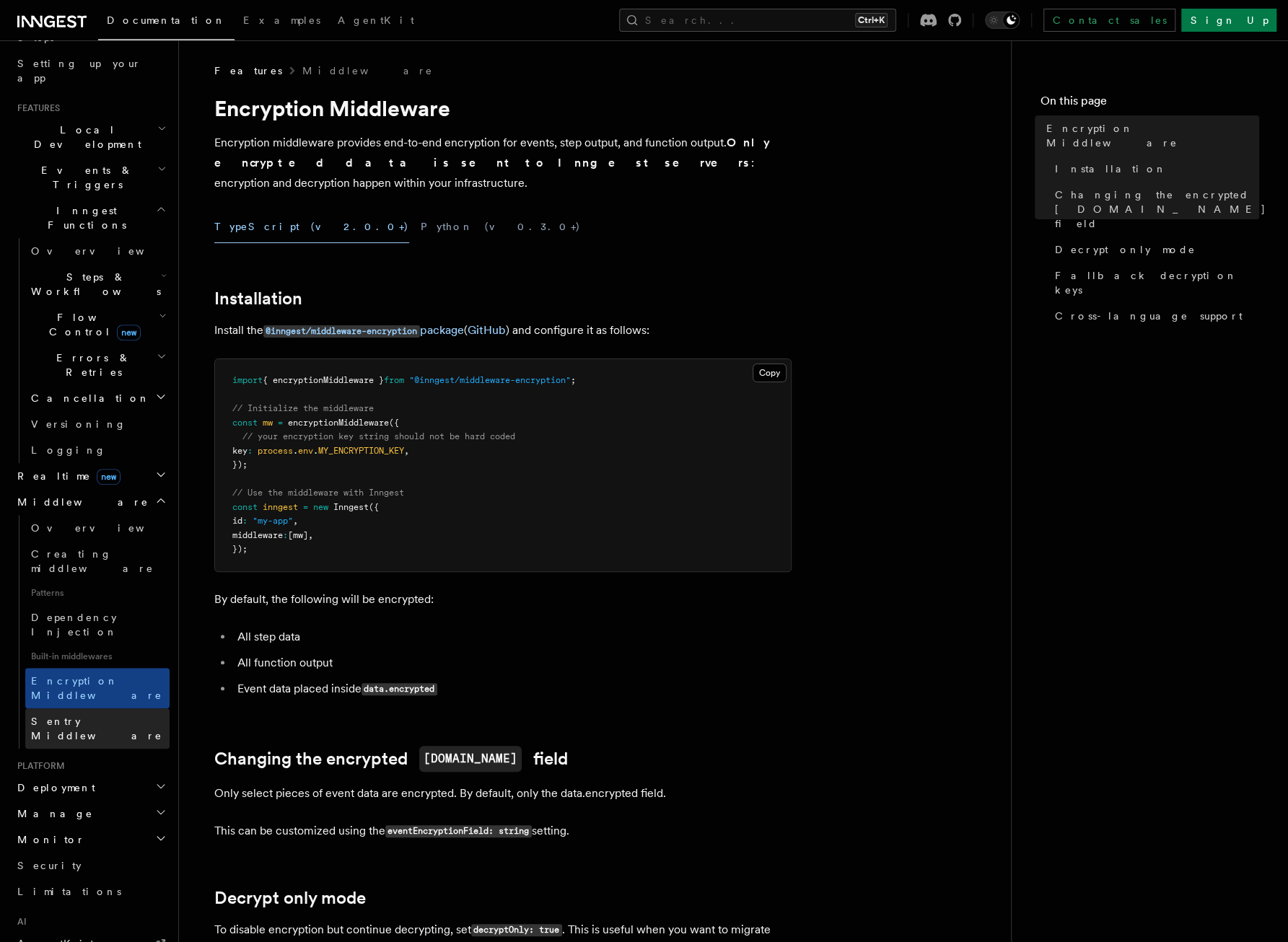
click at [55, 535] on ul "Overview Creating middleware Patterns Dependency Injection Built-in middlewares…" at bounding box center [94, 632] width 151 height 234
click at [56, 781] on span "Deployment" at bounding box center [53, 788] width 83 height 15
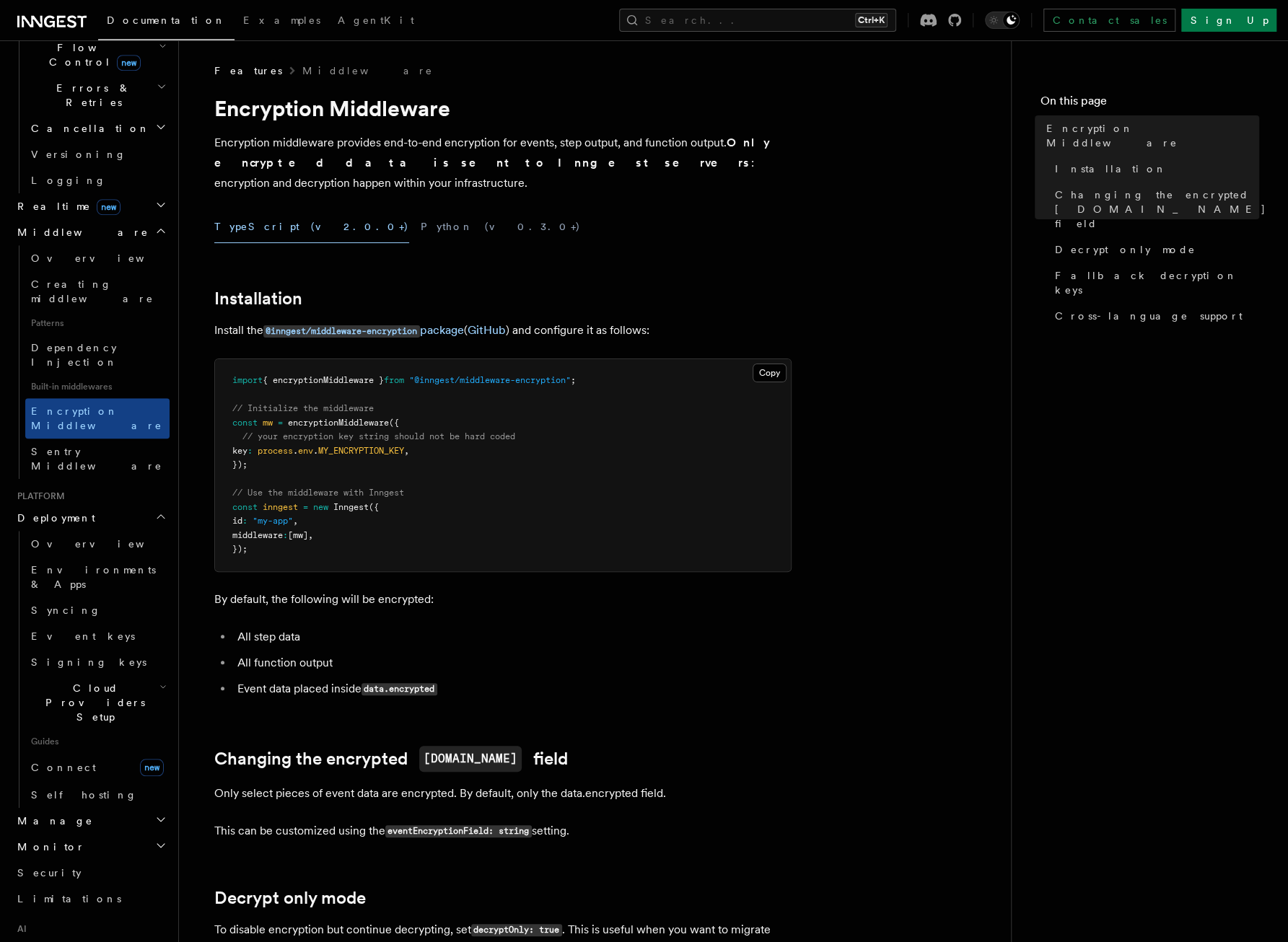
scroll to position [552, 0]
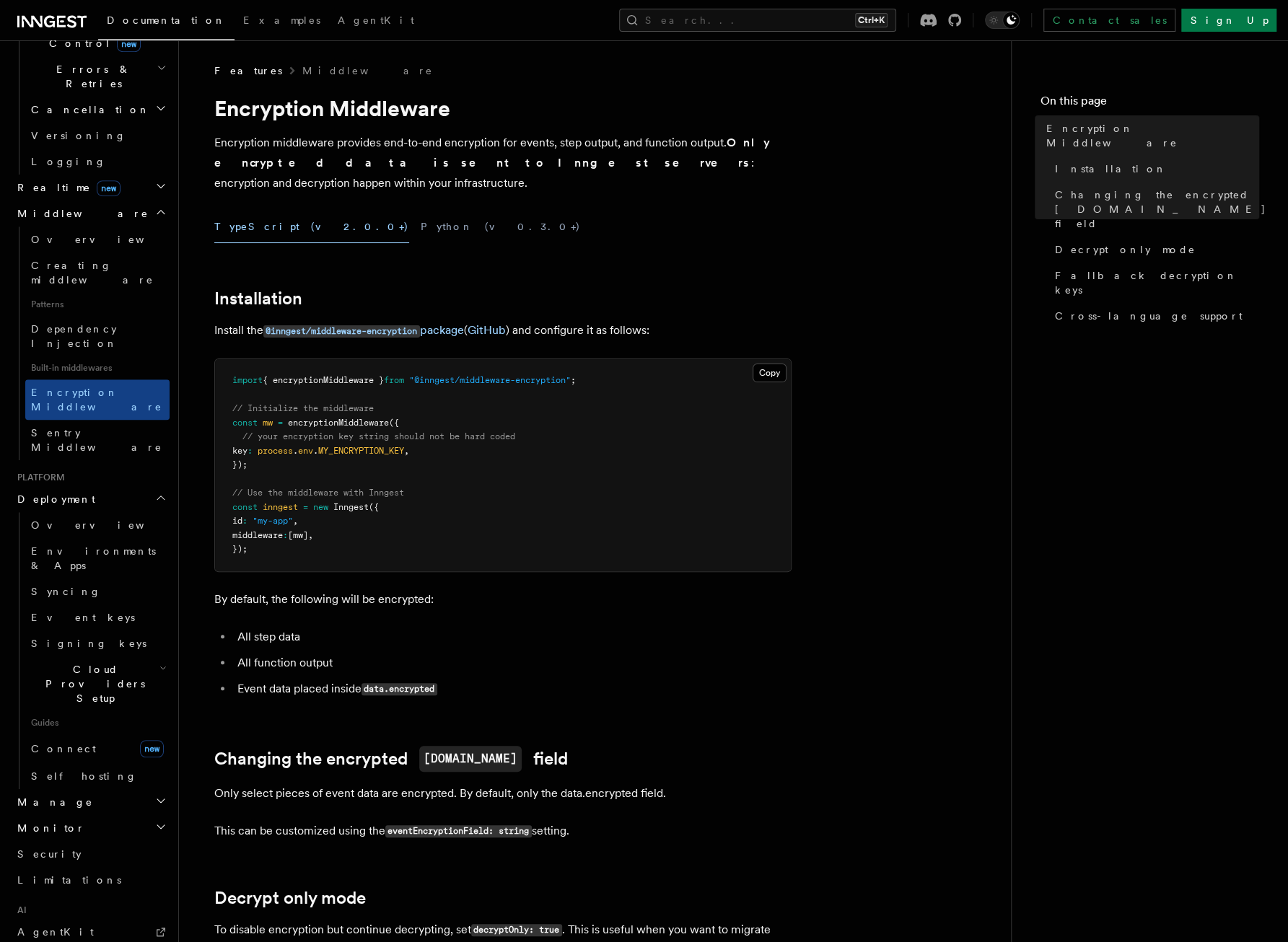
click at [66, 789] on h2 "Manage" at bounding box center [90, 802] width 158 height 26
click at [69, 789] on h2 "Manage" at bounding box center [90, 802] width 158 height 26
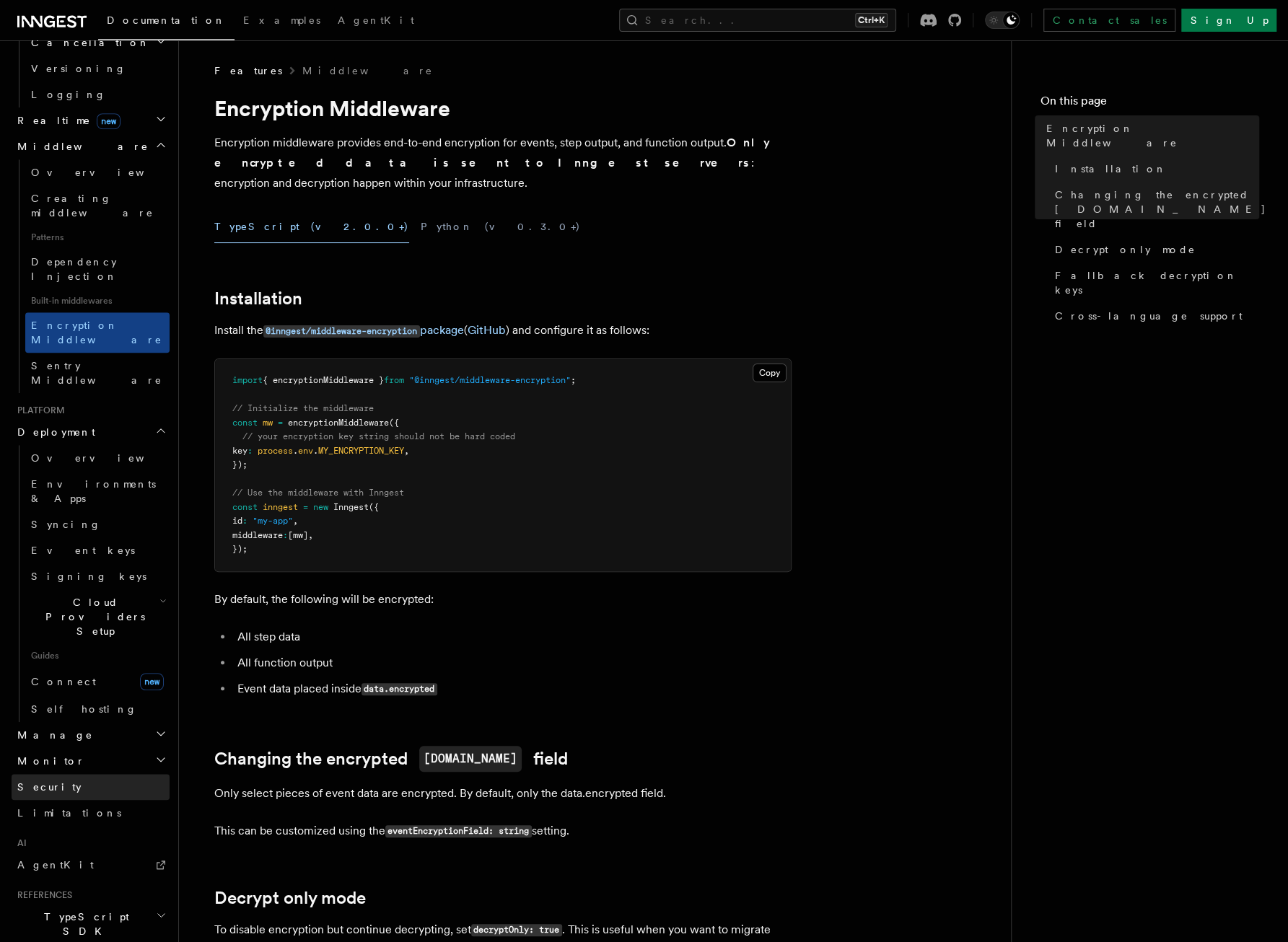
scroll to position [622, 0]
click at [77, 746] on h2 "Monitor" at bounding box center [90, 759] width 158 height 26
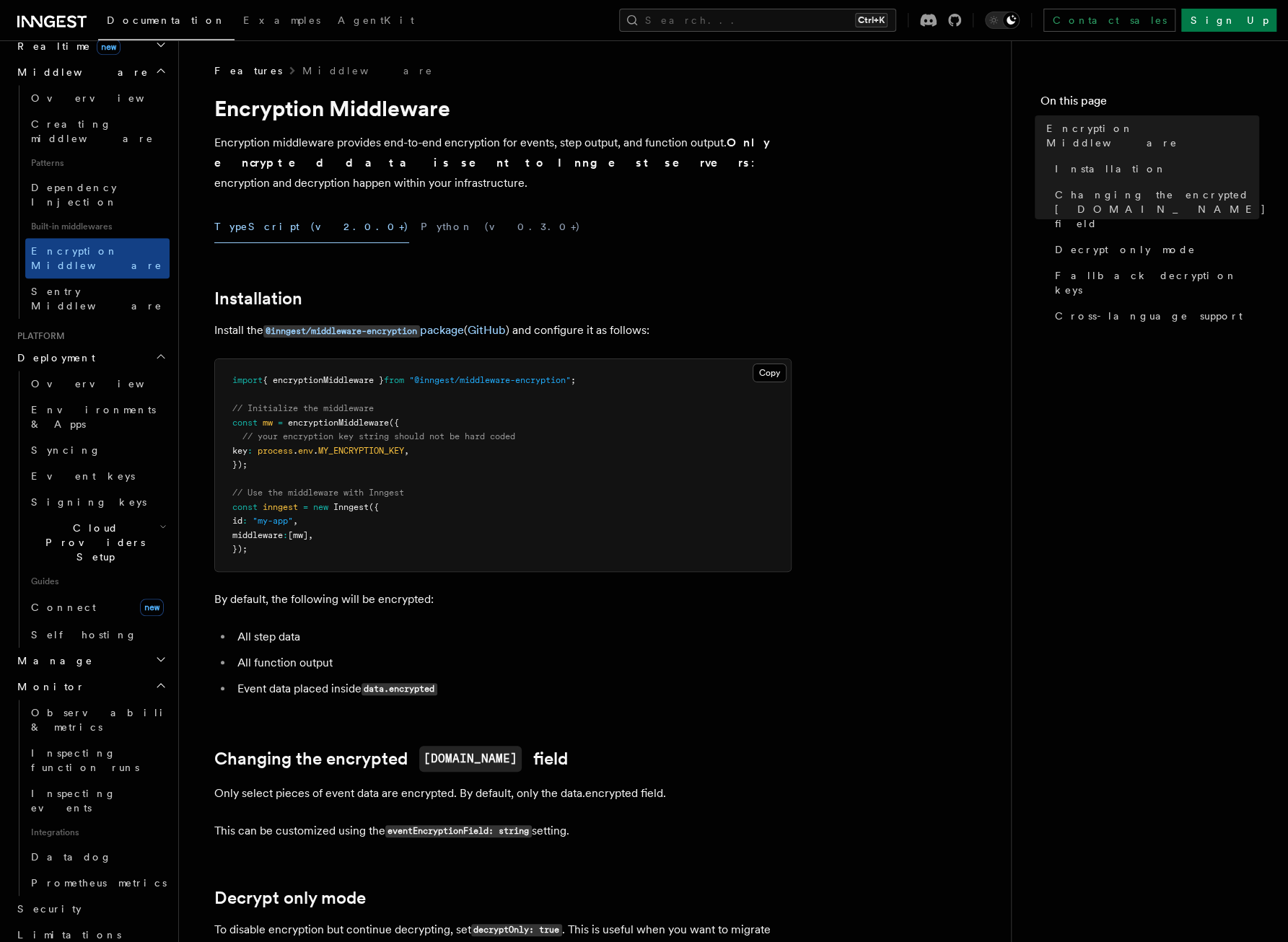
click at [81, 674] on h2 "Monitor" at bounding box center [90, 687] width 158 height 26
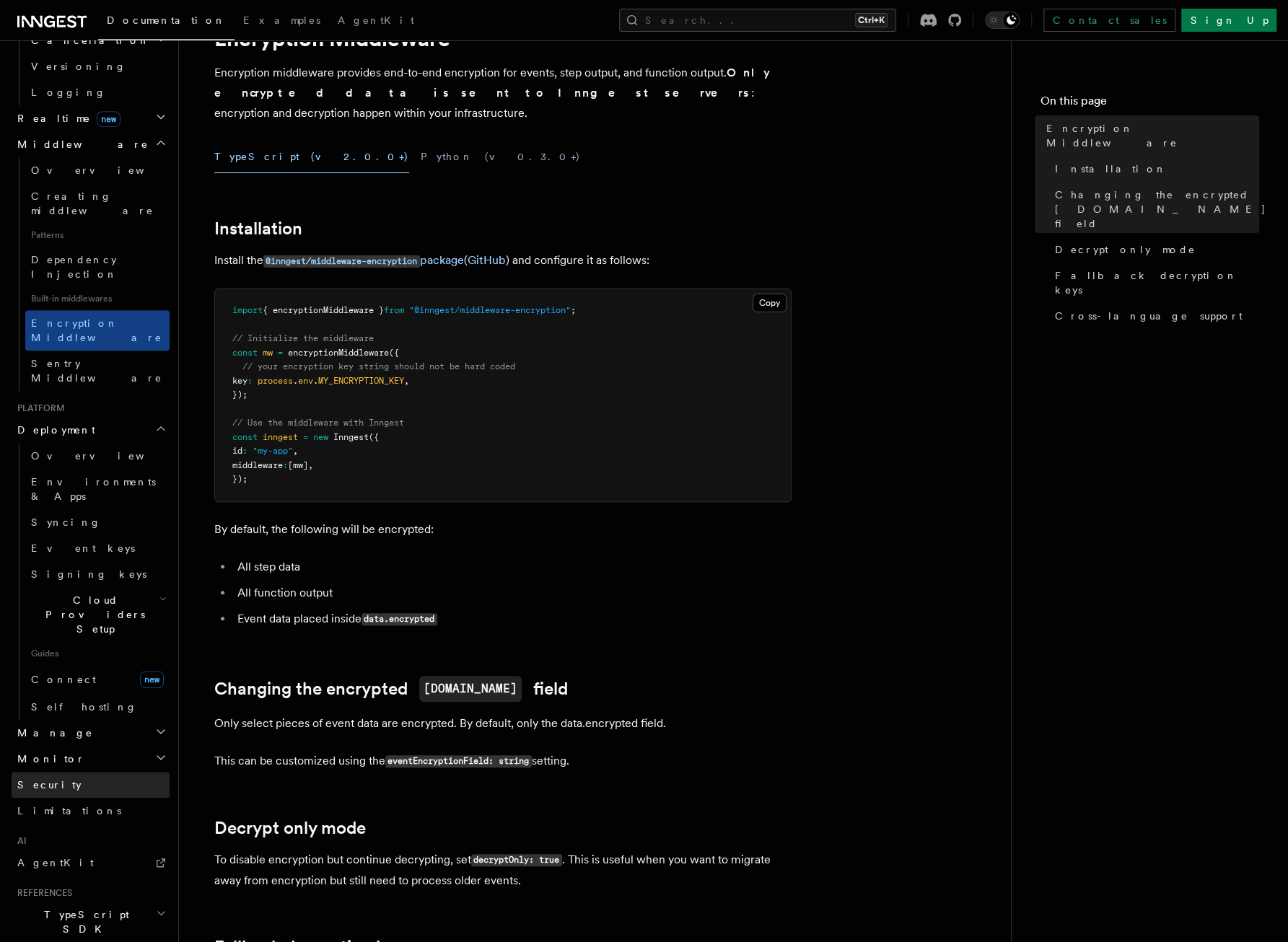
scroll to position [72, 0]
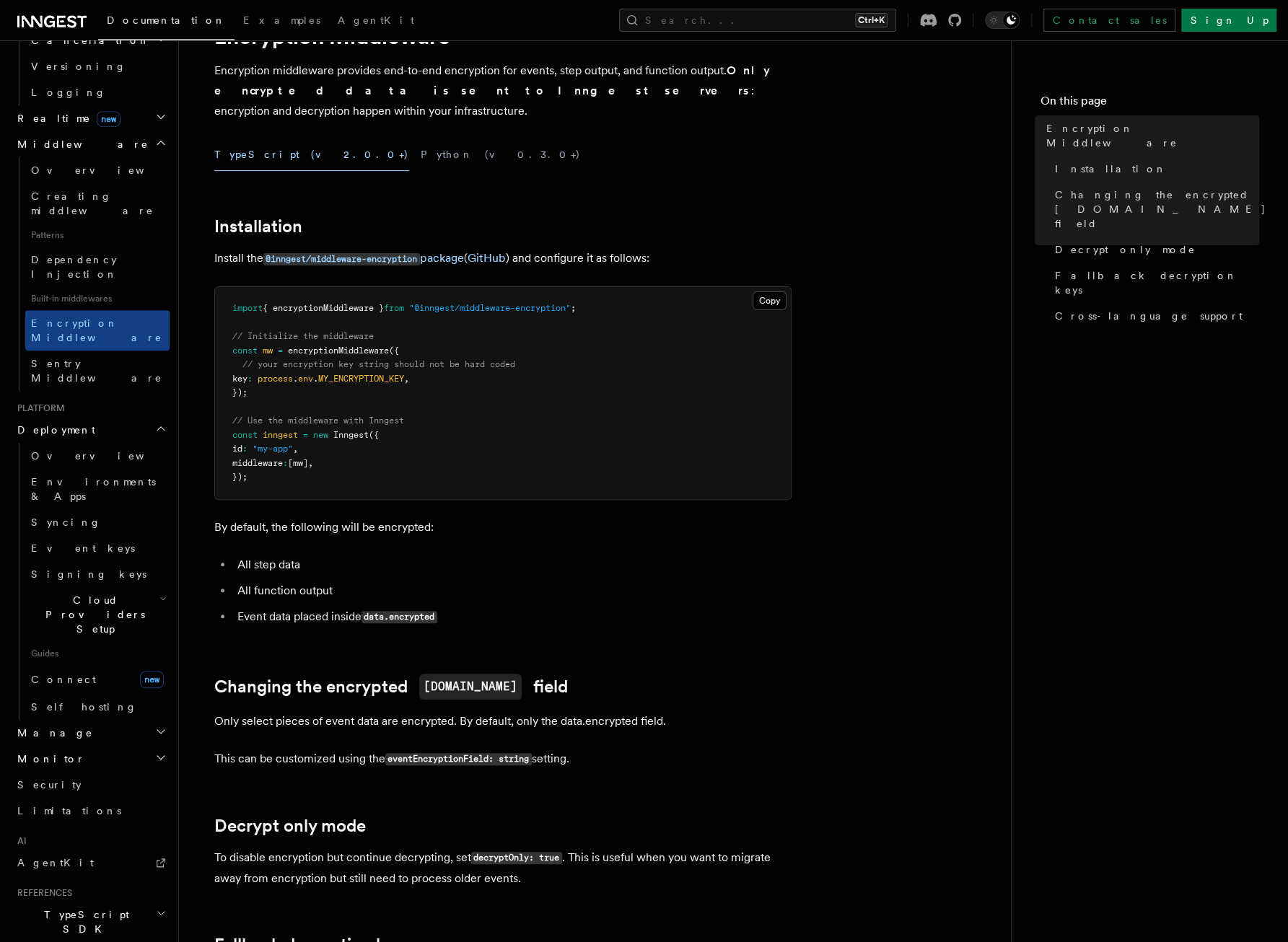
click at [119, 902] on h2 "TypeScript SDK" at bounding box center [90, 922] width 158 height 40
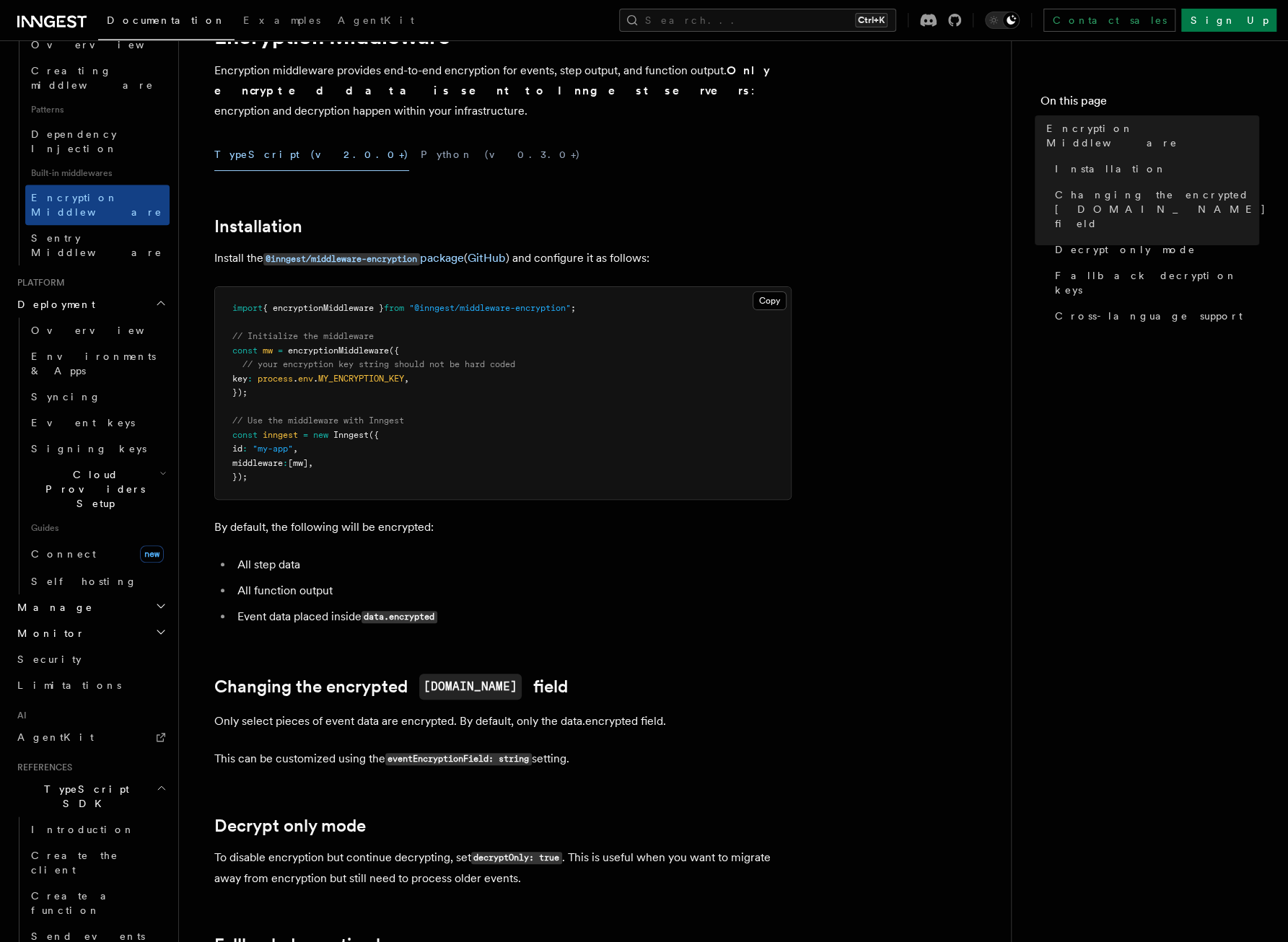
scroll to position [766, 0]
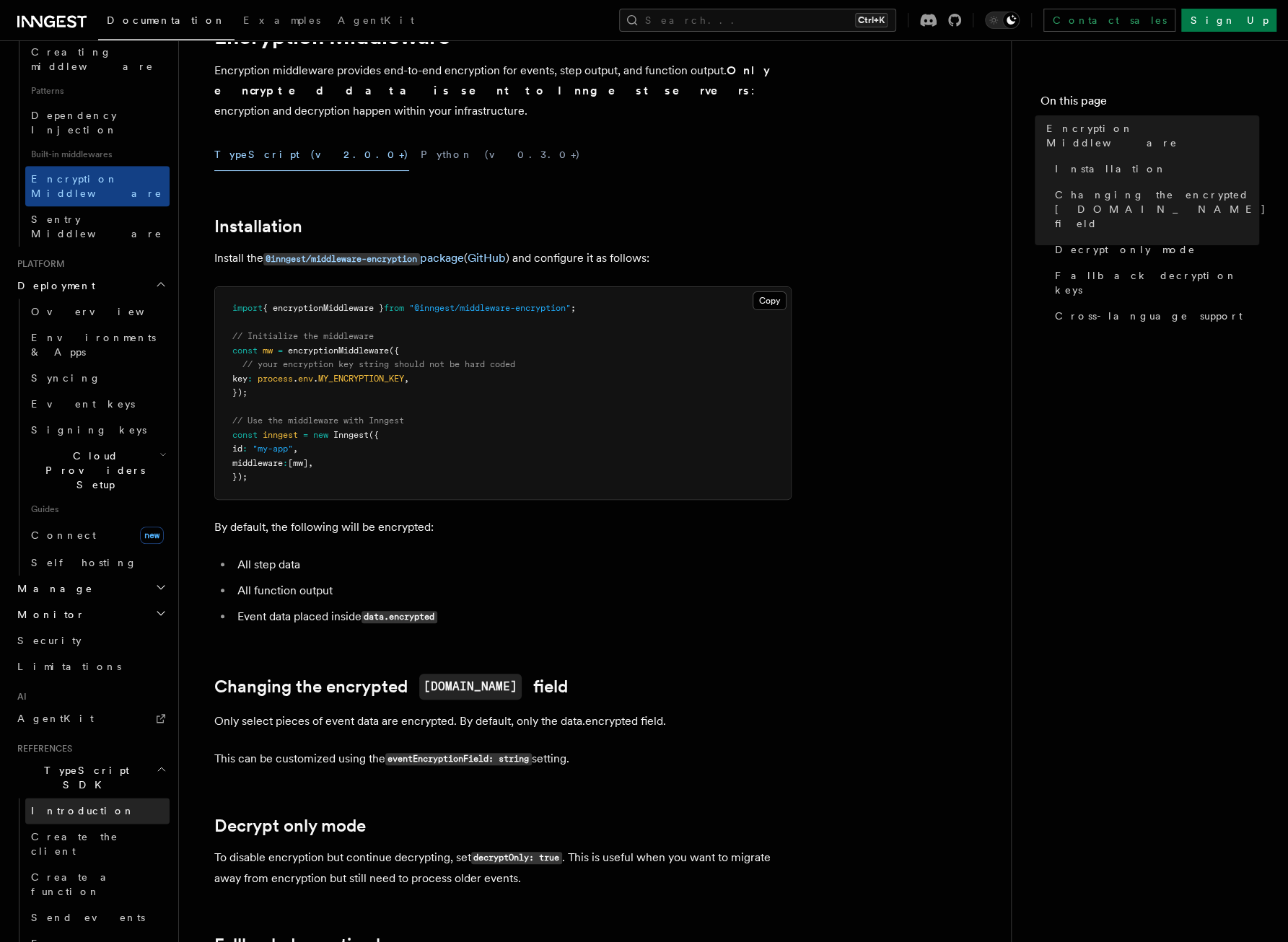
click at [90, 798] on link "Introduction" at bounding box center [97, 811] width 144 height 26
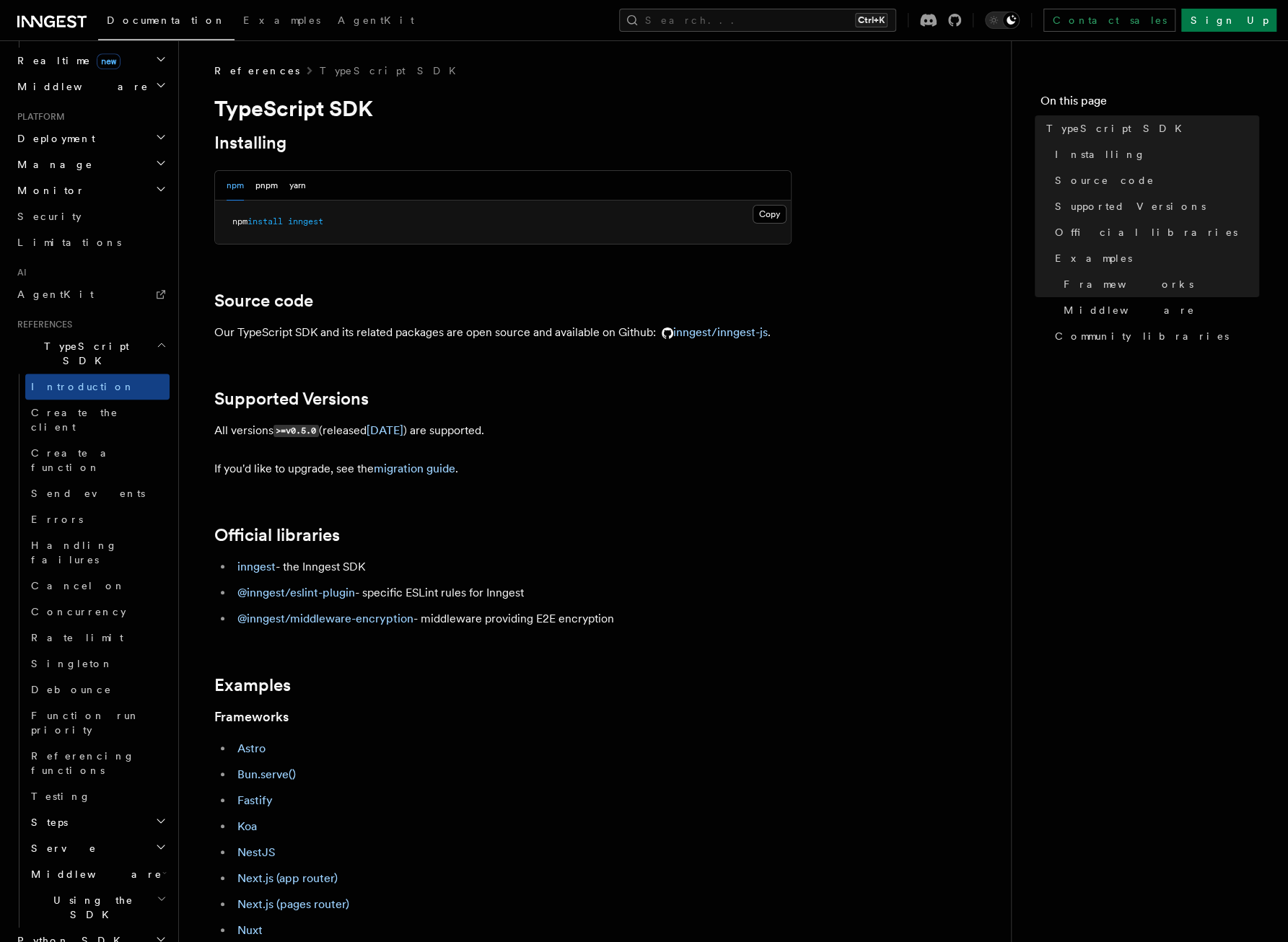
click at [534, 626] on li "@inngest/middleware-encryption - middleware providing E2E encryption" at bounding box center [512, 619] width 558 height 20
click at [462, 620] on li "@inngest/middleware-encryption - middleware providing E2E encryption" at bounding box center [512, 619] width 558 height 20
click at [515, 622] on li "@inngest/middleware-encryption - middleware providing E2E encryption" at bounding box center [512, 619] width 558 height 20
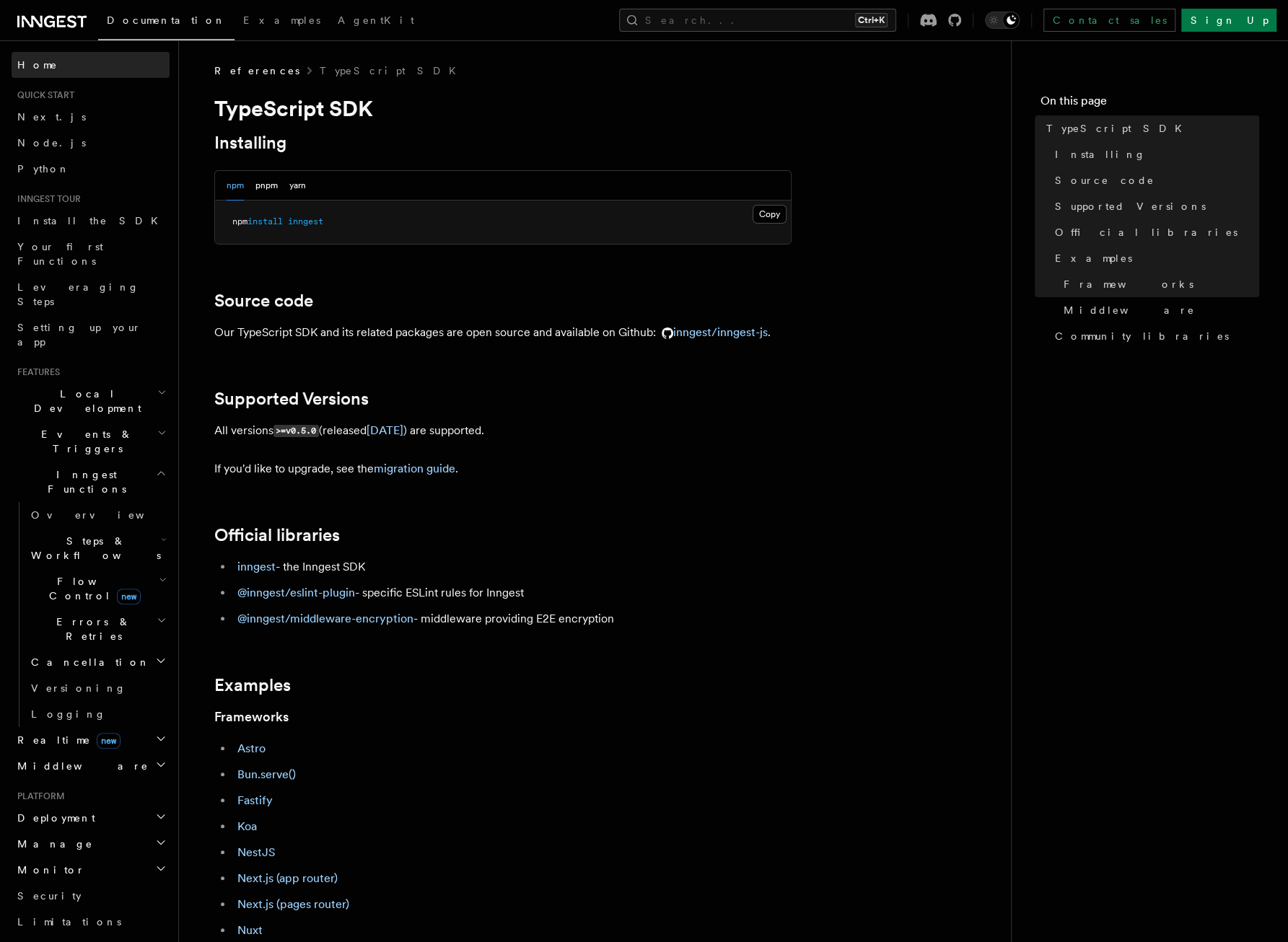
click at [47, 58] on link "Home" at bounding box center [90, 65] width 158 height 26
